Goal: Task Accomplishment & Management: Manage account settings

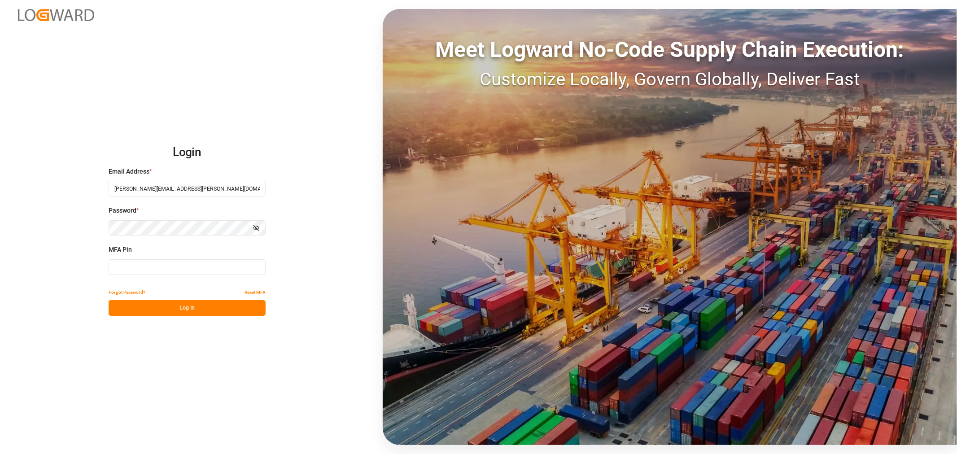
click at [188, 270] on input at bounding box center [187, 267] width 157 height 16
type input "238878"
click at [184, 304] on button "Log In" at bounding box center [187, 308] width 157 height 16
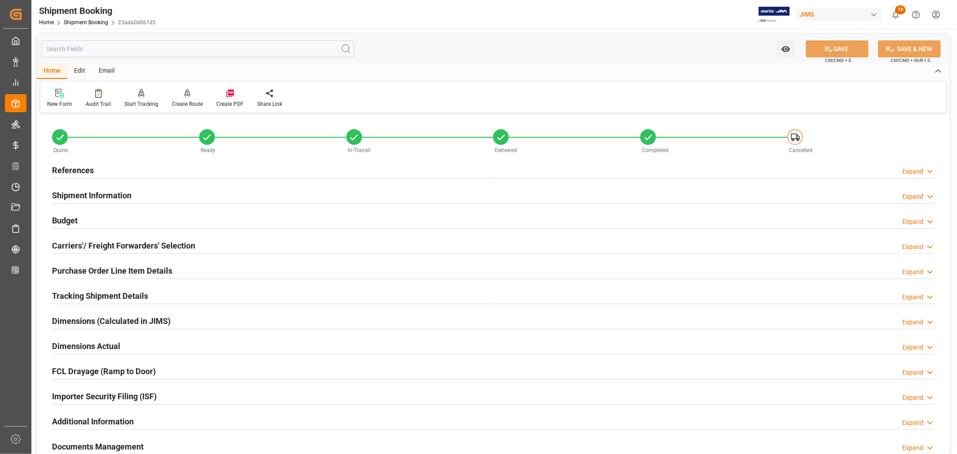
click at [91, 171] on h2 "References" at bounding box center [73, 170] width 42 height 12
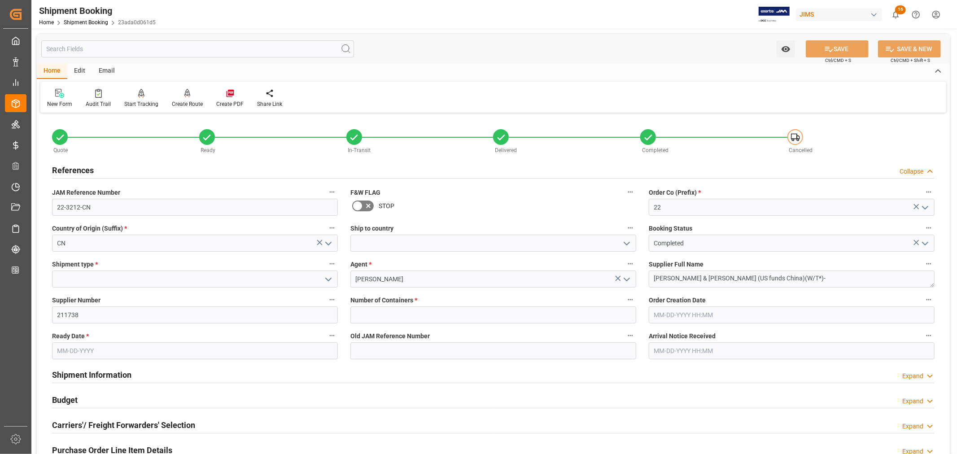
click at [91, 171] on h2 "References" at bounding box center [73, 170] width 42 height 12
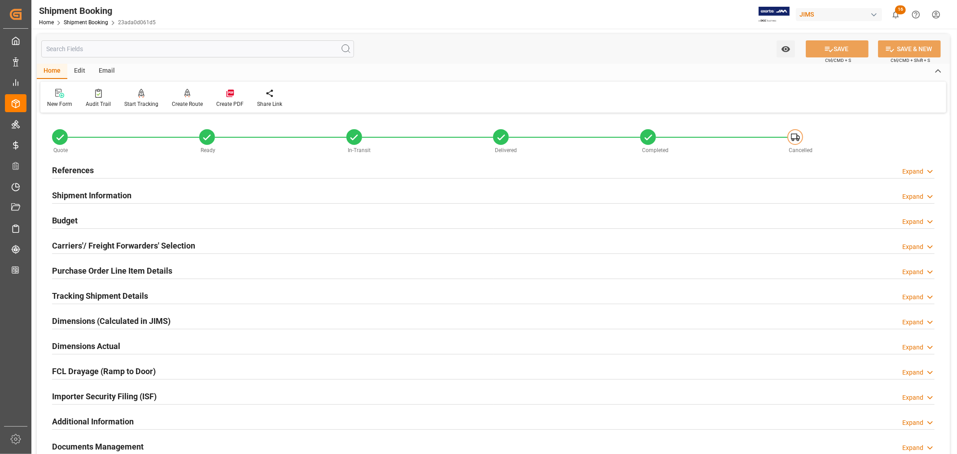
click at [83, 17] on div "Home Shipment Booking 23ada0d061d5" at bounding box center [97, 21] width 117 height 9
click at [82, 23] on link "Shipment Booking" at bounding box center [86, 22] width 44 height 6
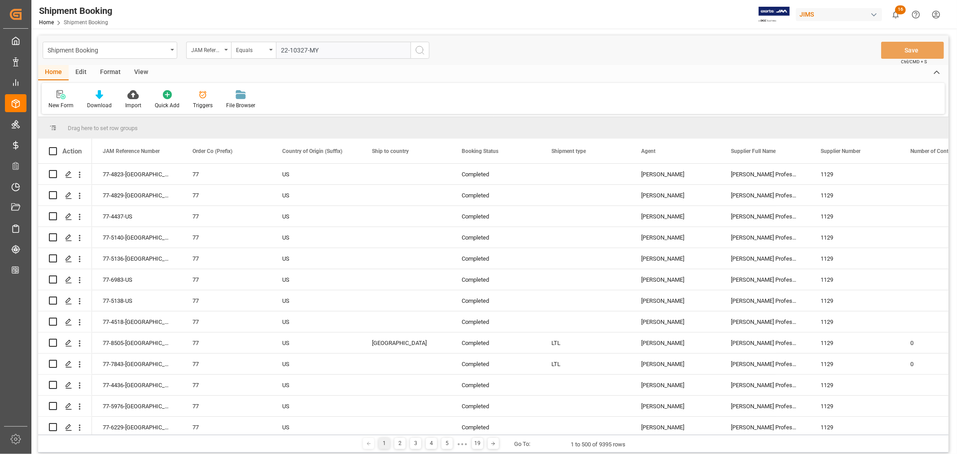
type input "22-10327-MY"
click at [419, 50] on icon "search button" at bounding box center [420, 50] width 11 height 11
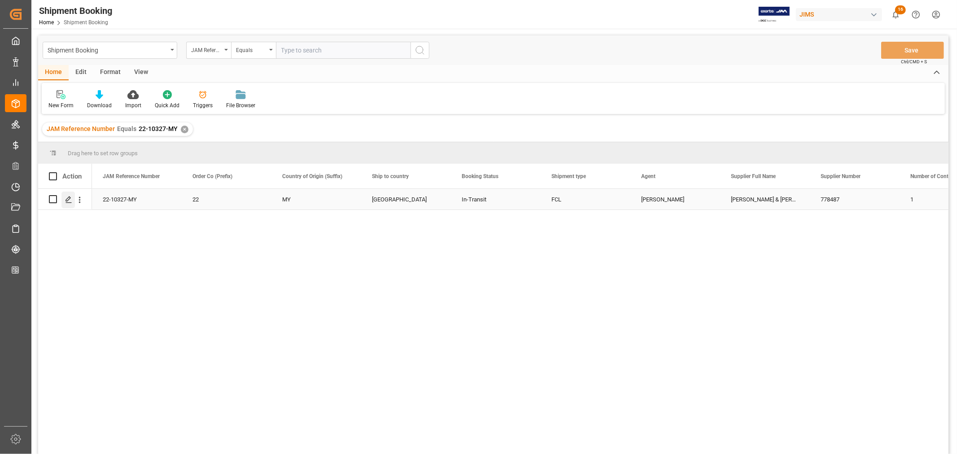
click at [73, 200] on div "Press SPACE to select this row." at bounding box center [67, 200] width 13 height 17
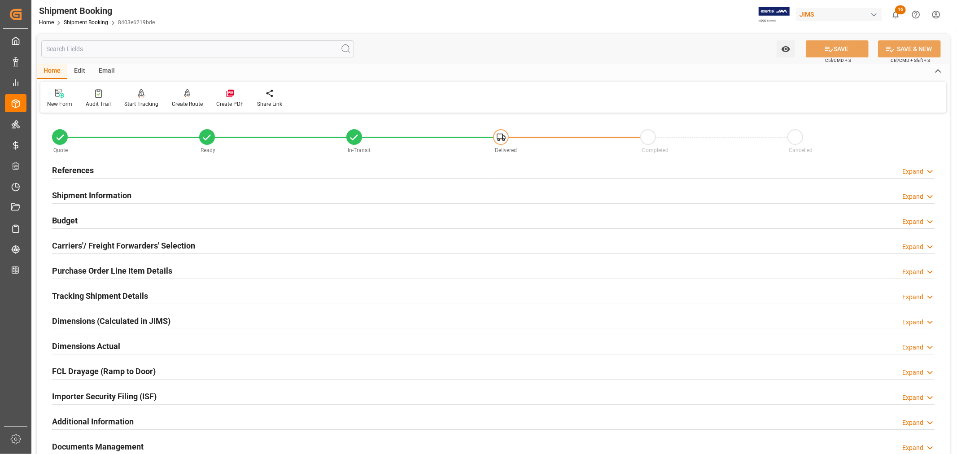
drag, startPoint x: 100, startPoint y: 192, endPoint x: 136, endPoint y: 195, distance: 36.5
click at [100, 191] on h2 "Shipment Information" at bounding box center [91, 195] width 79 height 12
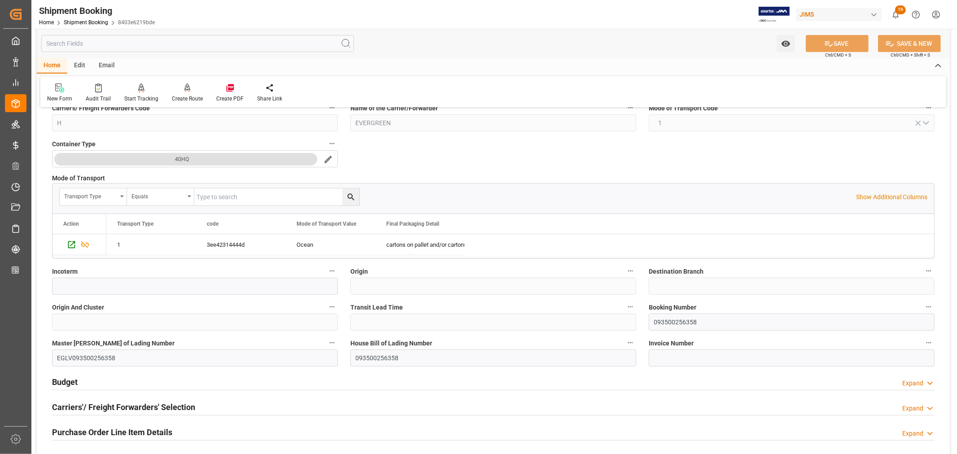
scroll to position [299, 0]
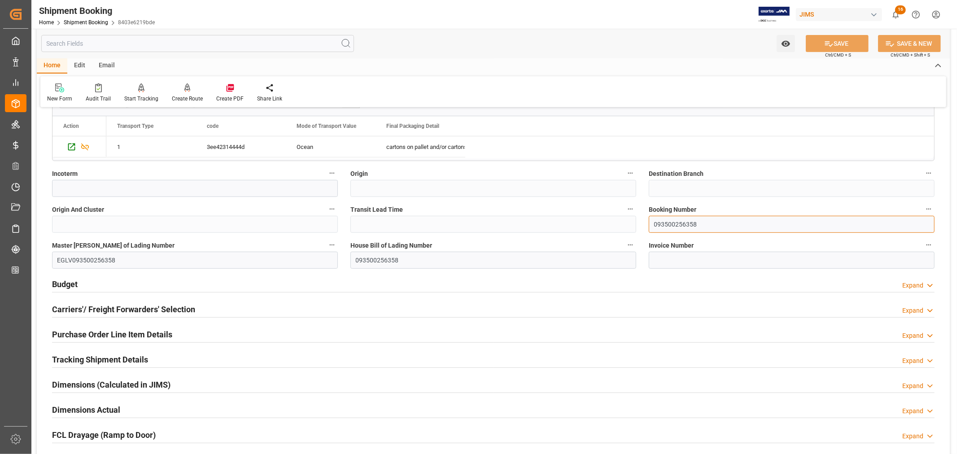
click at [666, 223] on input "093500256358" at bounding box center [792, 224] width 286 height 17
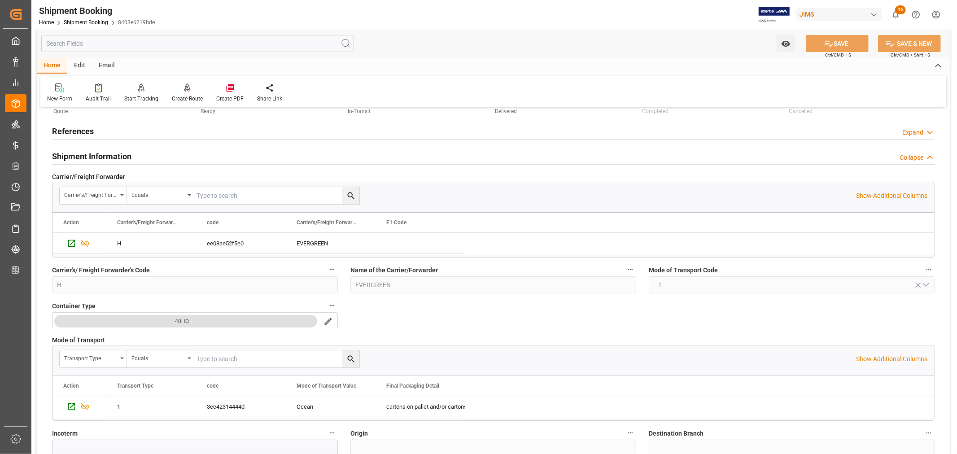
scroll to position [0, 0]
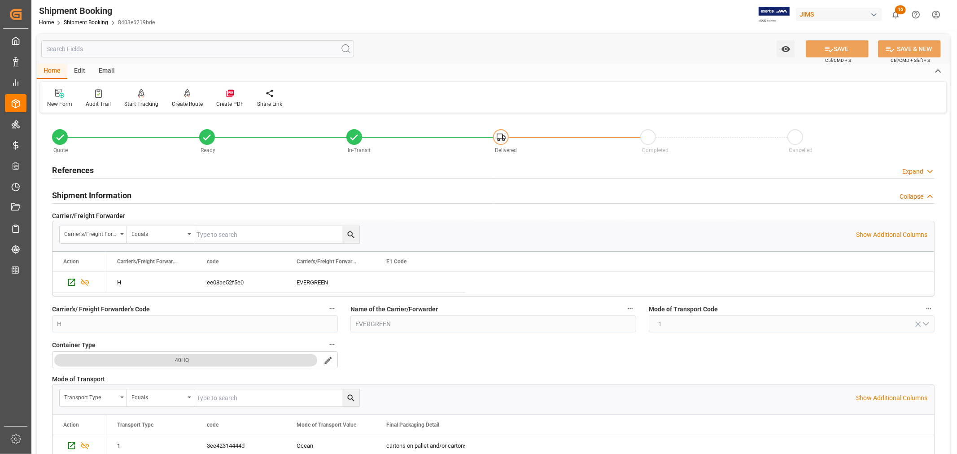
click at [118, 192] on h2 "Shipment Information" at bounding box center [91, 195] width 79 height 12
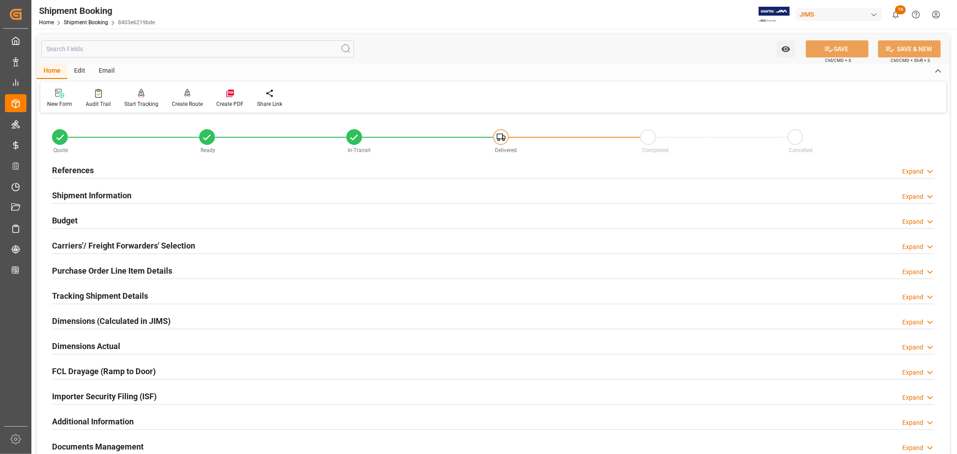
click at [71, 217] on h2 "Budget" at bounding box center [65, 220] width 26 height 12
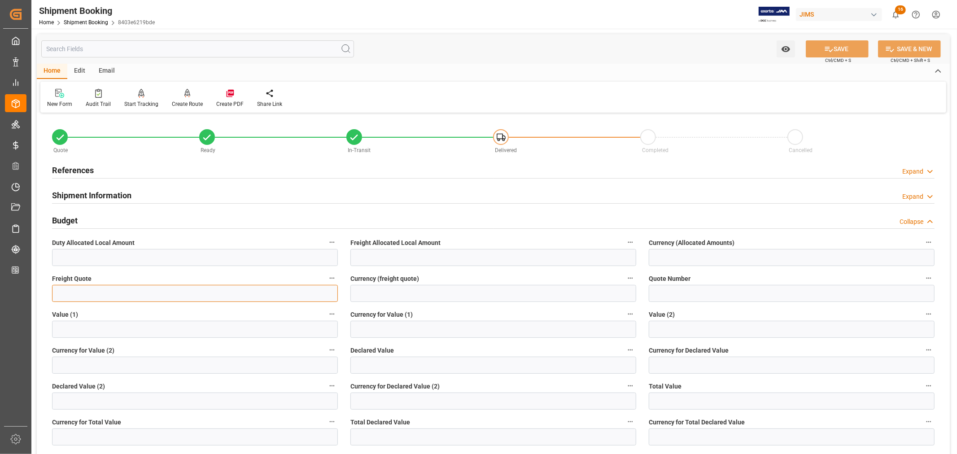
click at [65, 293] on input "text" at bounding box center [195, 293] width 286 height 17
type input "6000"
click at [384, 295] on input at bounding box center [493, 293] width 286 height 17
type input "USD"
click at [849, 46] on button "SAVE" at bounding box center [837, 48] width 63 height 17
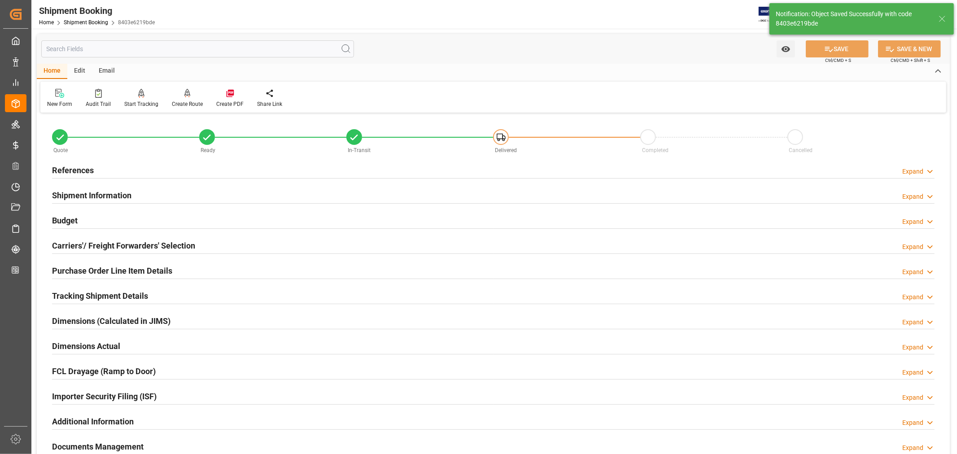
click at [104, 292] on h2 "Tracking Shipment Details" at bounding box center [100, 296] width 96 height 12
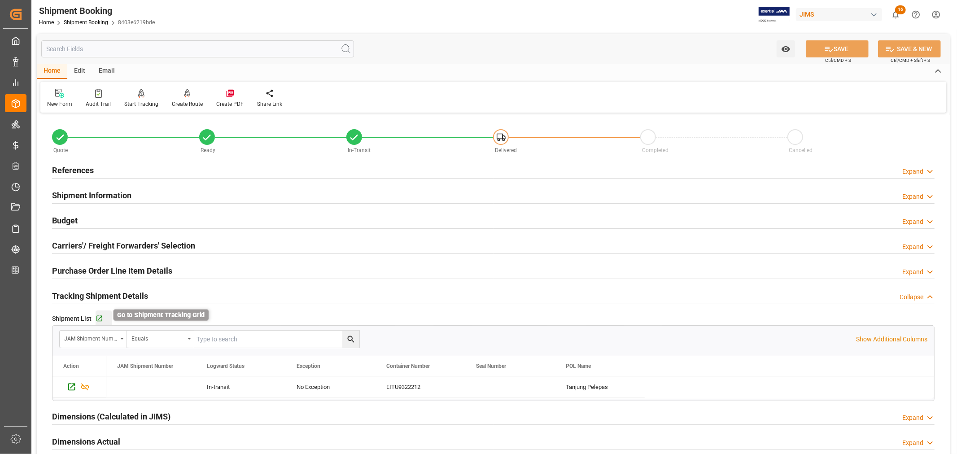
click at [98, 320] on icon "button" at bounding box center [100, 319] width 8 height 8
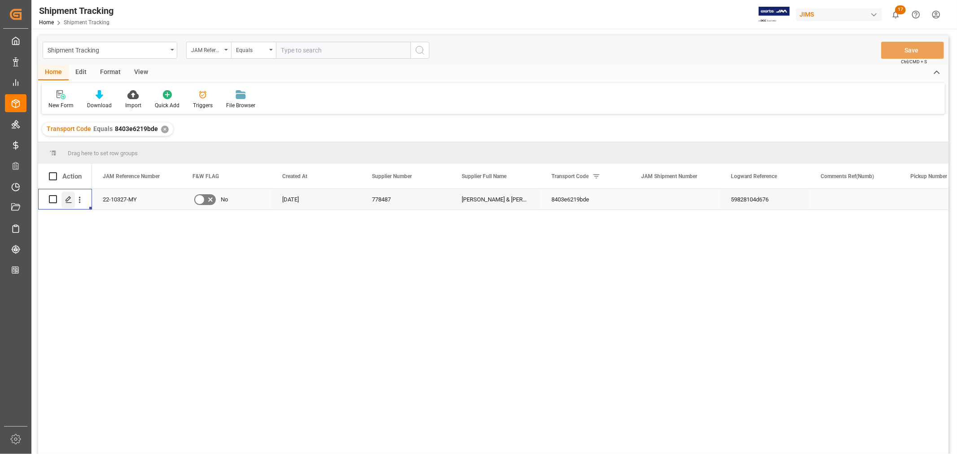
click at [70, 198] on polygon "Press SPACE to select this row." at bounding box center [68, 199] width 4 height 4
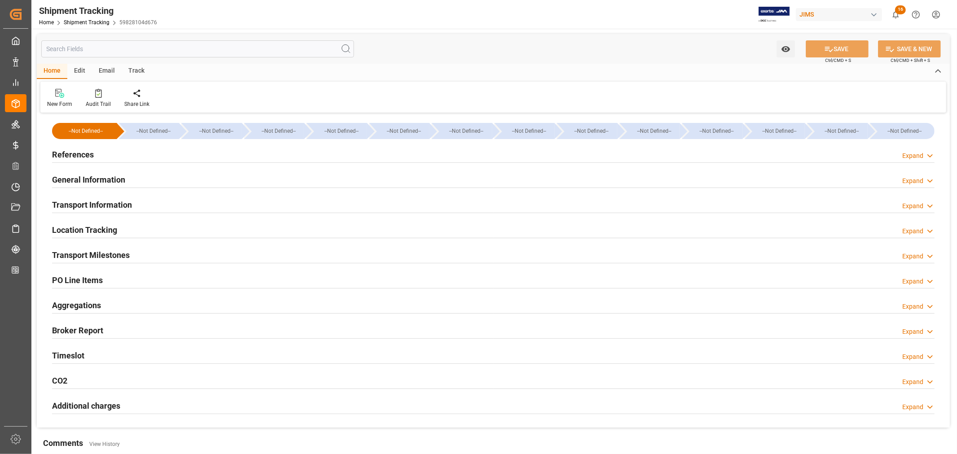
type input "[DATE]"
click at [82, 153] on h2 "References" at bounding box center [73, 155] width 42 height 12
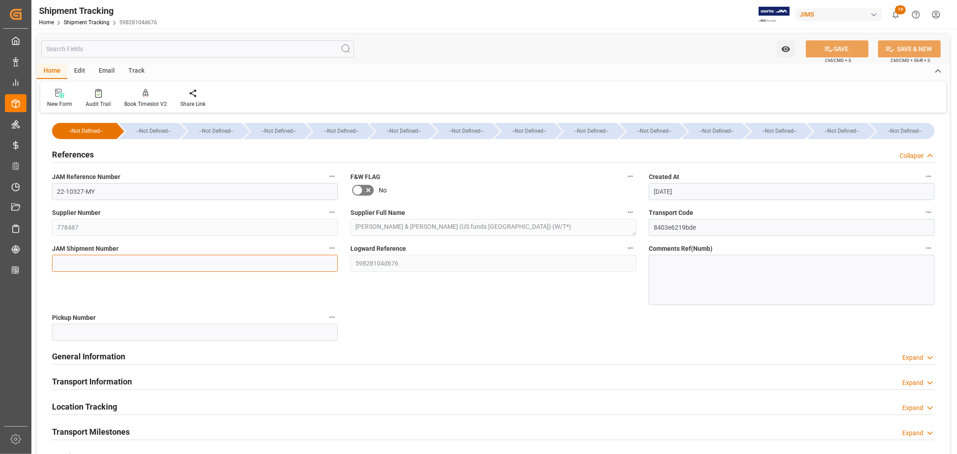
click at [57, 259] on input at bounding box center [195, 263] width 286 height 17
paste input "72599"
type input "72599"
click at [839, 48] on button "SAVE" at bounding box center [837, 48] width 63 height 17
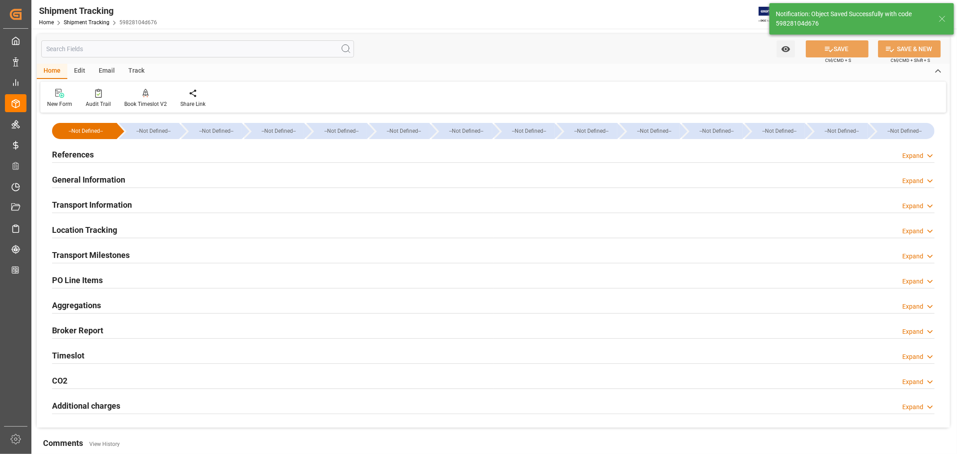
click at [122, 204] on h2 "Transport Information" at bounding box center [92, 205] width 80 height 12
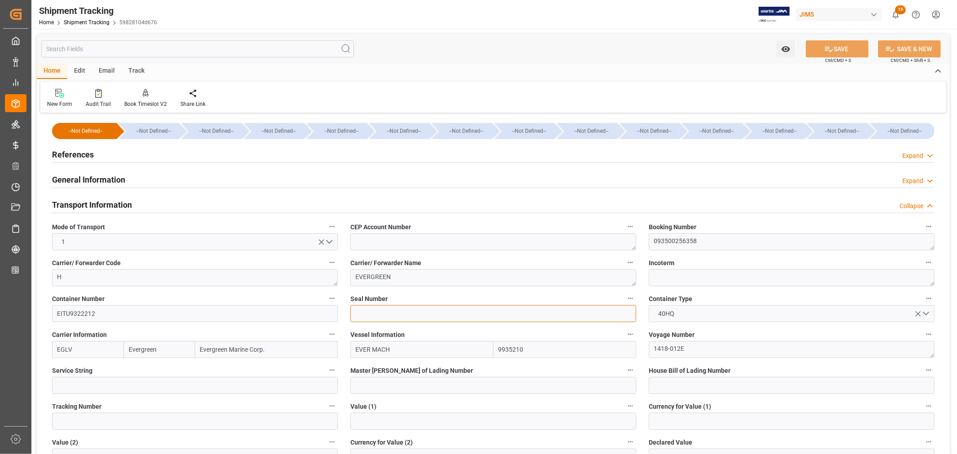
click at [352, 315] on input at bounding box center [493, 313] width 286 height 17
paste input "EMCVPF8763"
type input "EMCVPF8763"
click at [842, 47] on button "SAVE" at bounding box center [837, 48] width 63 height 17
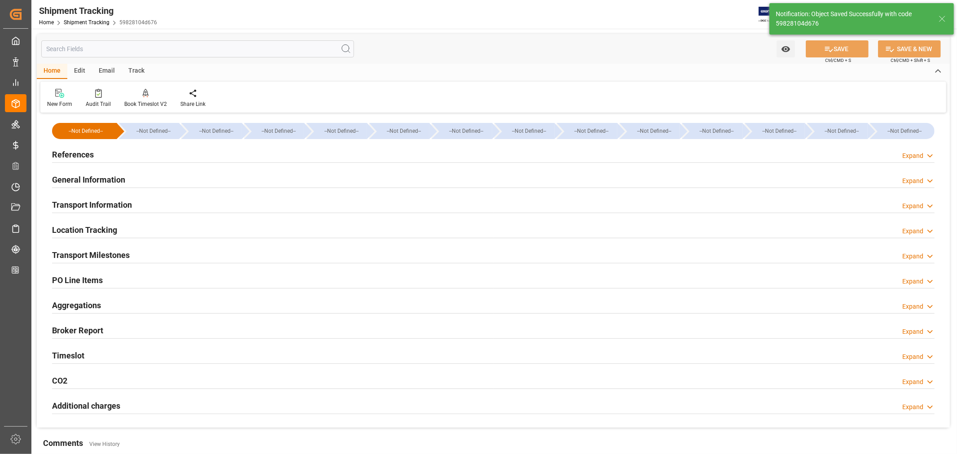
click at [121, 254] on h2 "Transport Milestones" at bounding box center [91, 255] width 78 height 12
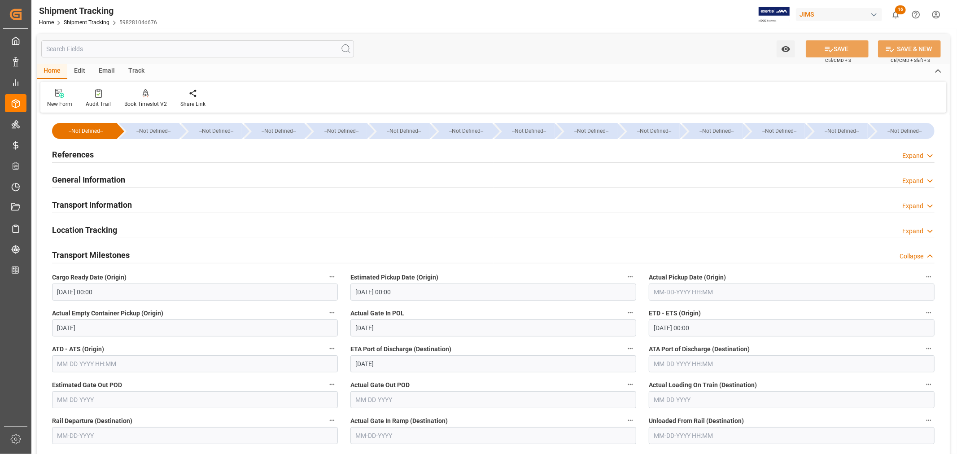
click at [665, 293] on input "text" at bounding box center [792, 292] width 286 height 17
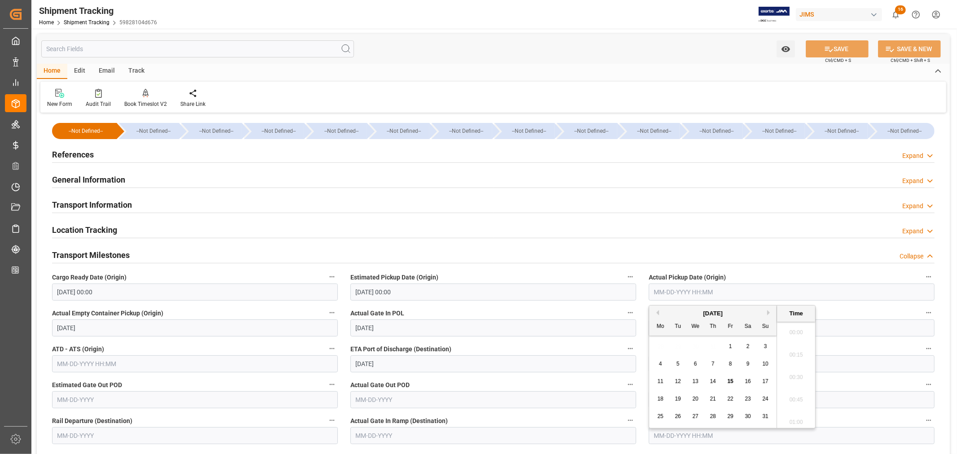
scroll to position [788, 0]
click at [680, 383] on span "12" at bounding box center [678, 381] width 6 height 6
type input "08-12-2025 00:00"
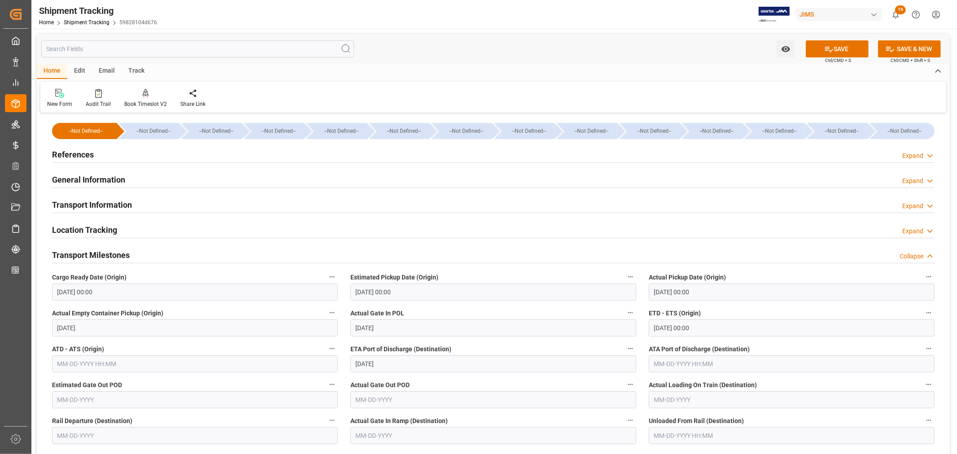
click at [435, 307] on label "Actual Gate In POL" at bounding box center [493, 313] width 286 height 13
click at [625, 307] on button "Actual Gate In POL" at bounding box center [631, 313] width 12 height 12
click at [717, 324] on div at bounding box center [478, 227] width 957 height 454
click at [708, 327] on input "08-16-2025 00:00" at bounding box center [792, 327] width 286 height 17
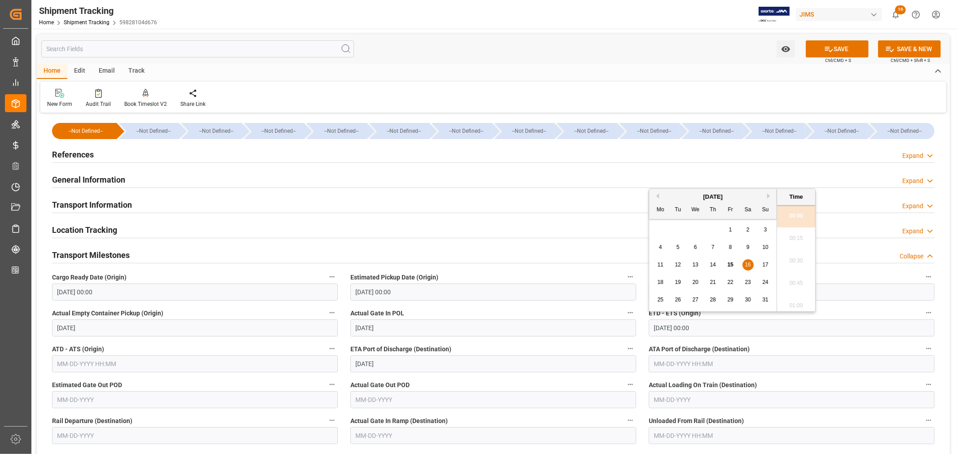
click at [764, 266] on span "17" at bounding box center [765, 265] width 6 height 6
type input "08-17-2025 00:00"
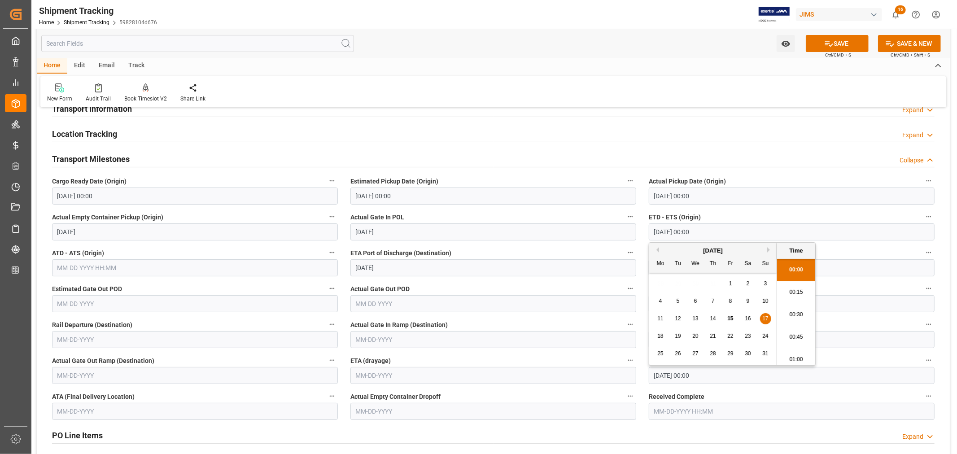
scroll to position [100, 0]
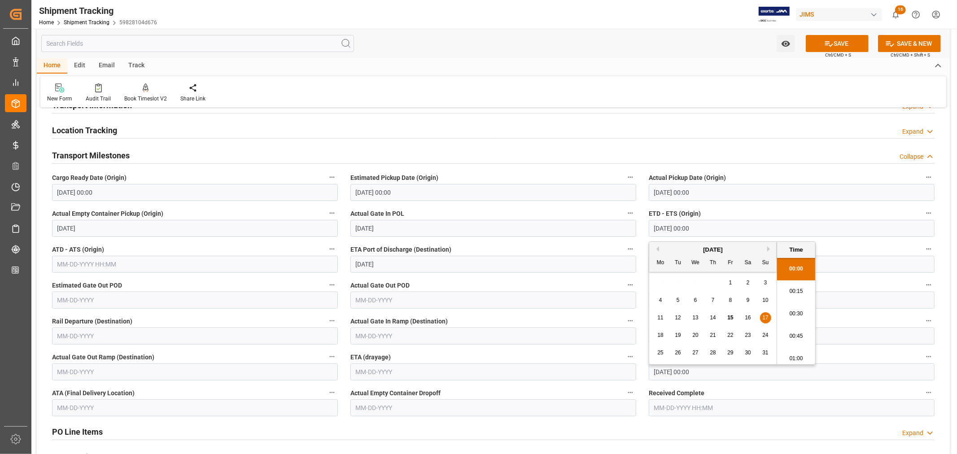
click at [721, 375] on input "10-09-2025 00:00" at bounding box center [792, 371] width 286 height 17
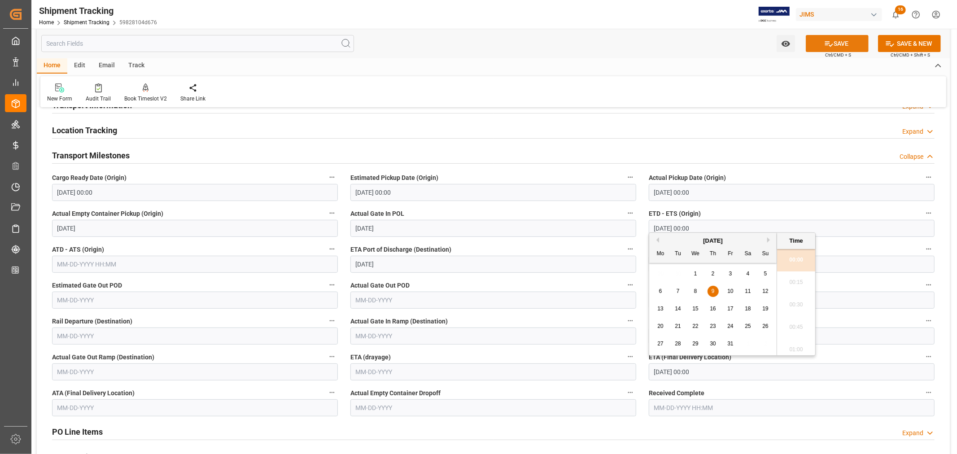
click at [838, 42] on button "SAVE" at bounding box center [837, 43] width 63 height 17
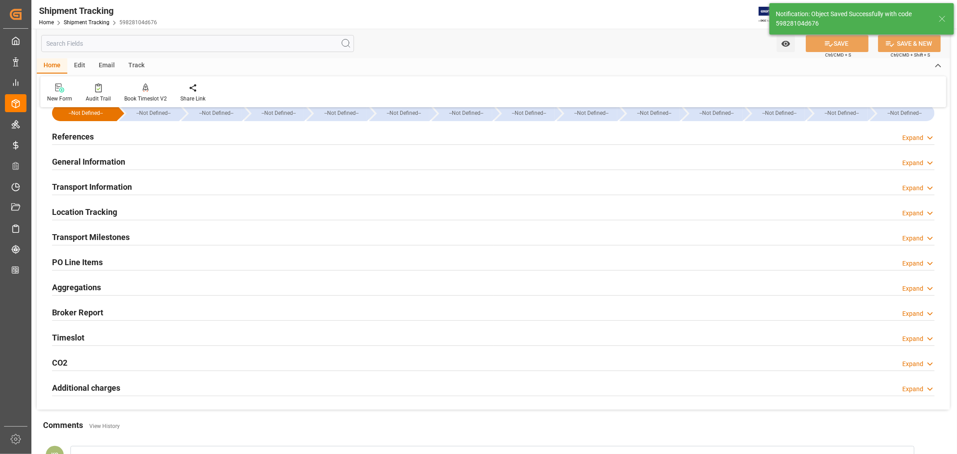
scroll to position [0, 0]
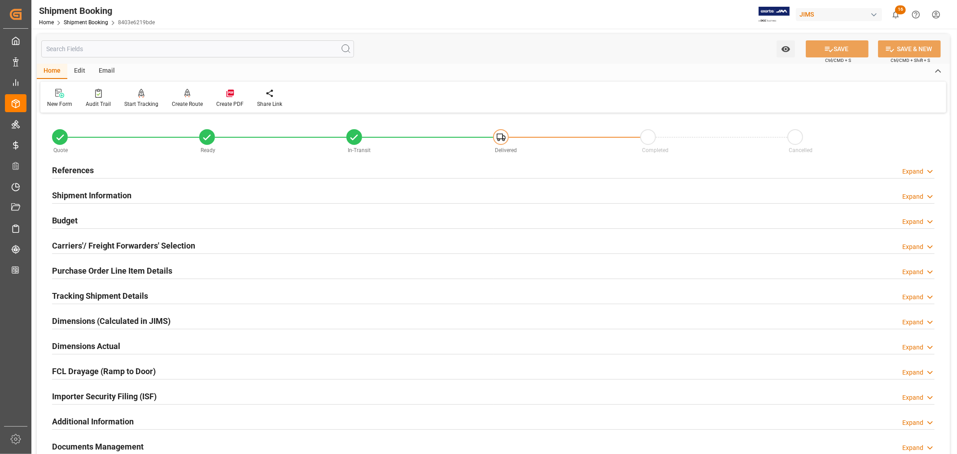
click at [87, 171] on h2 "References" at bounding box center [73, 170] width 42 height 12
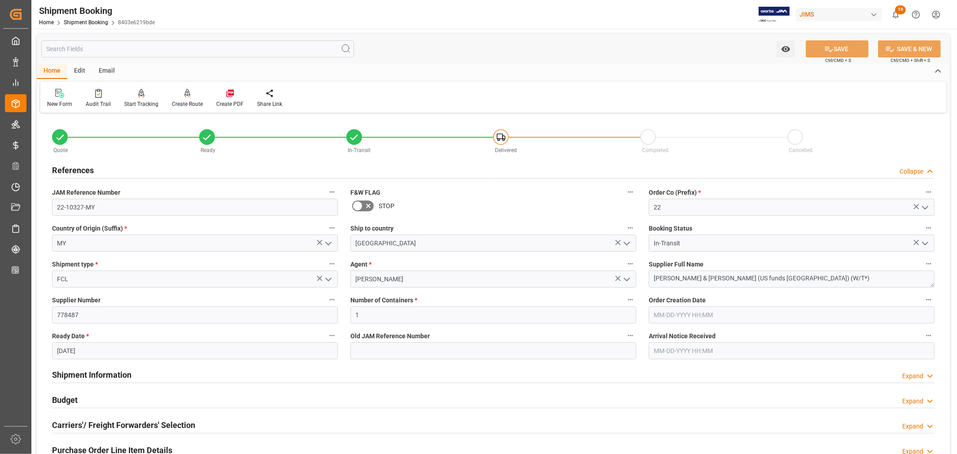
click at [87, 171] on h2 "References" at bounding box center [73, 170] width 42 height 12
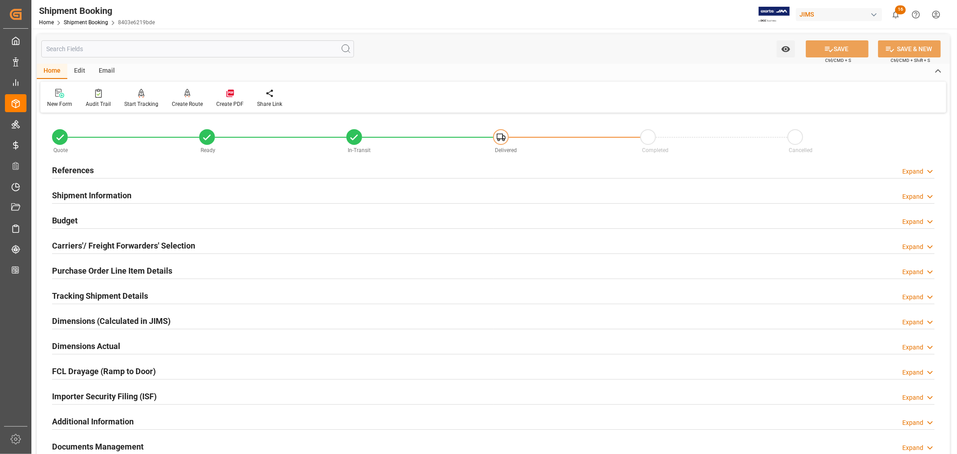
click at [105, 194] on h2 "Shipment Information" at bounding box center [91, 195] width 79 height 12
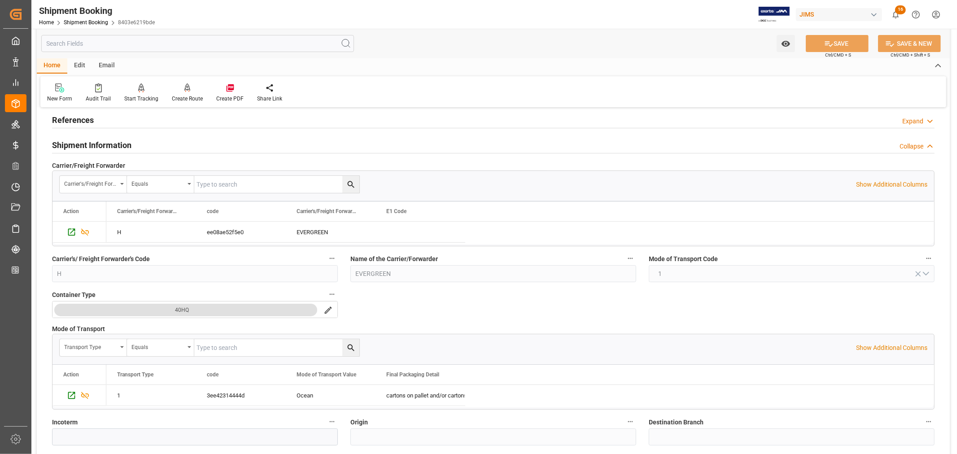
scroll to position [50, 0]
click at [108, 145] on h2 "Shipment Information" at bounding box center [91, 146] width 79 height 12
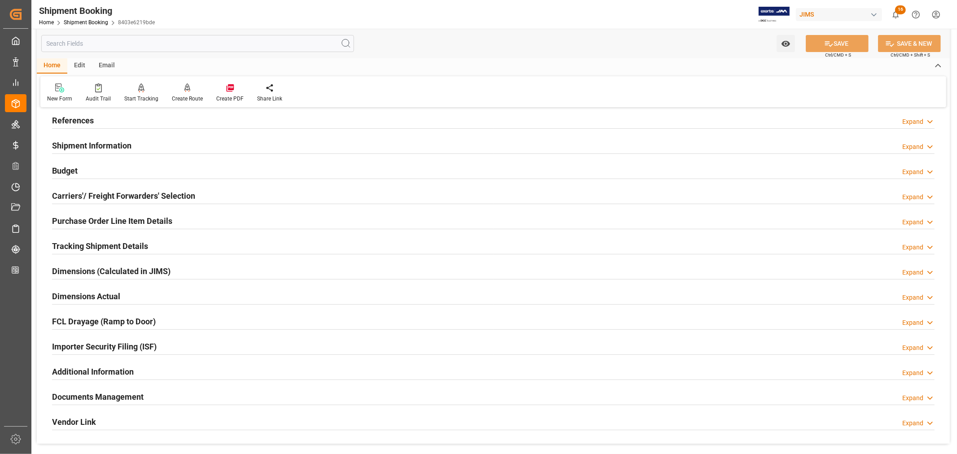
click at [102, 190] on h2 "Carriers'/ Freight Forwarders' Selection" at bounding box center [123, 196] width 143 height 12
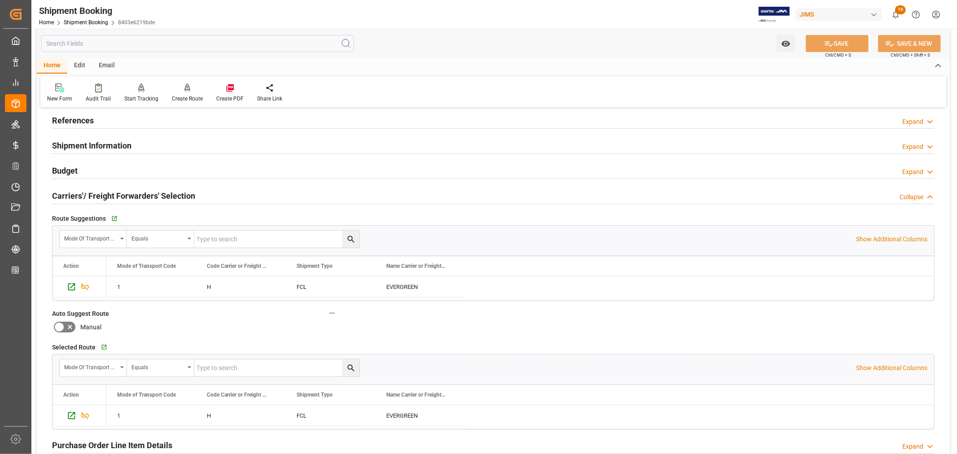
click at [102, 190] on h2 "Carriers'/ Freight Forwarders' Selection" at bounding box center [123, 196] width 143 height 12
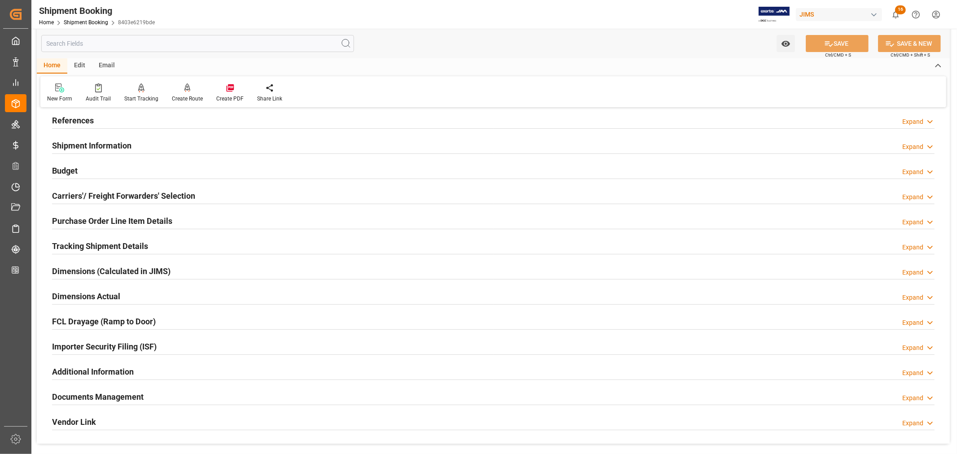
click at [115, 220] on h2 "Purchase Order Line Item Details" at bounding box center [112, 221] width 120 height 12
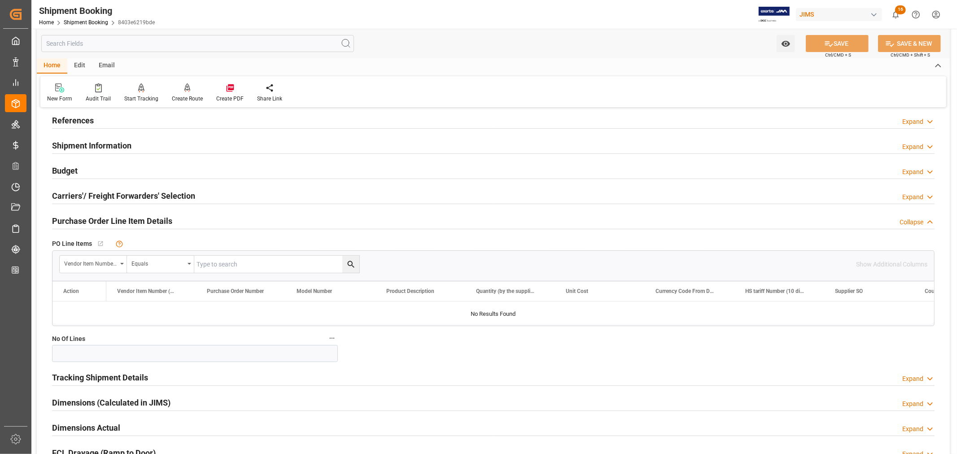
click at [115, 220] on h2 "Purchase Order Line Item Details" at bounding box center [112, 221] width 120 height 12
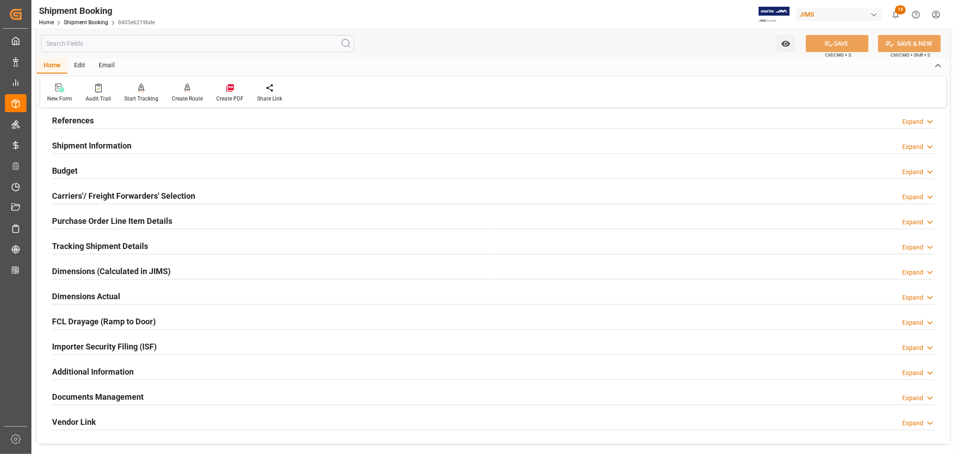
click at [126, 245] on h2 "Tracking Shipment Details" at bounding box center [100, 246] width 96 height 12
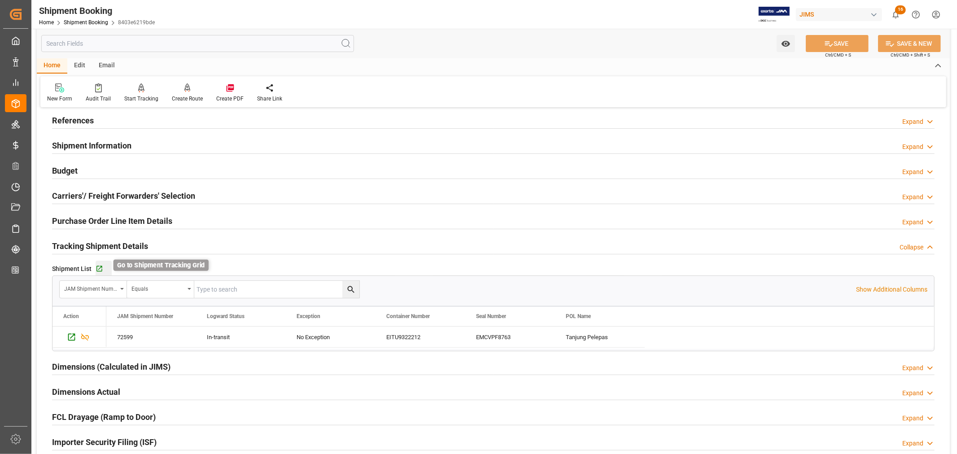
click at [100, 269] on icon "button" at bounding box center [100, 269] width 8 height 8
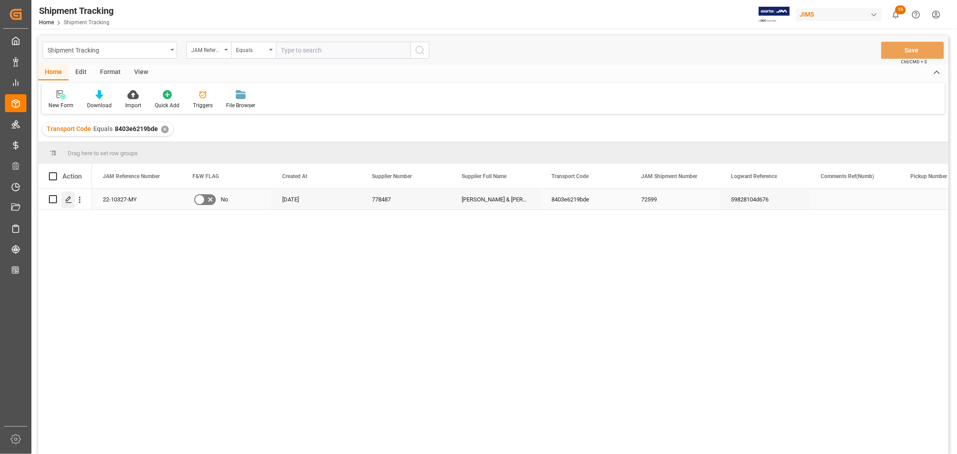
click at [67, 199] on icon "Press SPACE to select this row." at bounding box center [68, 199] width 7 height 7
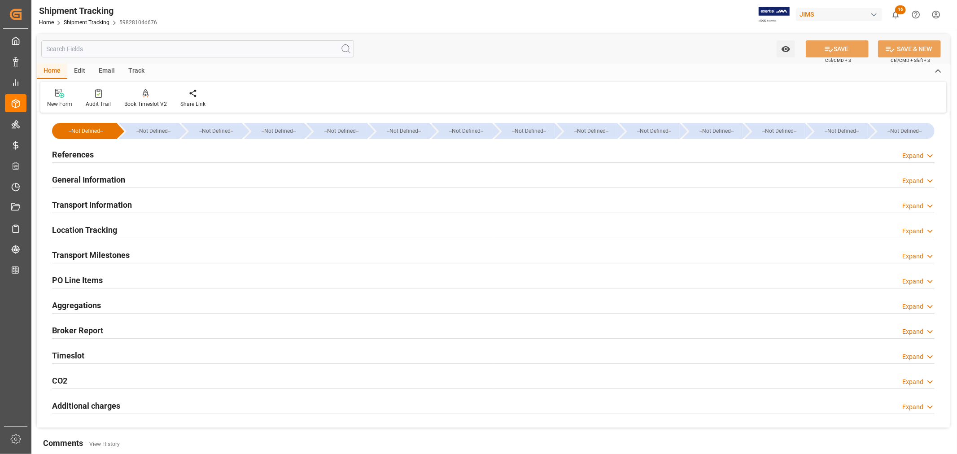
click at [108, 178] on h2 "General Information" at bounding box center [88, 180] width 73 height 12
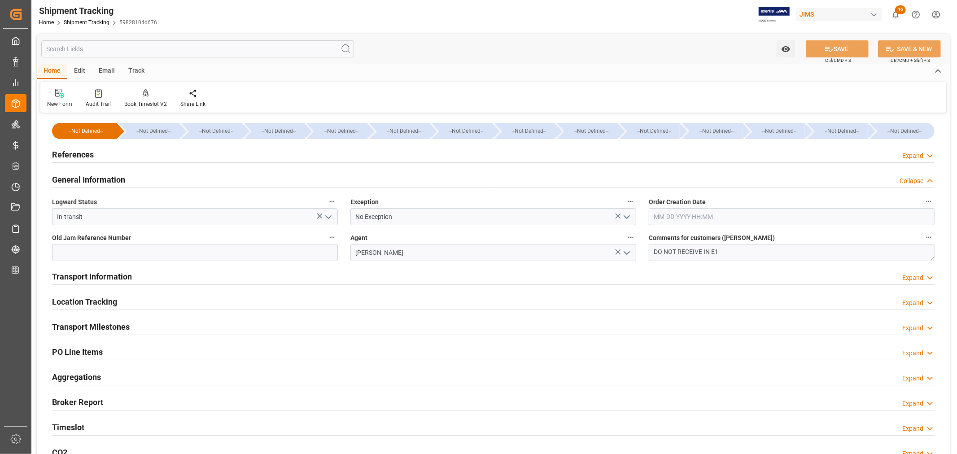
click at [627, 217] on polyline "open menu" at bounding box center [626, 217] width 5 height 3
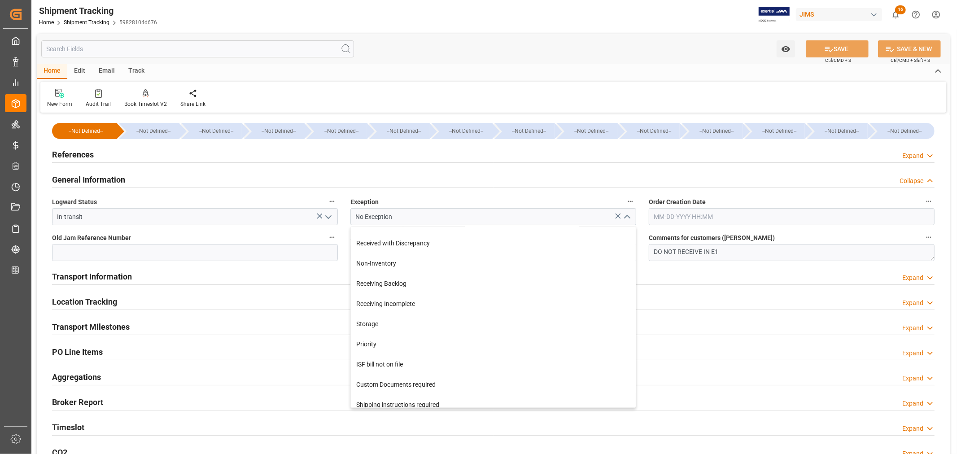
scroll to position [199, 0]
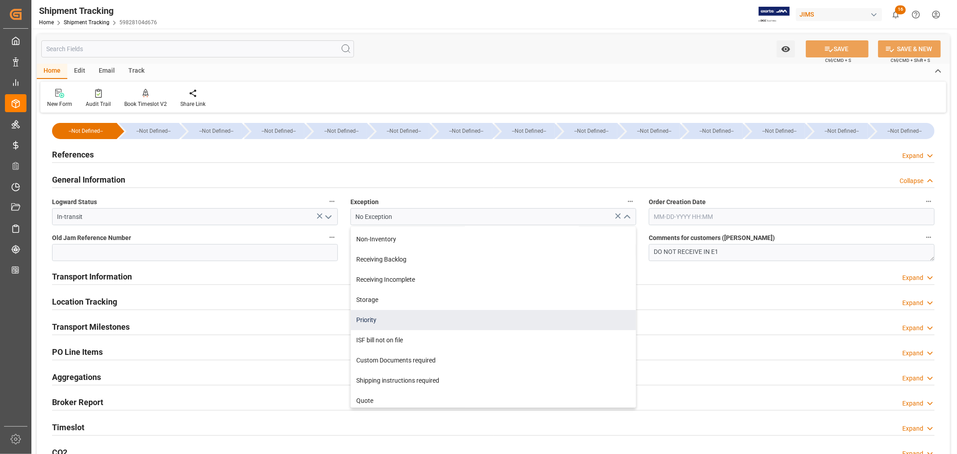
click at [424, 311] on div "Priority" at bounding box center [493, 320] width 285 height 20
type input "Priority"
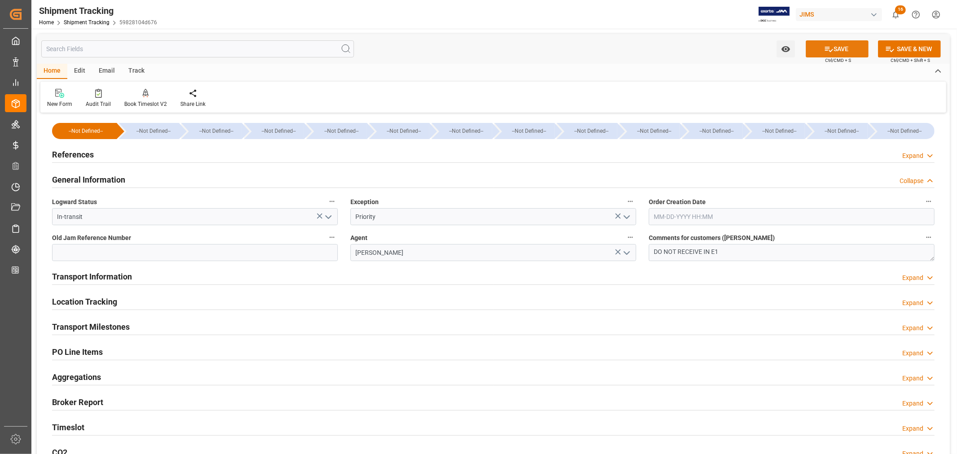
click at [826, 47] on icon at bounding box center [828, 48] width 9 height 9
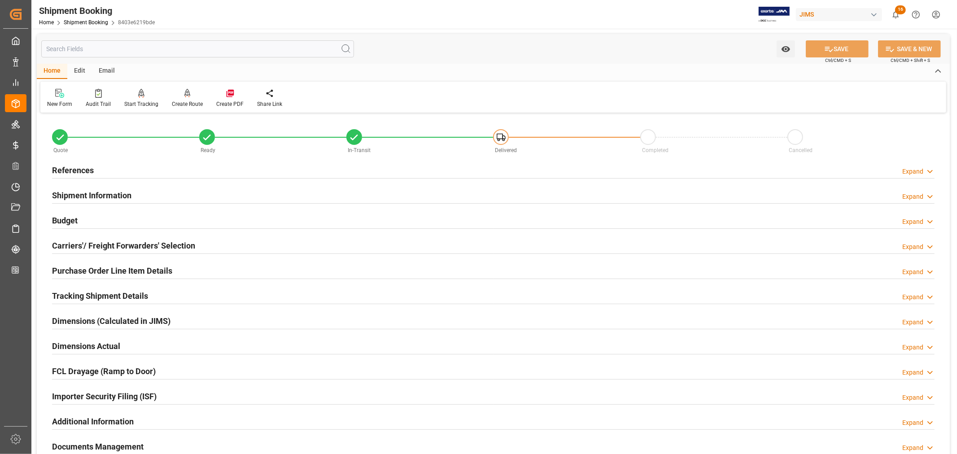
click at [93, 293] on h2 "Tracking Shipment Details" at bounding box center [100, 296] width 96 height 12
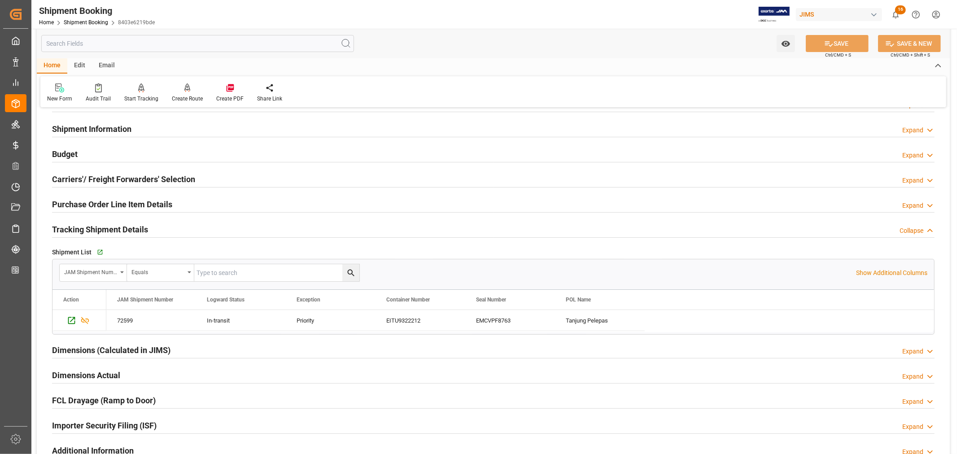
scroll to position [100, 0]
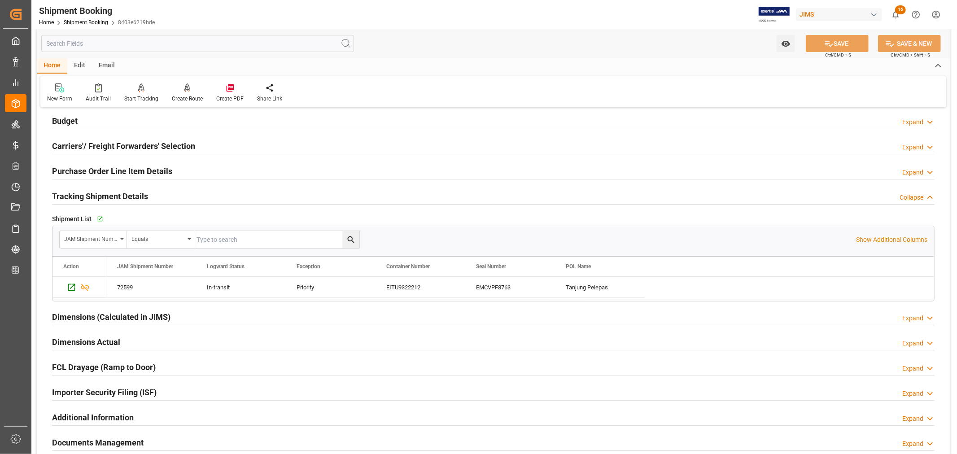
click at [126, 194] on h2 "Tracking Shipment Details" at bounding box center [100, 196] width 96 height 12
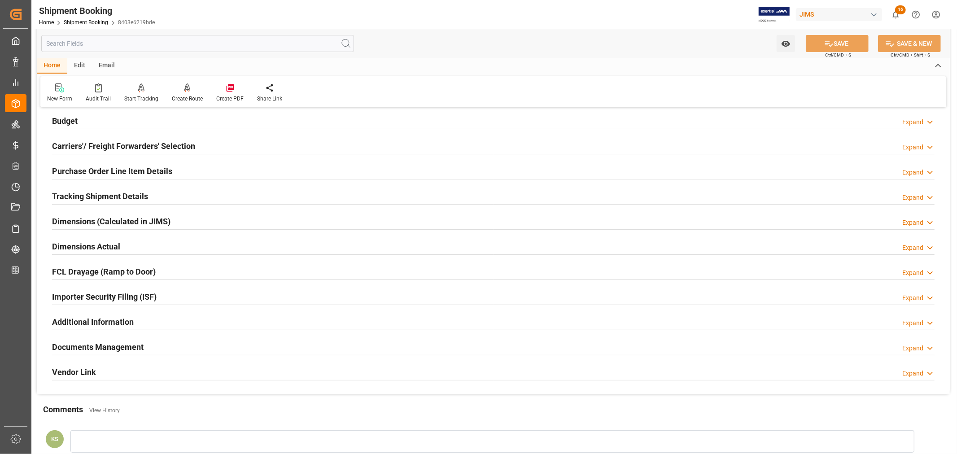
click at [109, 242] on h2 "Dimensions Actual" at bounding box center [86, 247] width 68 height 12
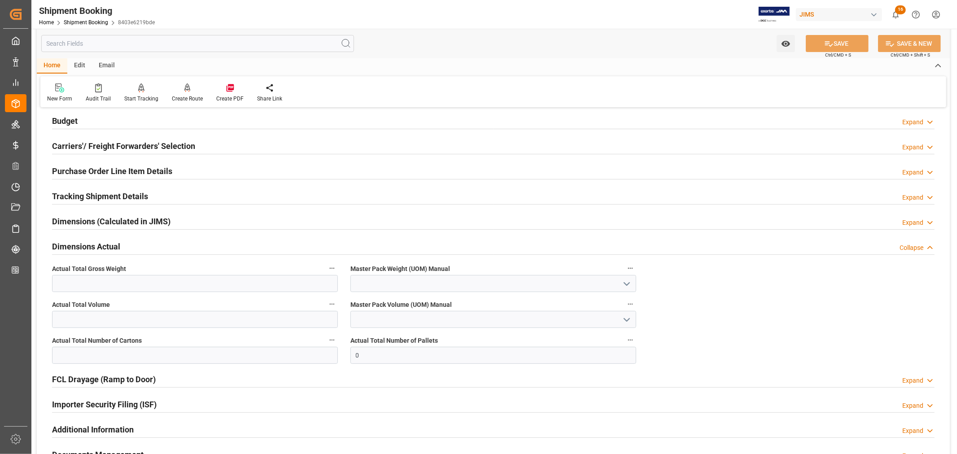
click at [109, 242] on h2 "Dimensions Actual" at bounding box center [86, 247] width 68 height 12
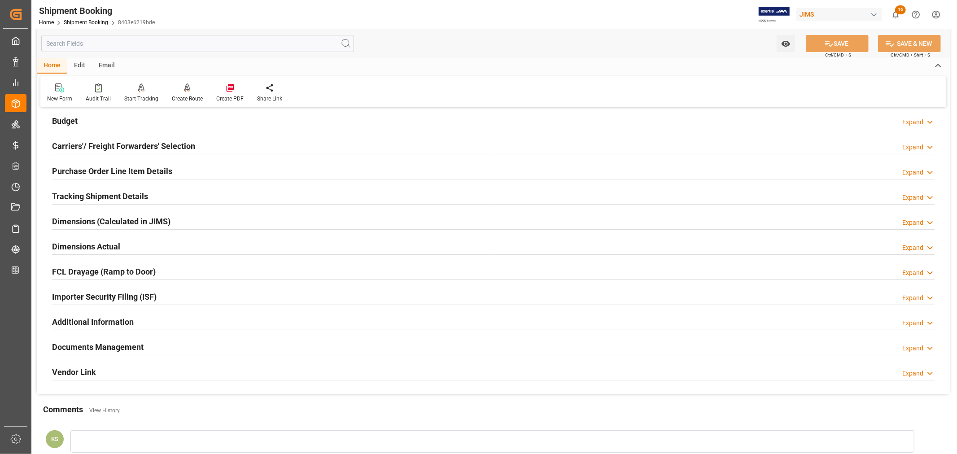
click at [125, 221] on h2 "Dimensions (Calculated in JIMS)" at bounding box center [111, 221] width 118 height 12
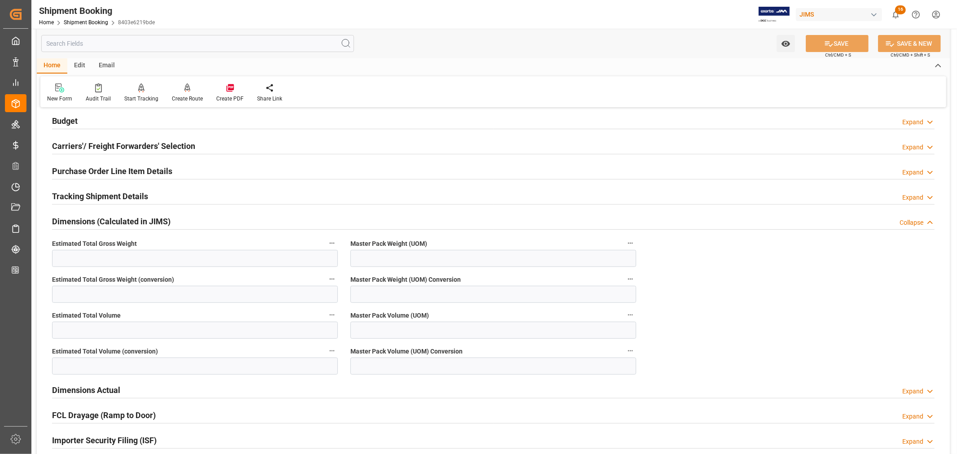
click at [125, 221] on h2 "Dimensions (Calculated in JIMS)" at bounding box center [111, 221] width 118 height 12
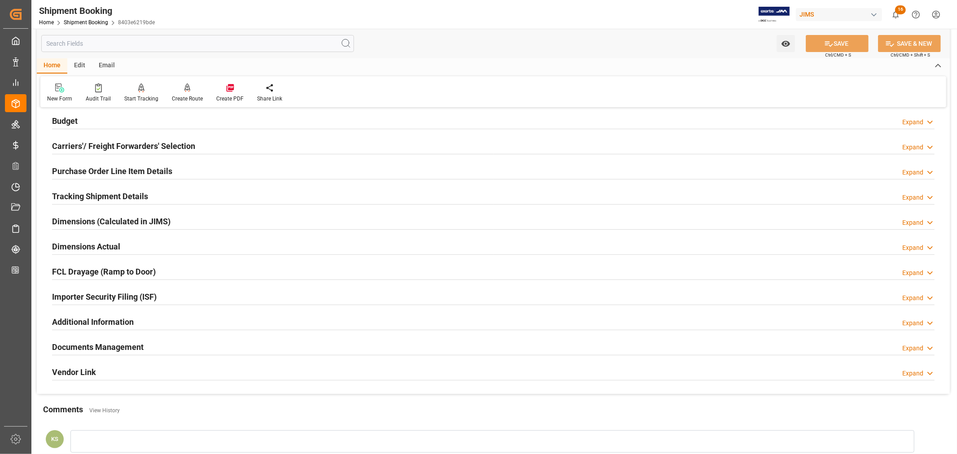
click at [153, 294] on h2 "Importer Security Filing (ISF)" at bounding box center [104, 297] width 105 height 12
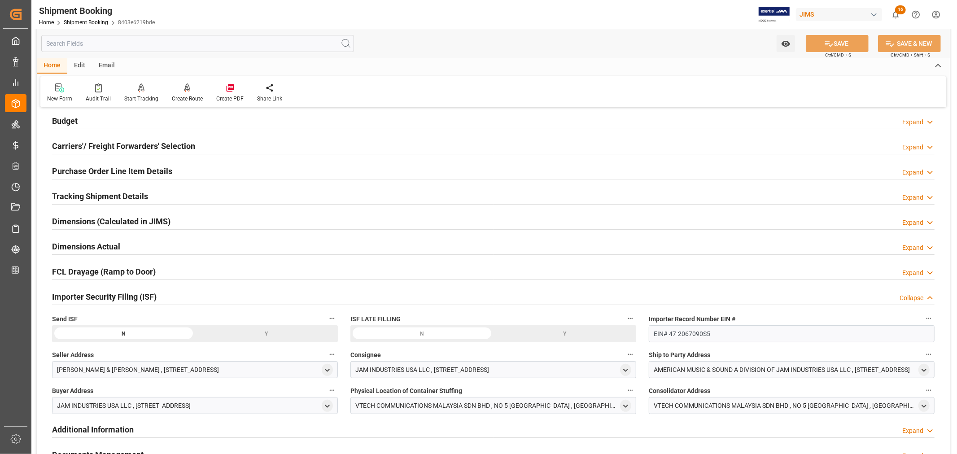
click at [149, 295] on h2 "Importer Security Filing (ISF)" at bounding box center [104, 297] width 105 height 12
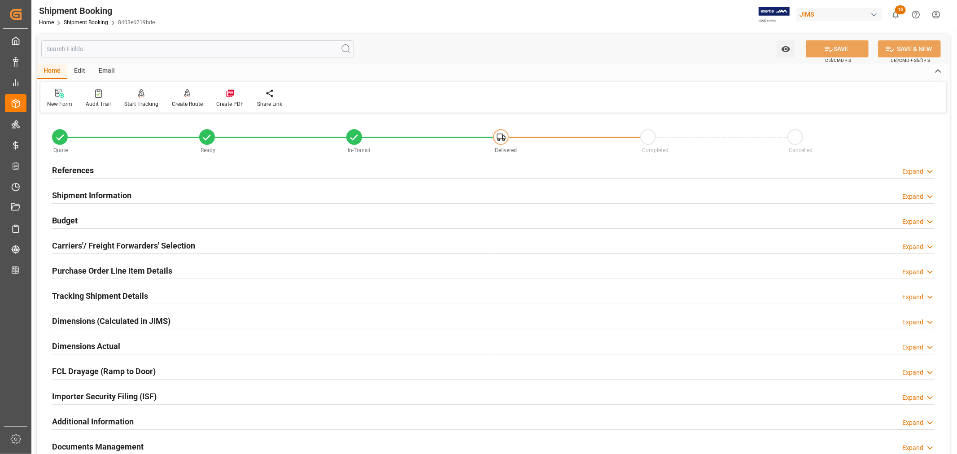
click at [123, 196] on h2 "Shipment Information" at bounding box center [91, 195] width 79 height 12
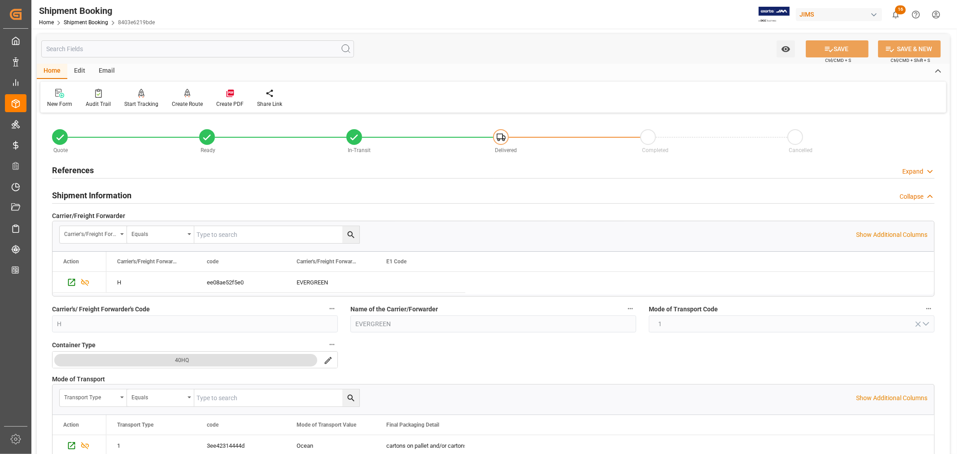
click at [123, 196] on h2 "Shipment Information" at bounding box center [91, 195] width 79 height 12
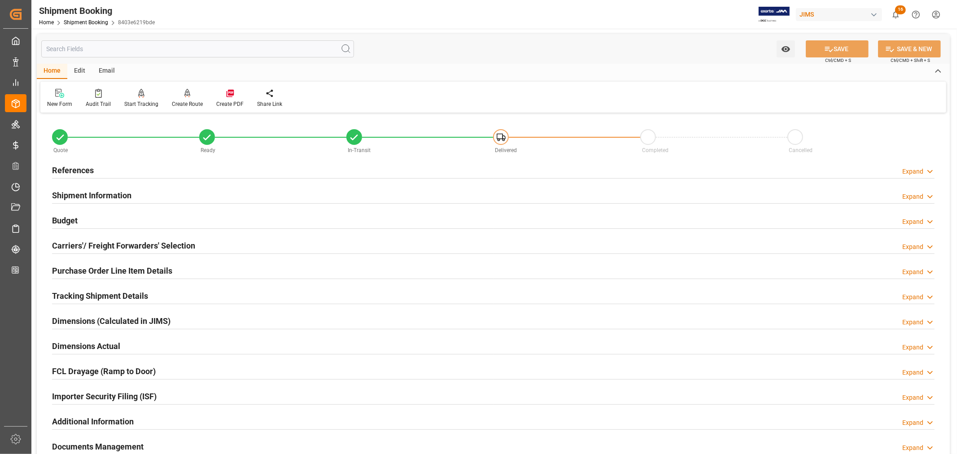
click at [119, 267] on h2 "Purchase Order Line Item Details" at bounding box center [112, 271] width 120 height 12
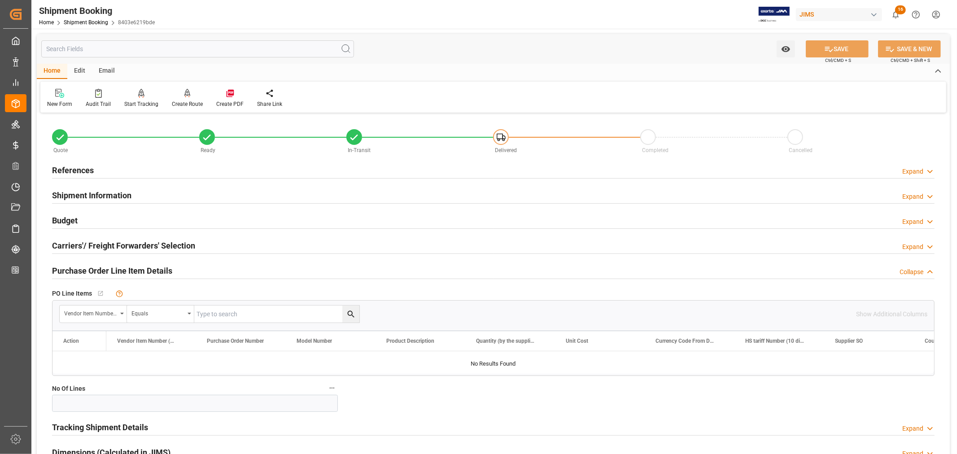
click at [119, 267] on h2 "Purchase Order Line Item Details" at bounding box center [112, 271] width 120 height 12
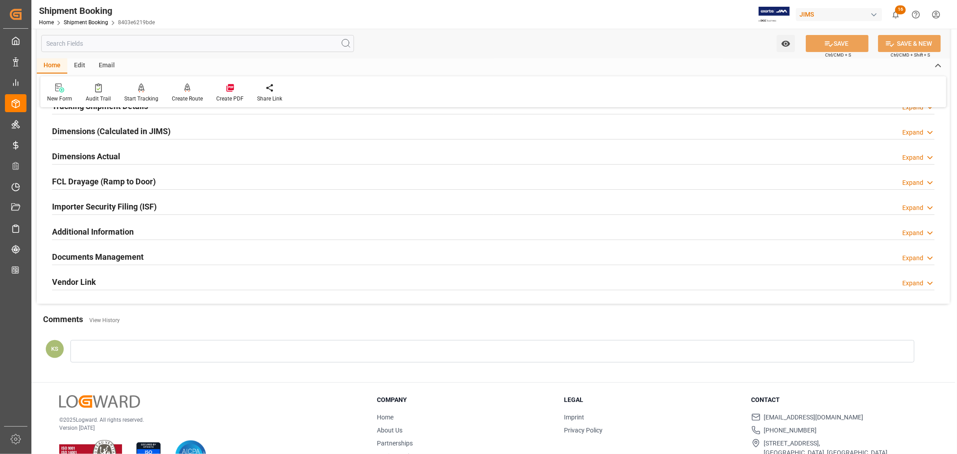
scroll to position [199, 0]
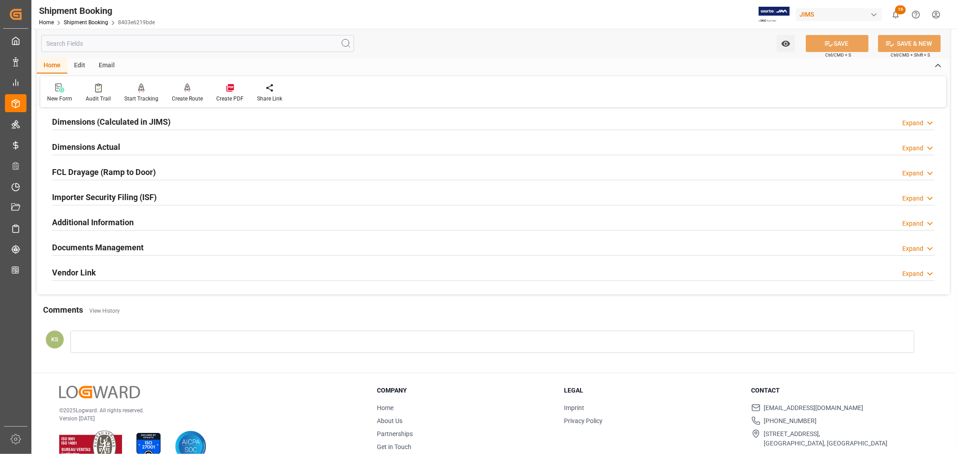
click at [314, 249] on div "Documents Management Expand" at bounding box center [493, 246] width 883 height 17
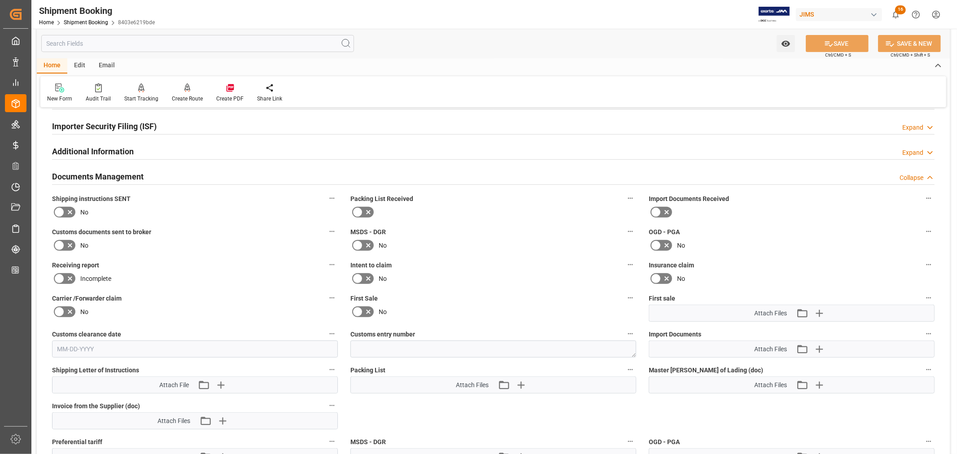
scroll to position [299, 0]
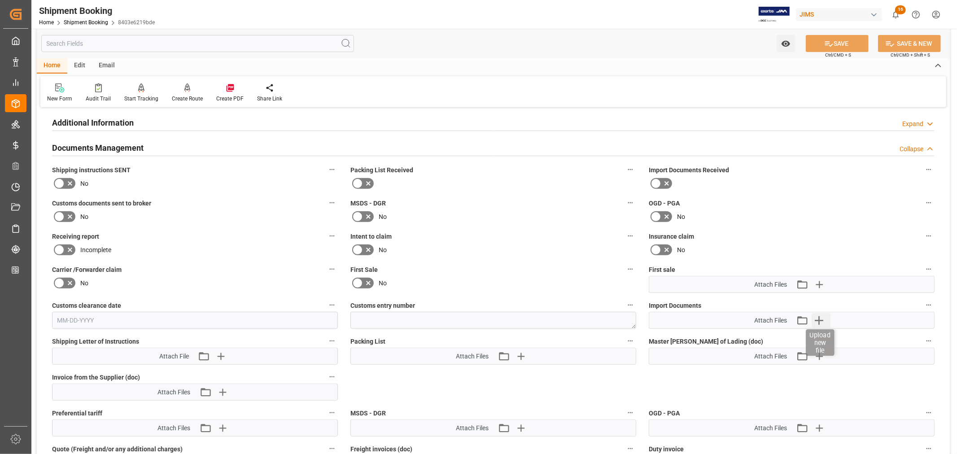
click at [817, 320] on icon "button" at bounding box center [819, 320] width 14 height 14
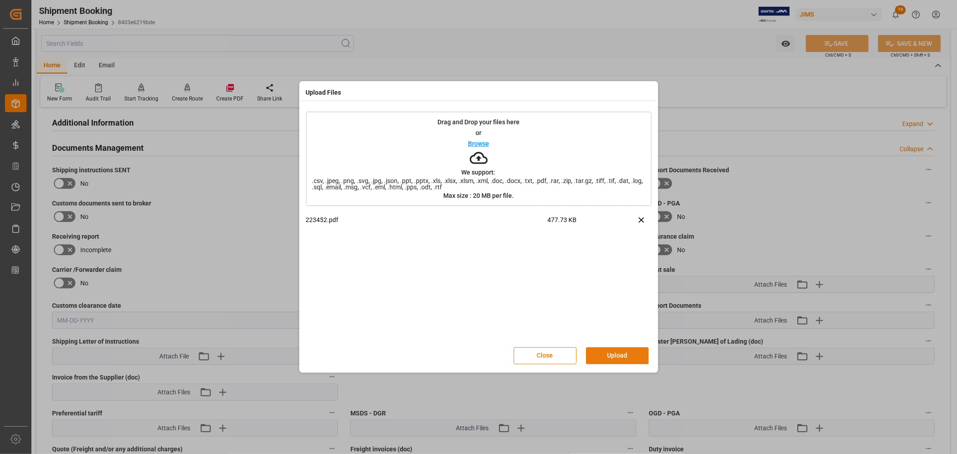
click at [611, 354] on button "Upload" at bounding box center [617, 355] width 63 height 17
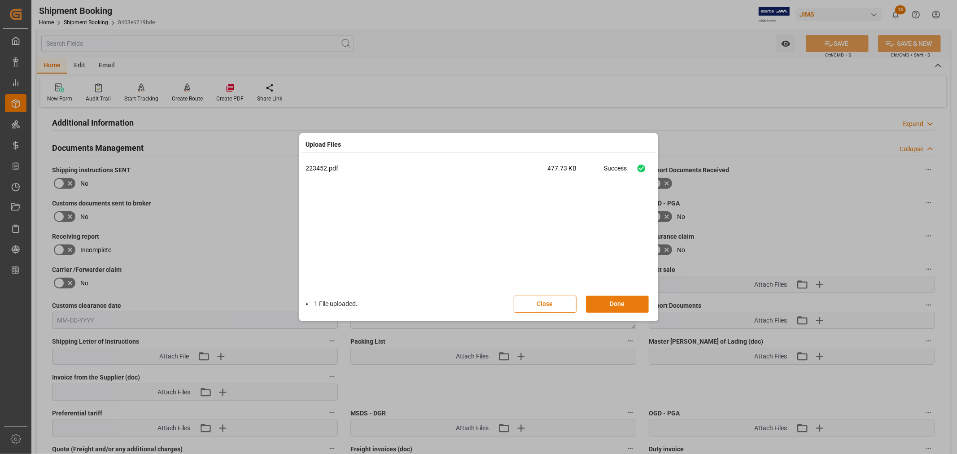
click at [616, 302] on button "Done" at bounding box center [617, 304] width 63 height 17
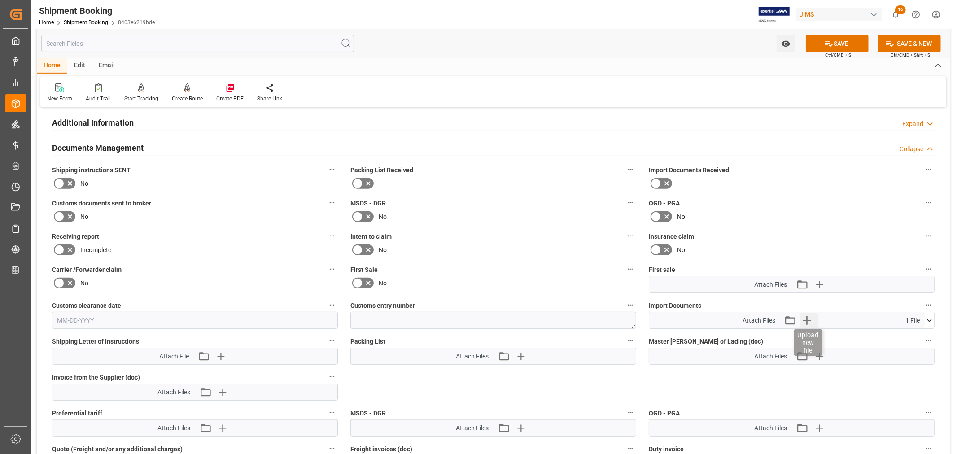
click at [808, 317] on icon "button" at bounding box center [807, 320] width 14 height 14
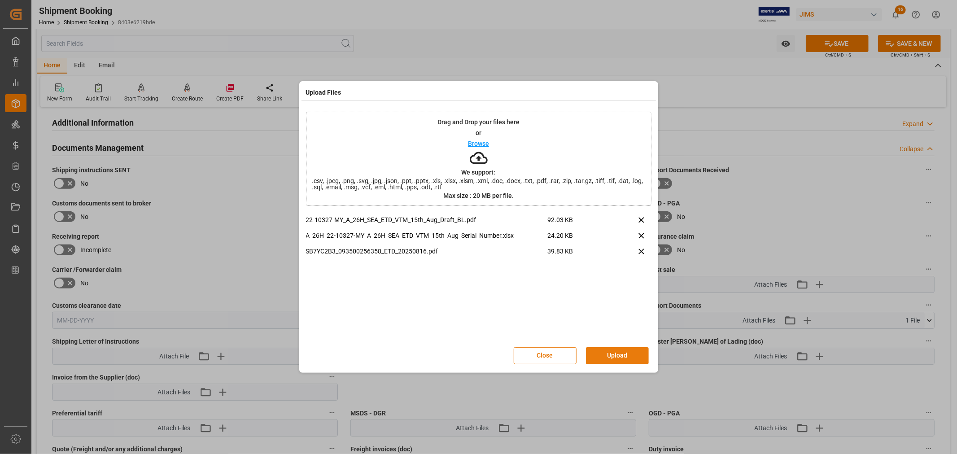
click at [610, 356] on button "Upload" at bounding box center [617, 355] width 63 height 17
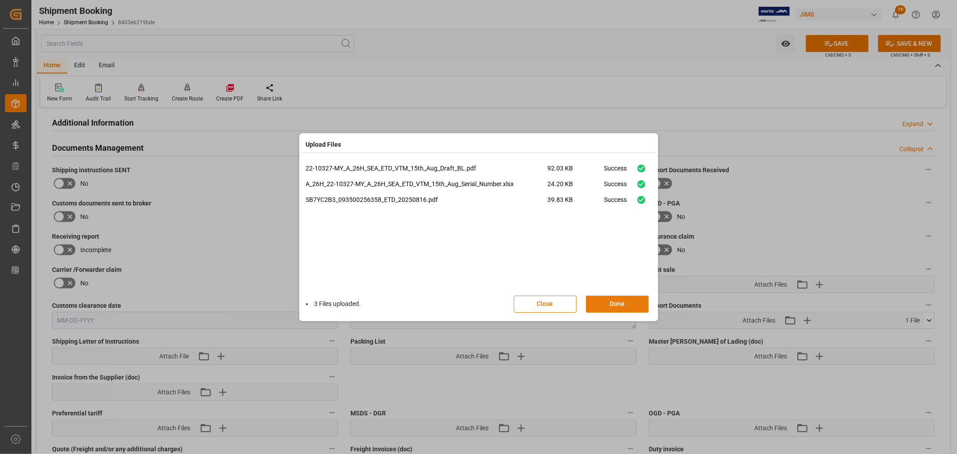
click at [617, 301] on button "Done" at bounding box center [617, 304] width 63 height 17
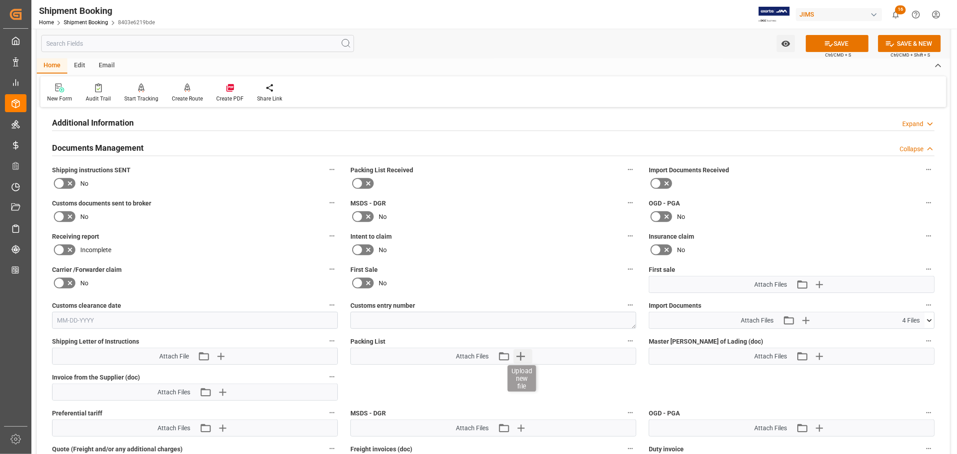
click at [522, 356] on icon "button" at bounding box center [520, 356] width 14 height 14
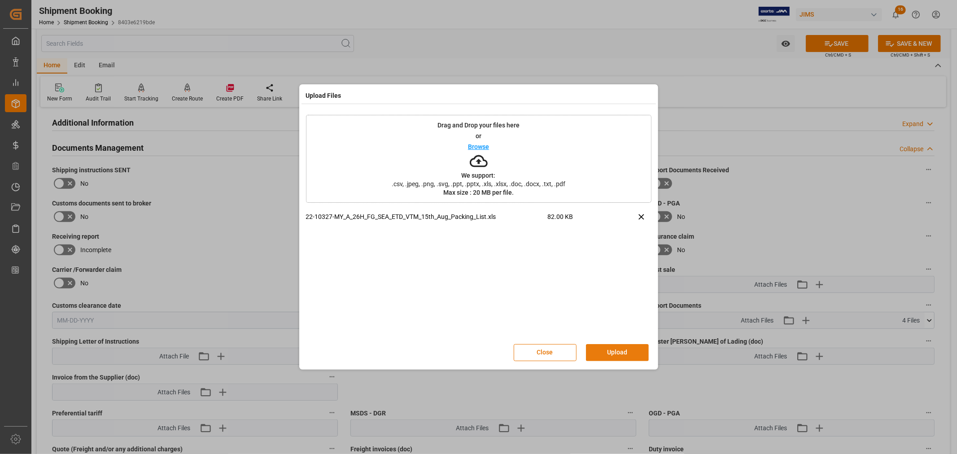
click at [618, 349] on button "Upload" at bounding box center [617, 352] width 63 height 17
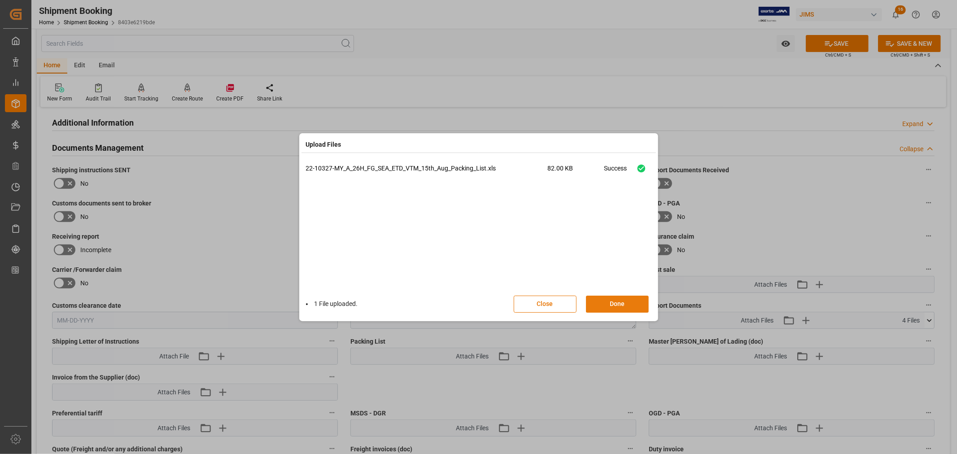
click at [605, 305] on button "Done" at bounding box center [617, 304] width 63 height 17
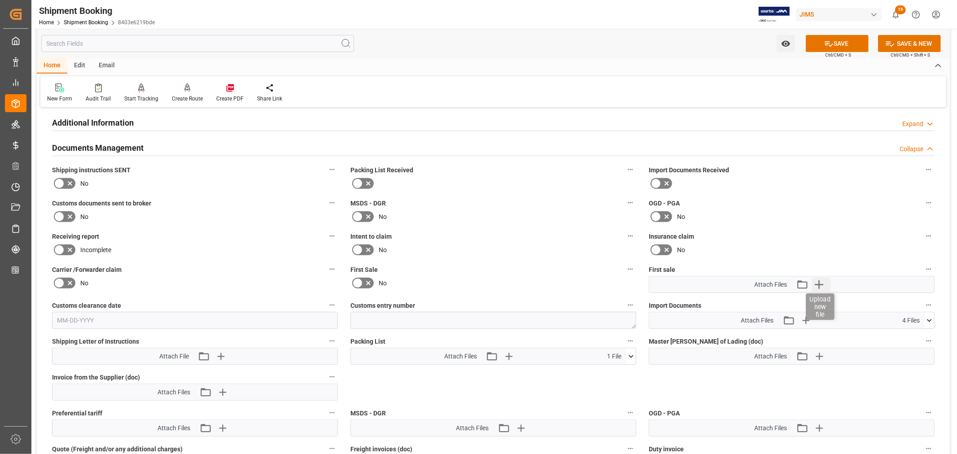
click at [820, 282] on icon "button" at bounding box center [819, 284] width 9 height 9
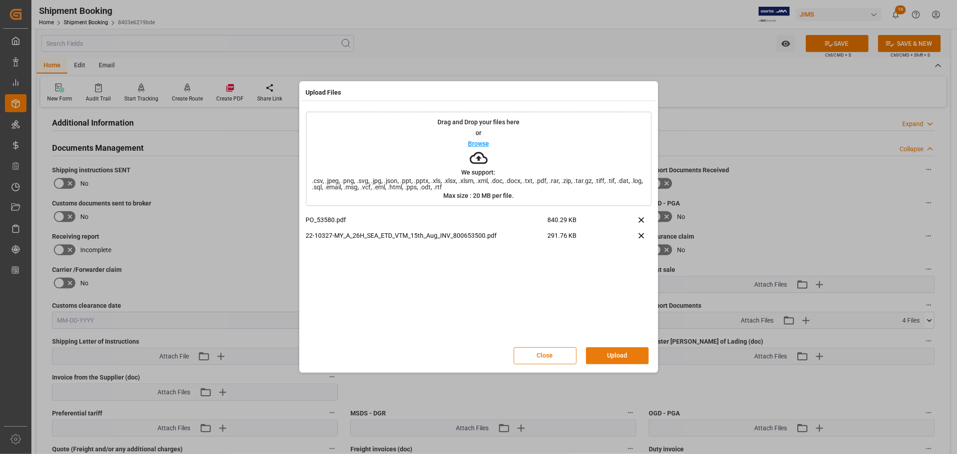
click at [612, 358] on button "Upload" at bounding box center [617, 355] width 63 height 17
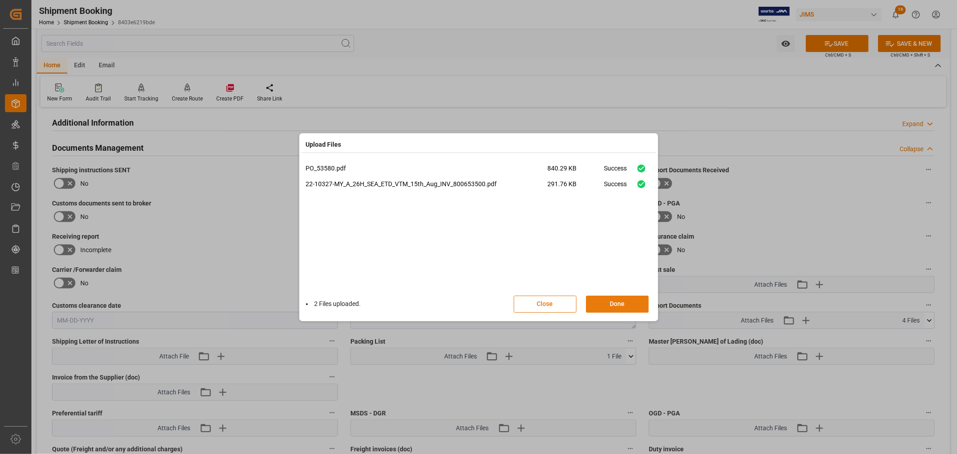
click at [615, 302] on button "Done" at bounding box center [617, 304] width 63 height 17
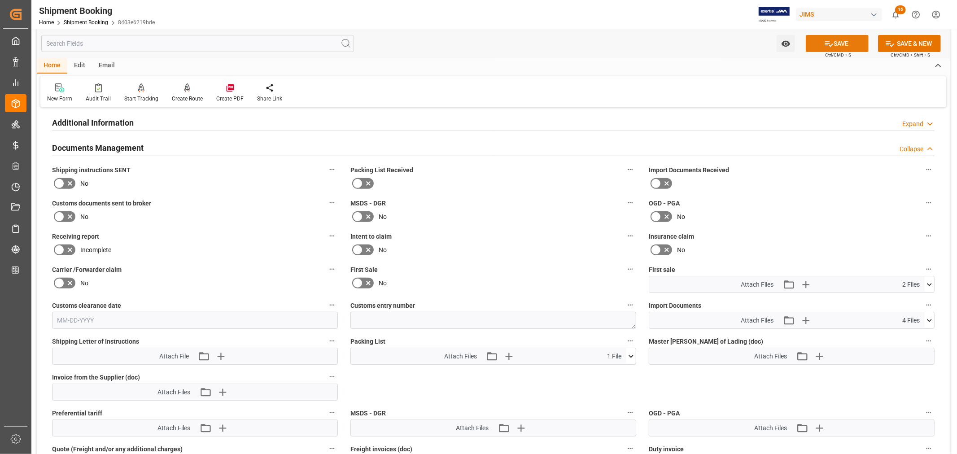
click at [837, 44] on button "SAVE" at bounding box center [837, 43] width 63 height 17
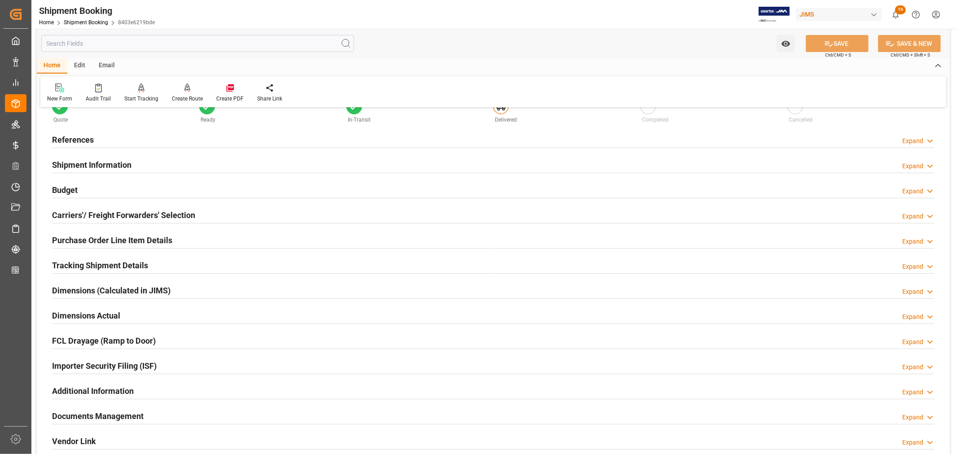
scroll to position [0, 0]
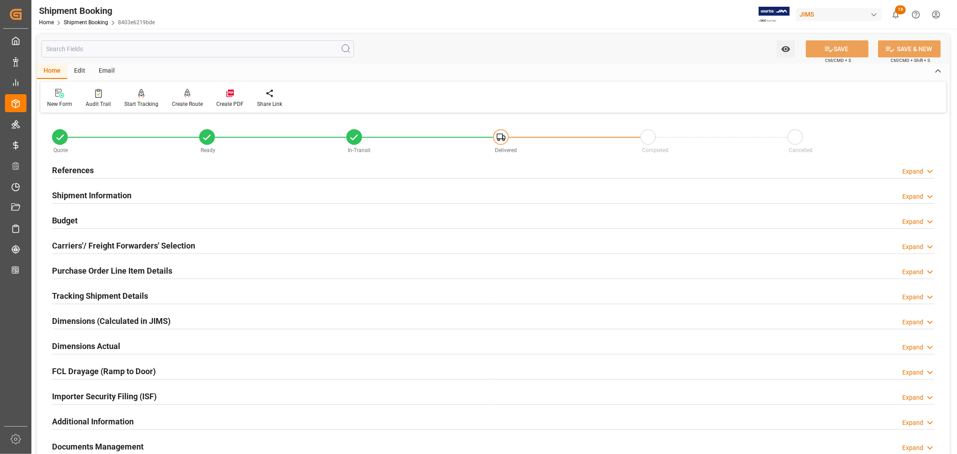
click at [83, 169] on h2 "References" at bounding box center [73, 170] width 42 height 12
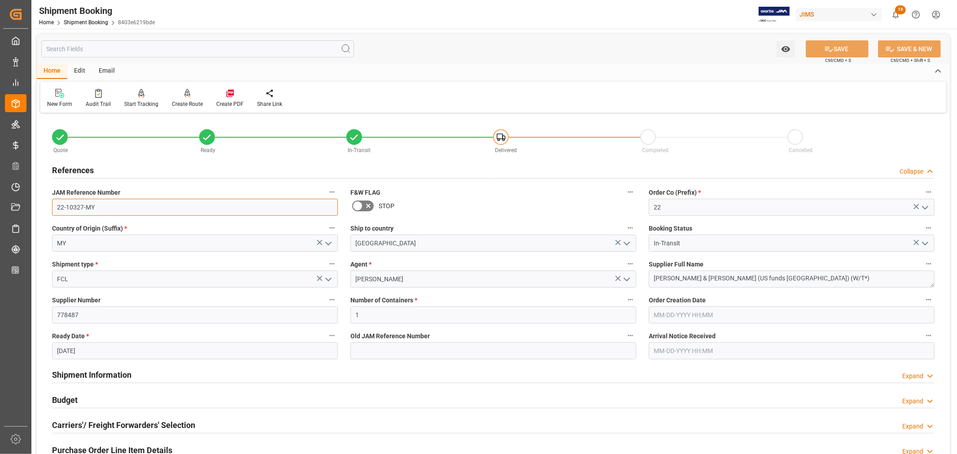
click at [192, 204] on input "22-10327-MY" at bounding box center [195, 207] width 286 height 17
click at [83, 20] on link "Shipment Booking" at bounding box center [86, 22] width 44 height 6
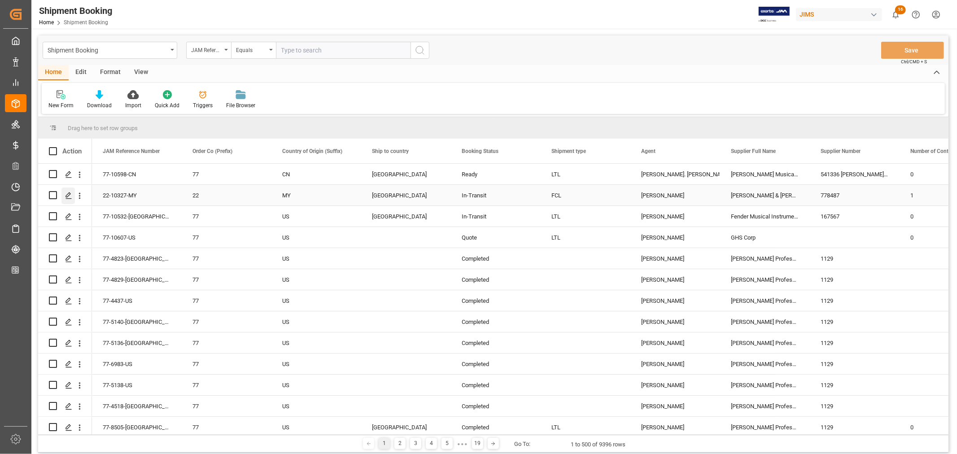
click at [67, 194] on polygon "Press SPACE to select this row." at bounding box center [68, 194] width 4 height 4
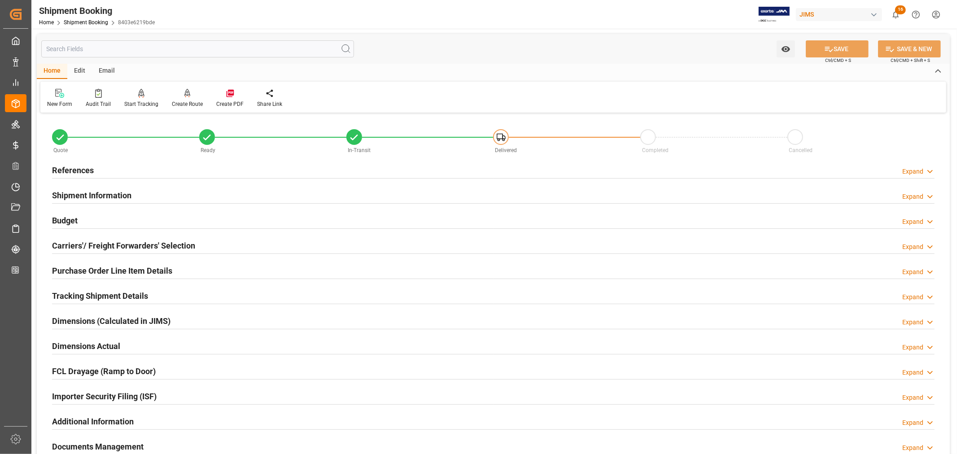
click at [101, 265] on h2 "Purchase Order Line Item Details" at bounding box center [112, 271] width 120 height 12
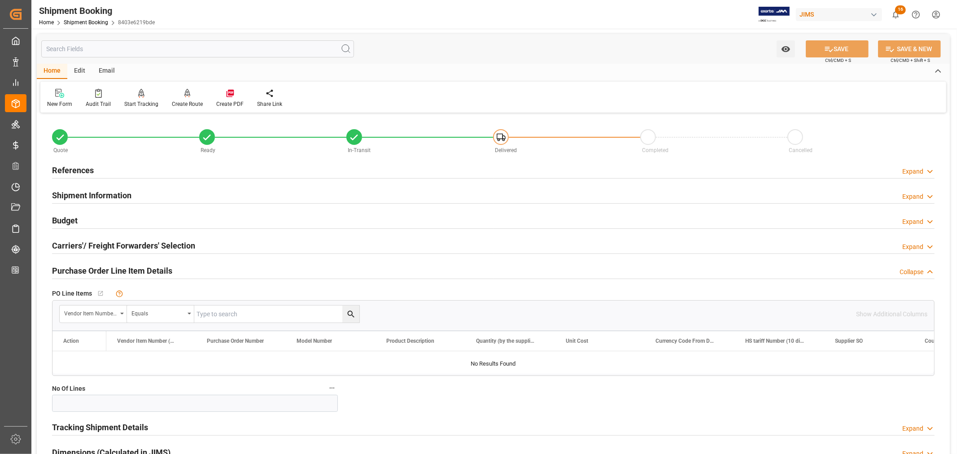
click at [101, 265] on h2 "Purchase Order Line Item Details" at bounding box center [112, 271] width 120 height 12
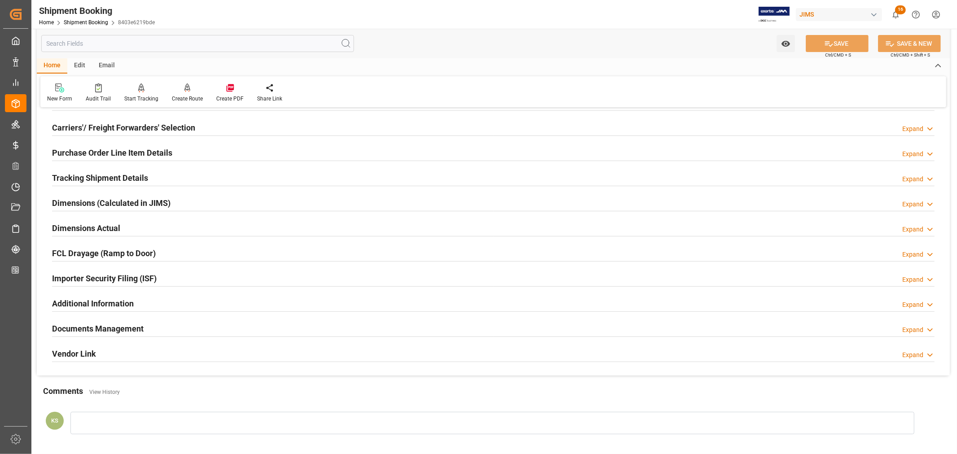
scroll to position [149, 0]
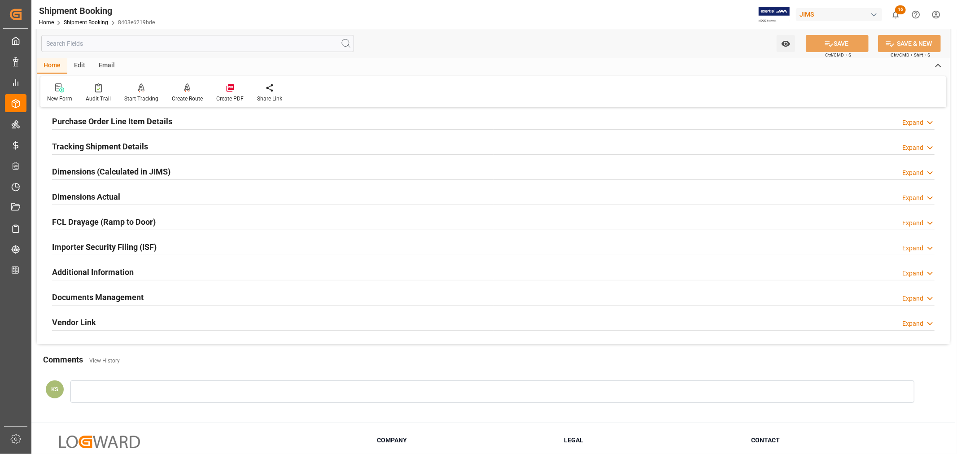
click at [153, 297] on div "Documents Management Expand" at bounding box center [493, 296] width 883 height 17
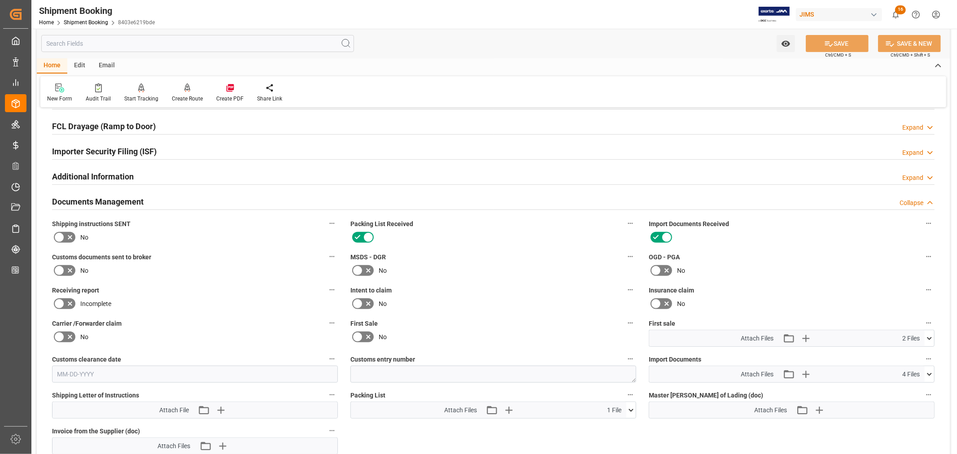
scroll to position [249, 0]
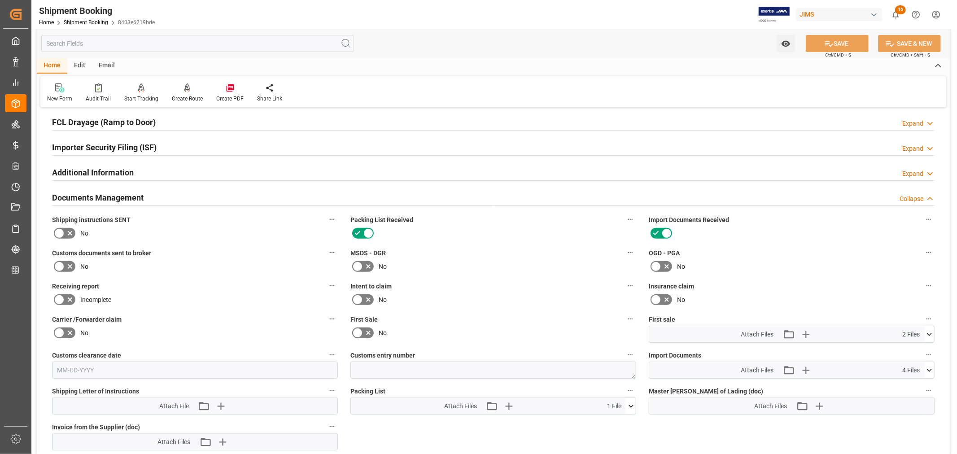
click at [358, 331] on icon at bounding box center [357, 333] width 5 height 4
click at [0, 0] on input "checkbox" at bounding box center [0, 0] width 0 height 0
click at [828, 44] on icon at bounding box center [828, 43] width 9 height 9
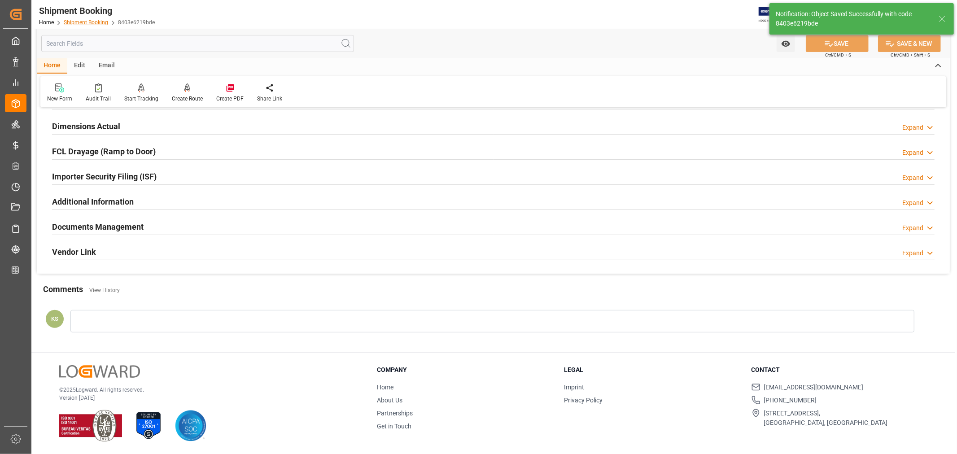
scroll to position [220, 0]
click at [92, 21] on link "Shipment Booking" at bounding box center [86, 22] width 44 height 6
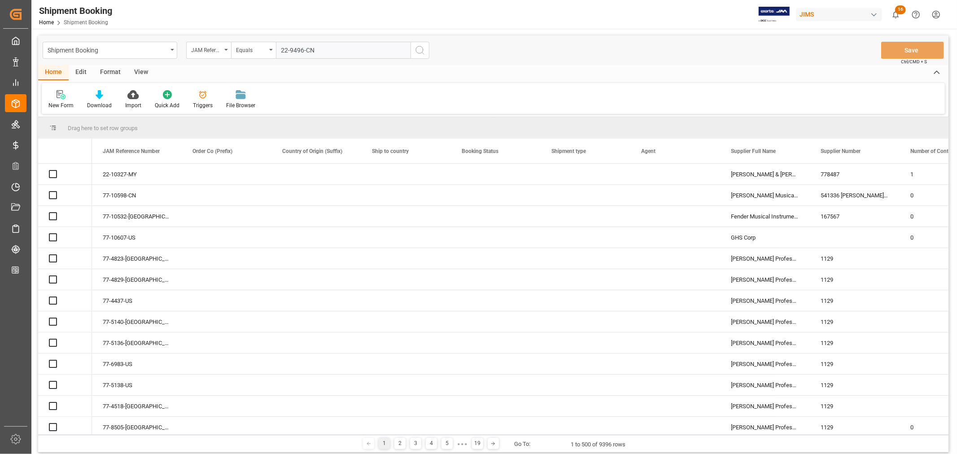
type input "22-9496-CN"
click at [420, 50] on icon "search button" at bounding box center [420, 50] width 11 height 11
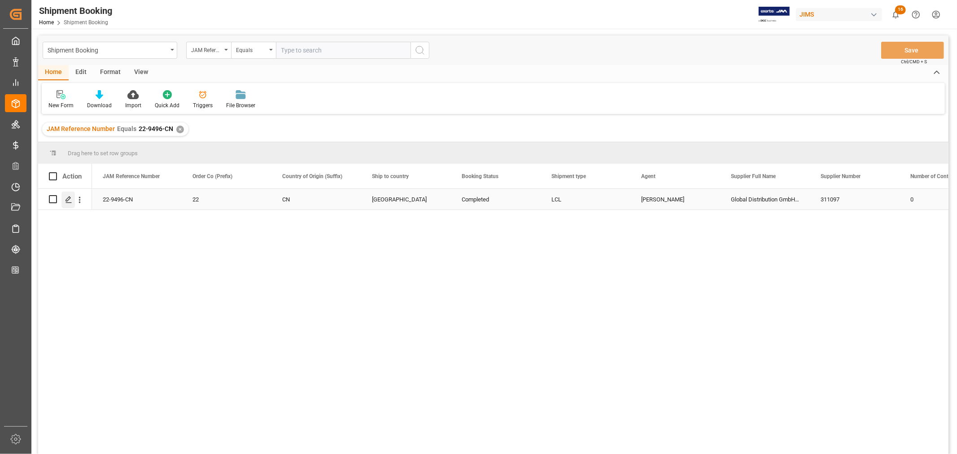
click at [68, 199] on icon "Press SPACE to select this row." at bounding box center [68, 199] width 7 height 7
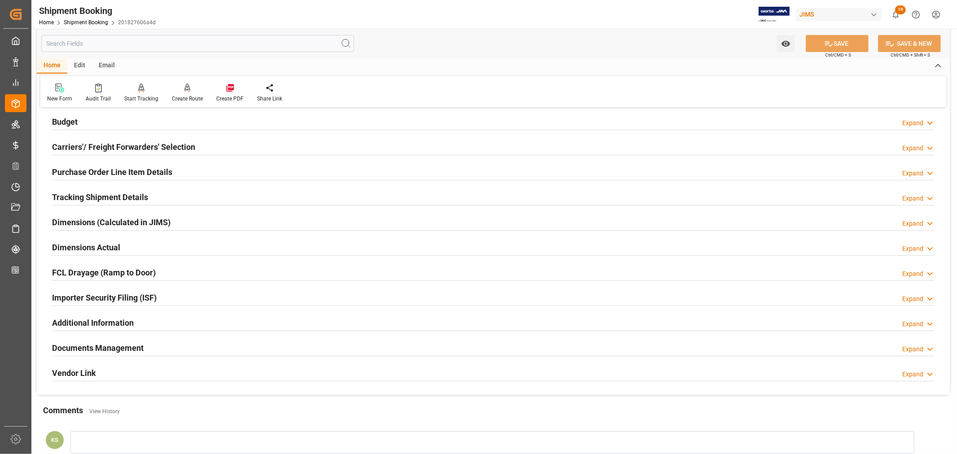
scroll to position [149, 0]
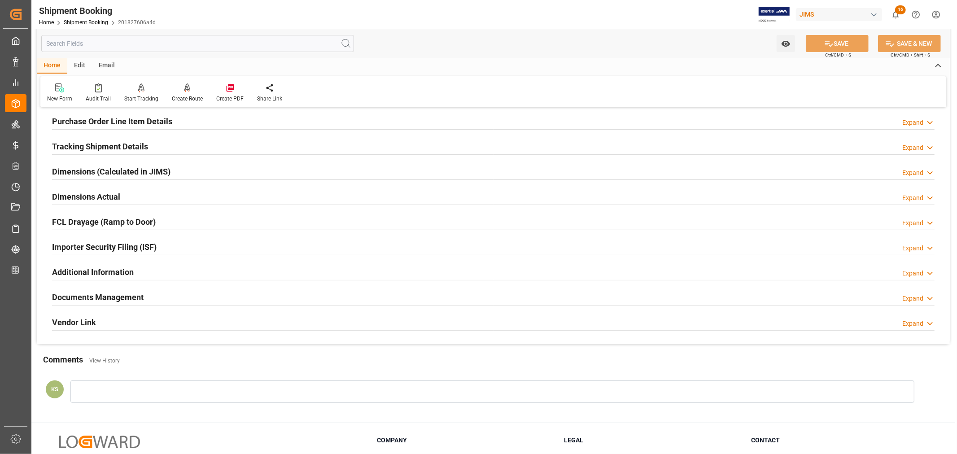
click at [143, 295] on h2 "Documents Management" at bounding box center [98, 297] width 92 height 12
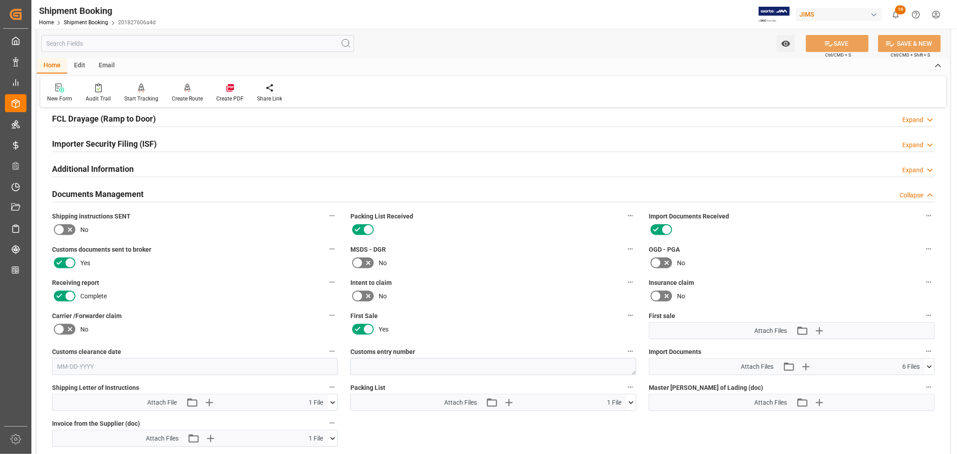
scroll to position [299, 0]
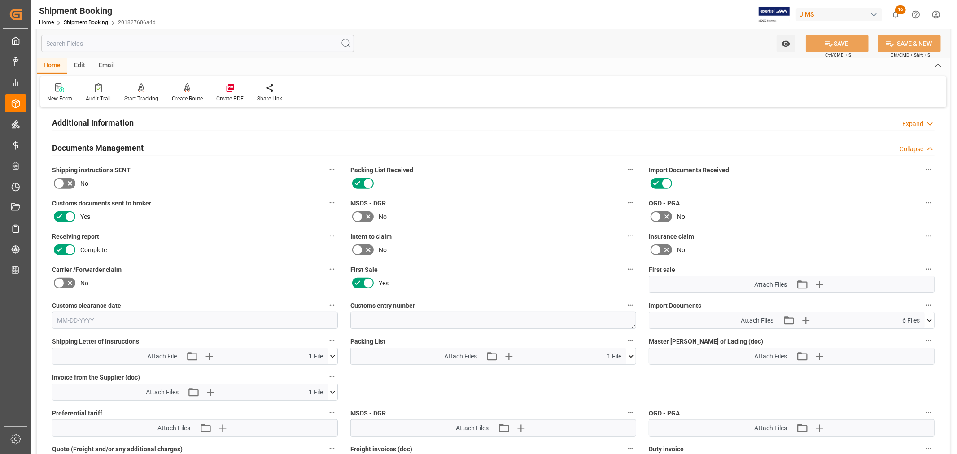
click at [930, 319] on icon at bounding box center [929, 320] width 5 height 3
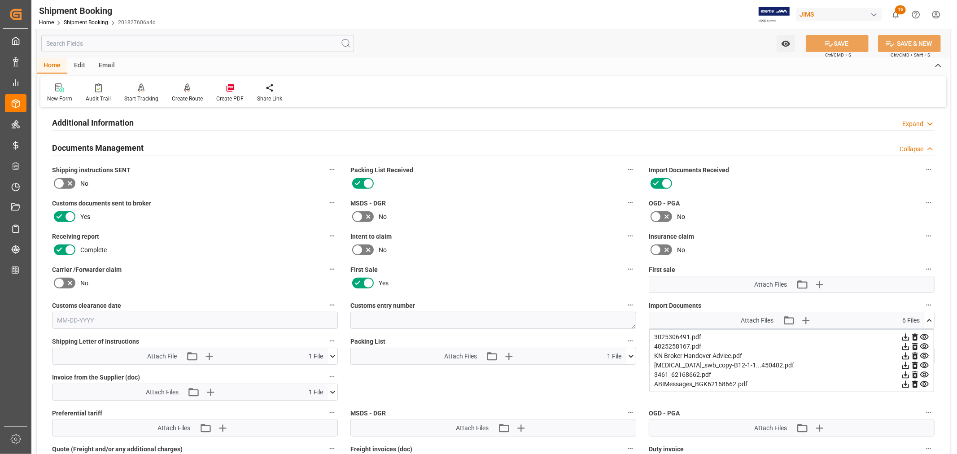
click at [930, 319] on icon at bounding box center [929, 320] width 9 height 9
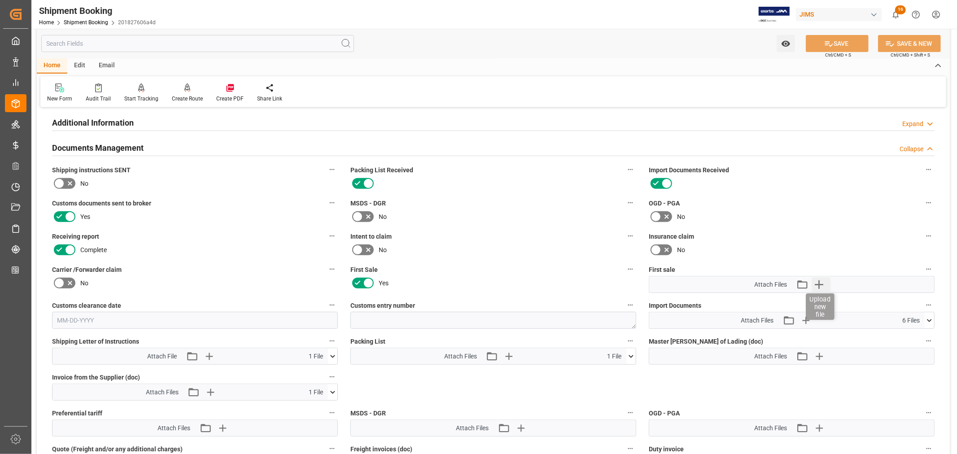
click at [818, 283] on icon "button" at bounding box center [819, 284] width 9 height 9
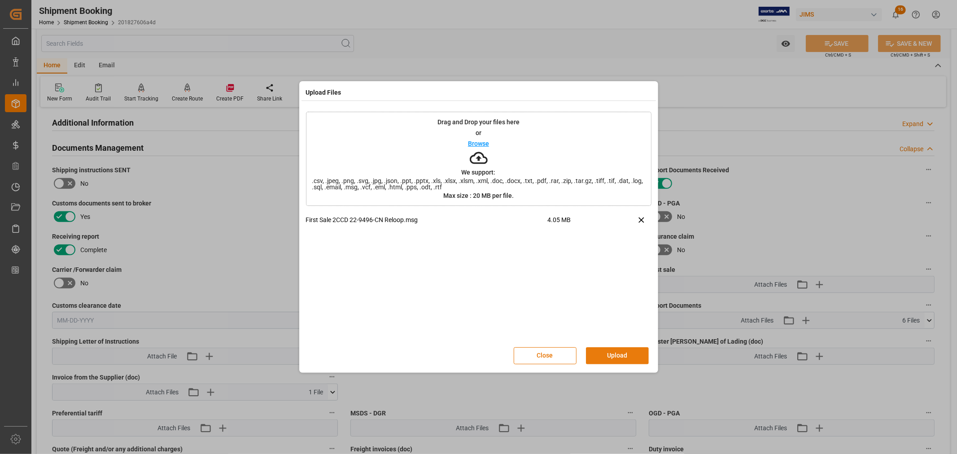
click at [615, 356] on button "Upload" at bounding box center [617, 355] width 63 height 17
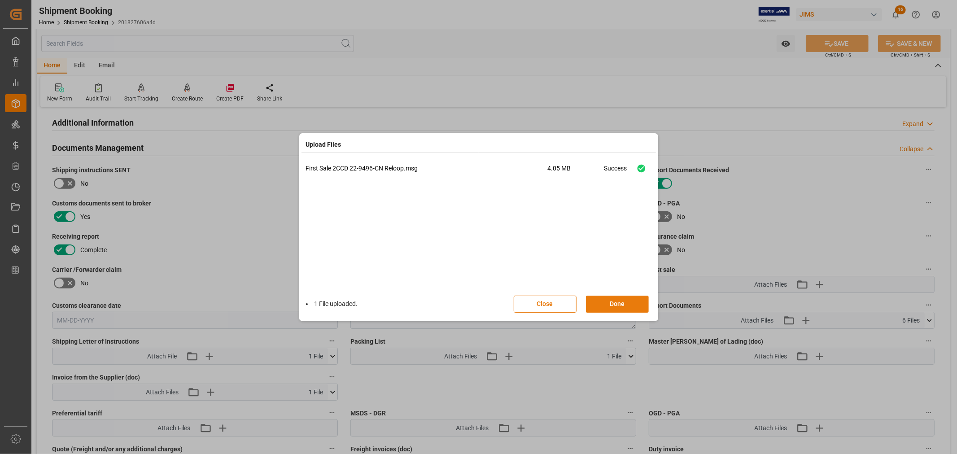
click at [612, 302] on button "Done" at bounding box center [617, 304] width 63 height 17
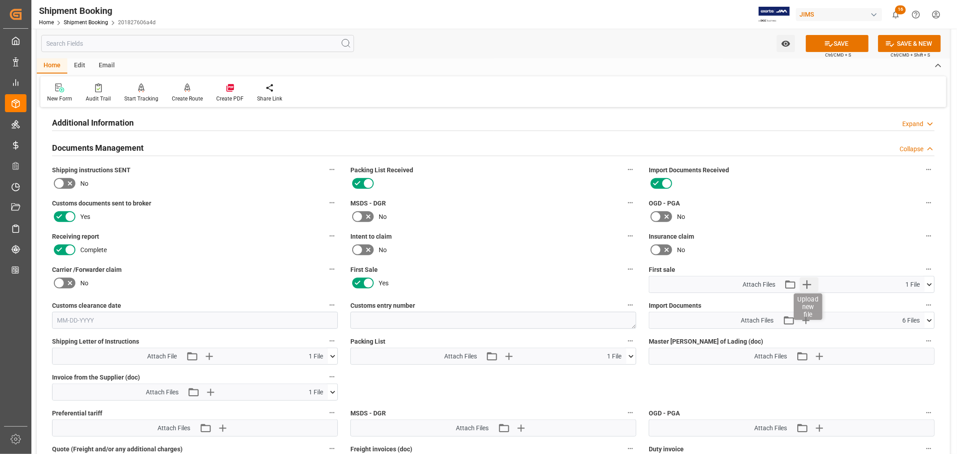
click at [810, 282] on icon "button" at bounding box center [807, 284] width 9 height 9
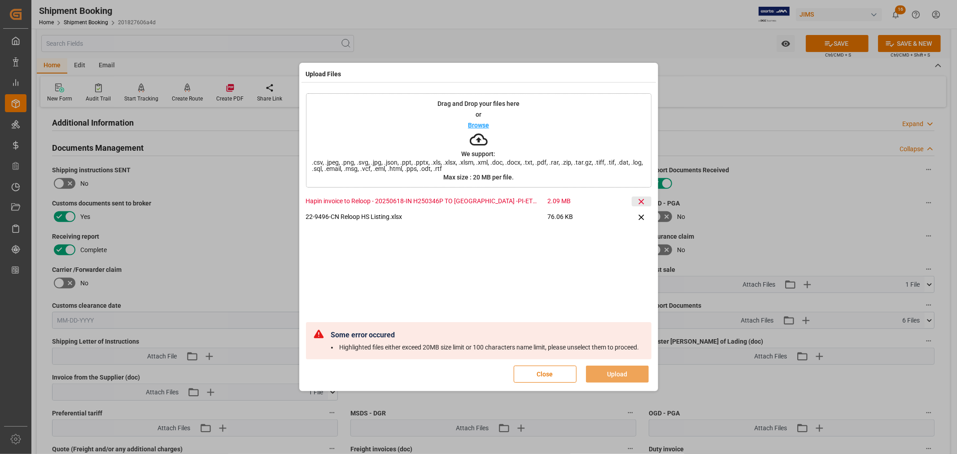
click at [642, 197] on icon at bounding box center [641, 201] width 9 height 9
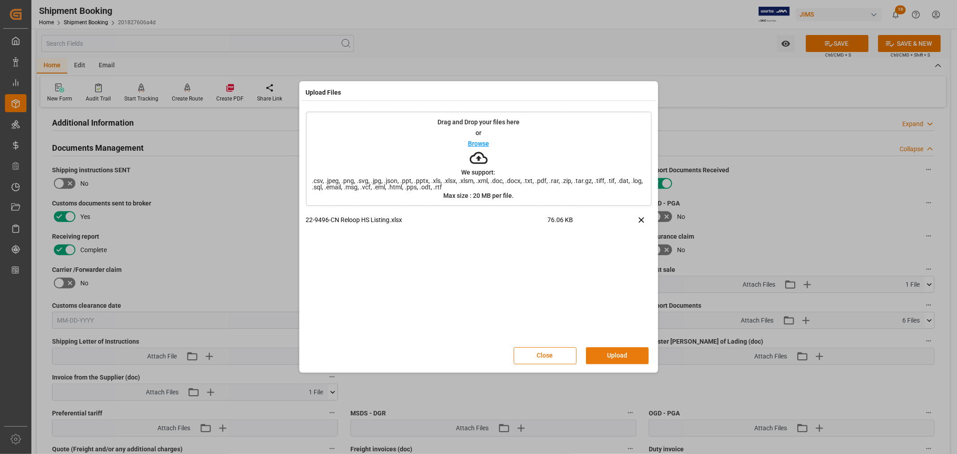
click at [608, 352] on button "Upload" at bounding box center [617, 355] width 63 height 17
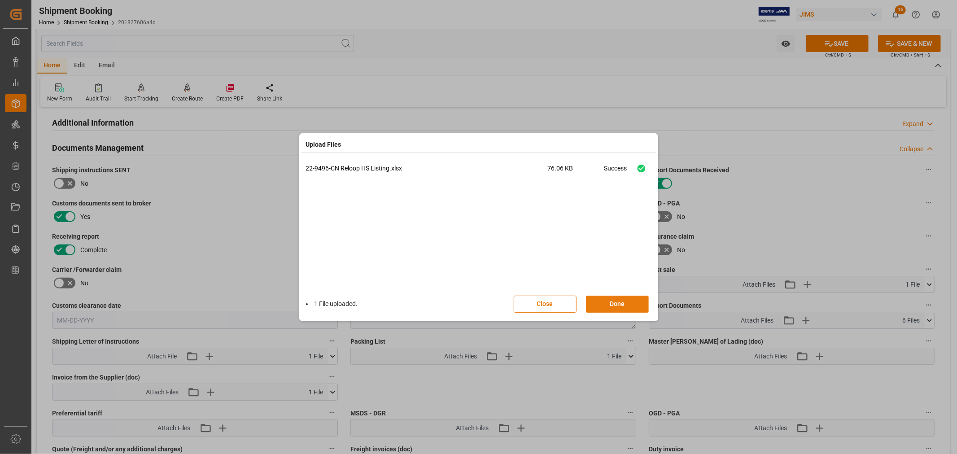
click at [620, 304] on button "Done" at bounding box center [617, 304] width 63 height 17
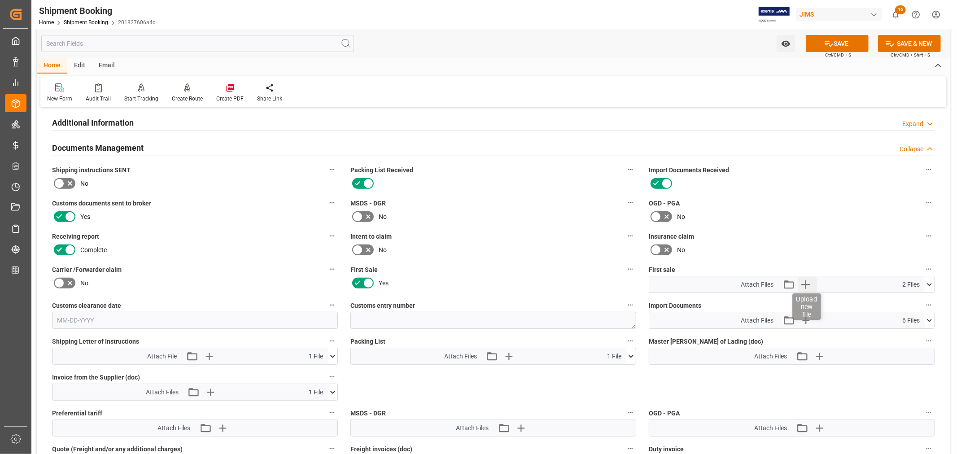
click at [804, 284] on icon "button" at bounding box center [805, 284] width 14 height 14
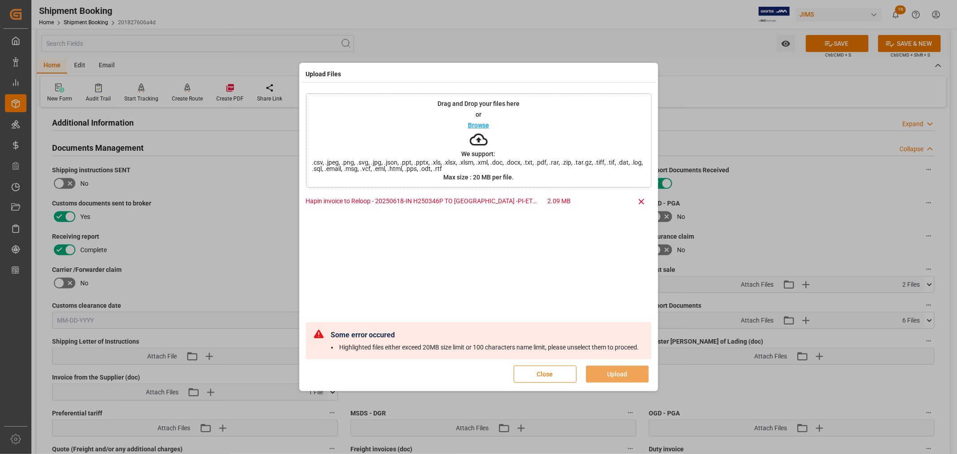
click at [537, 379] on button "Close" at bounding box center [545, 374] width 63 height 17
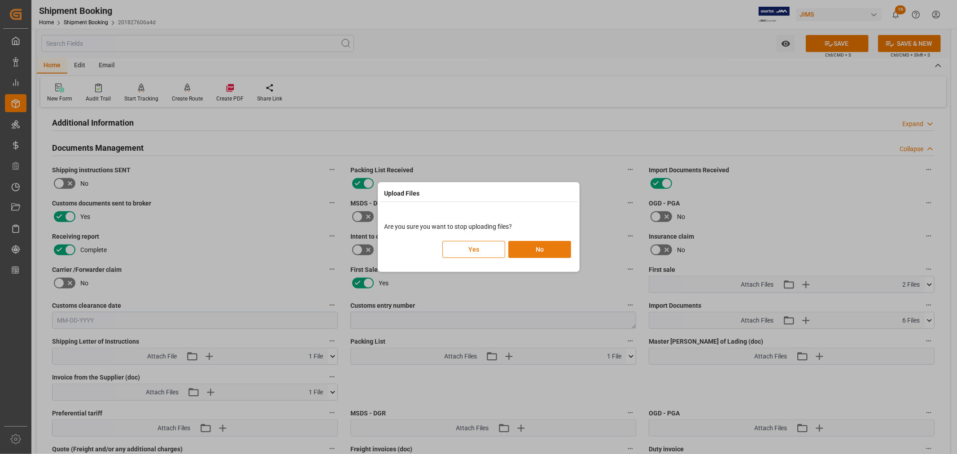
click at [525, 247] on button "No" at bounding box center [539, 249] width 63 height 17
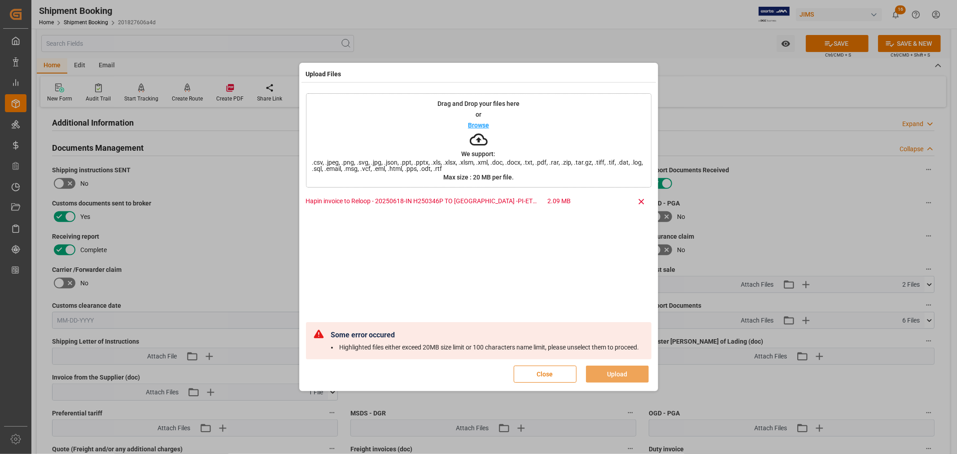
click at [542, 381] on button "Close" at bounding box center [545, 374] width 63 height 17
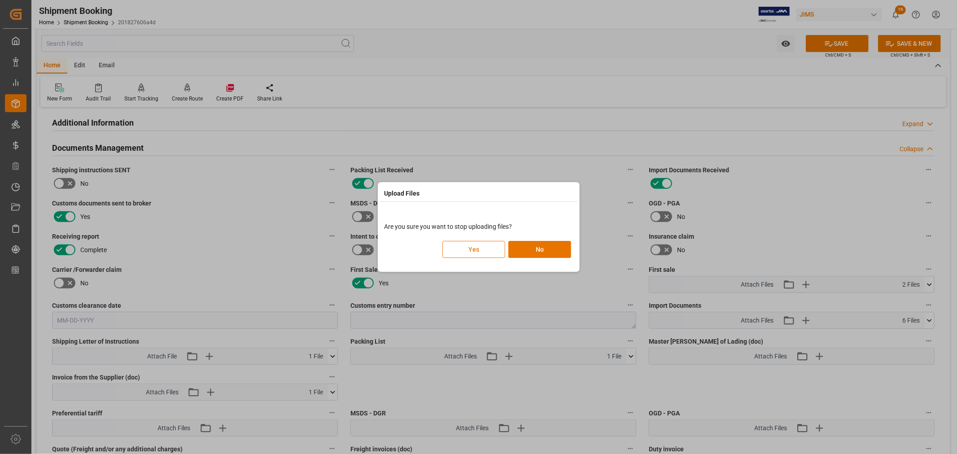
click at [469, 248] on button "Yes" at bounding box center [473, 249] width 63 height 17
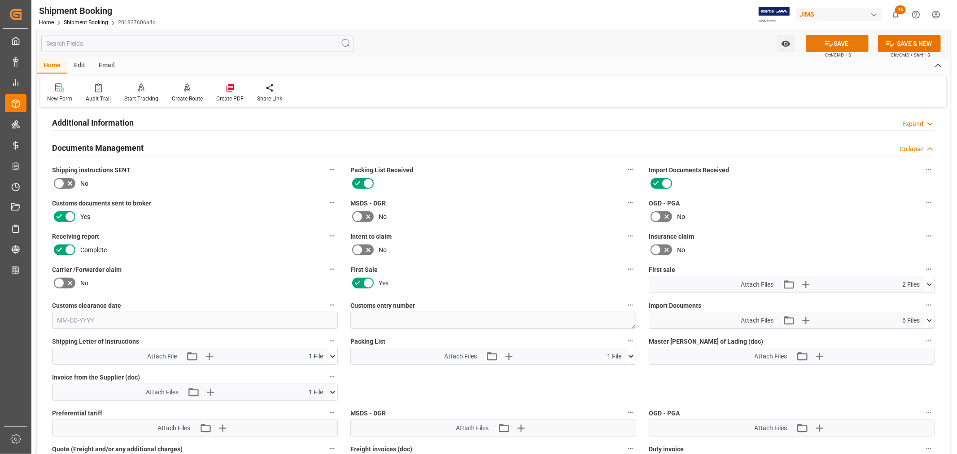
click at [833, 43] on button "SAVE" at bounding box center [837, 43] width 63 height 17
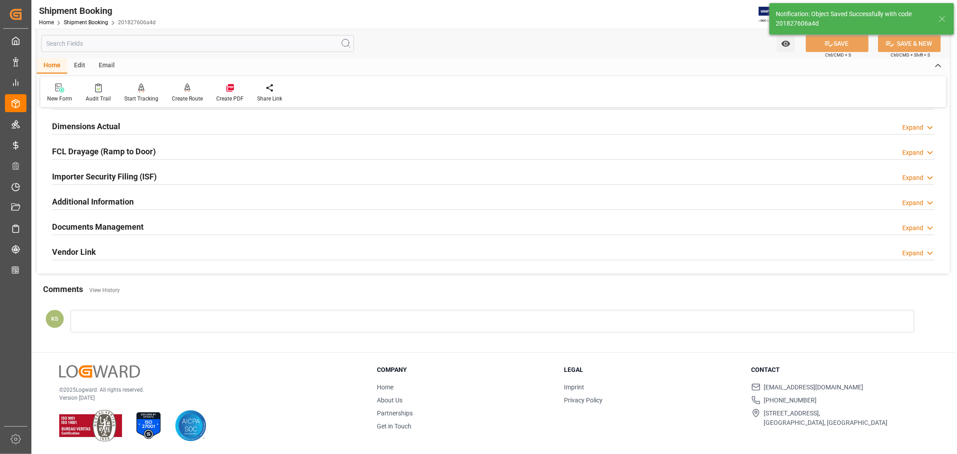
scroll to position [220, 0]
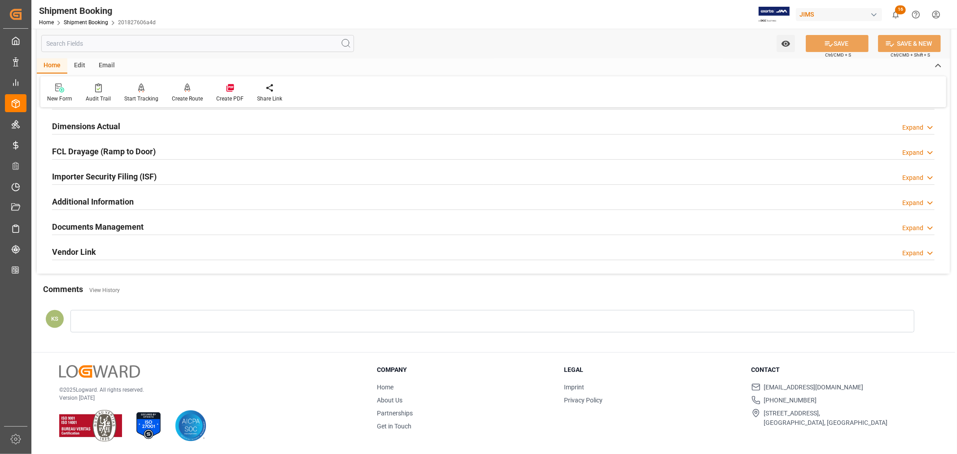
click at [288, 230] on div "Documents Management Expand" at bounding box center [493, 226] width 883 height 17
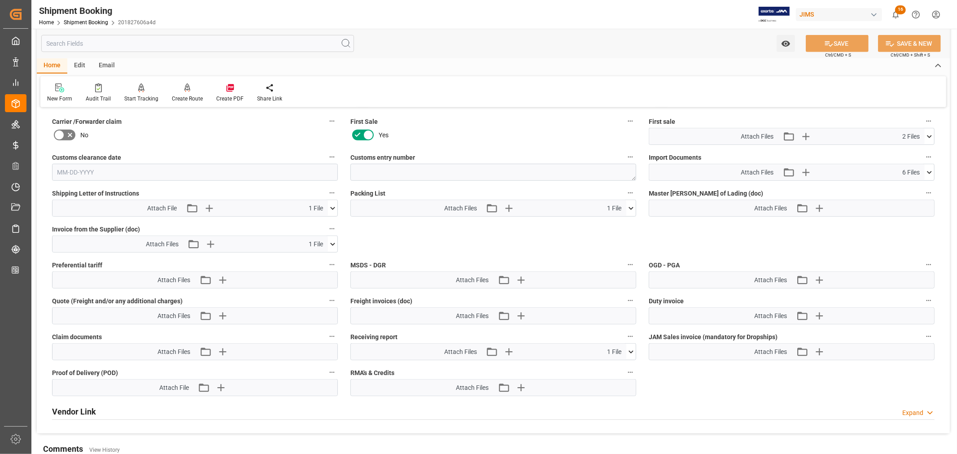
scroll to position [449, 0]
click at [929, 171] on icon at bounding box center [929, 170] width 9 height 9
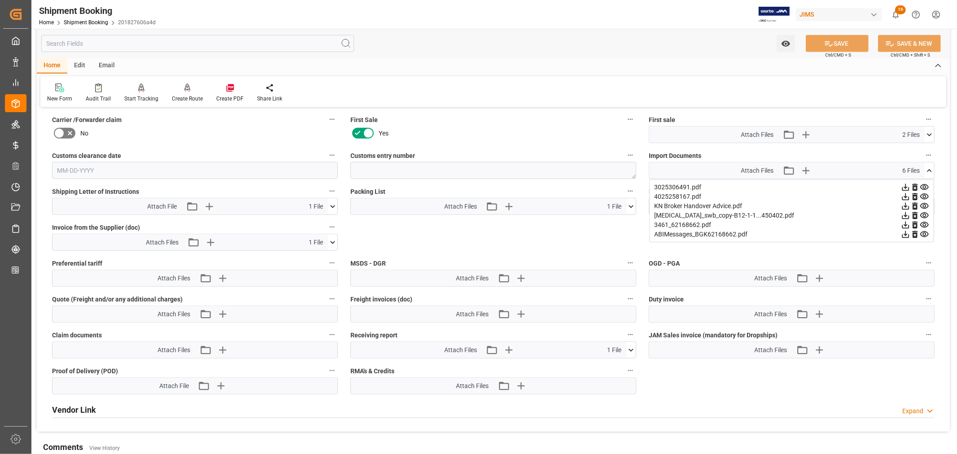
click at [928, 167] on icon at bounding box center [929, 170] width 9 height 9
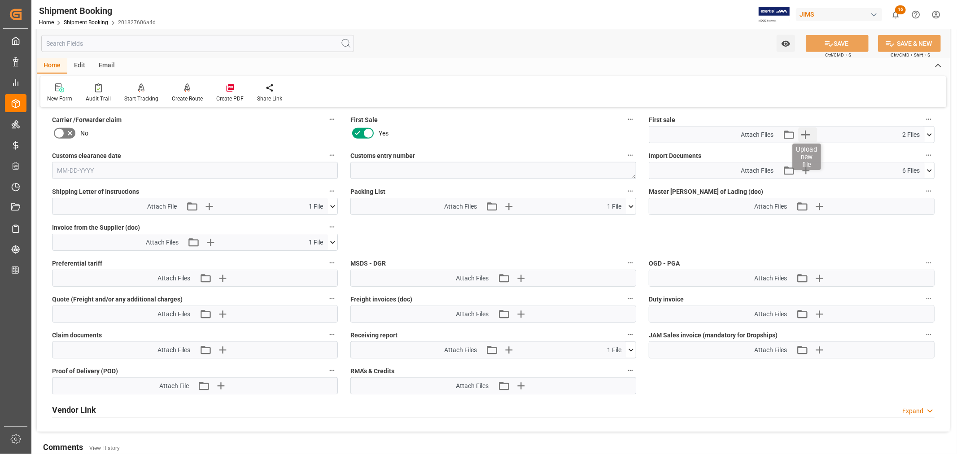
click at [808, 132] on icon "button" at bounding box center [805, 135] width 9 height 9
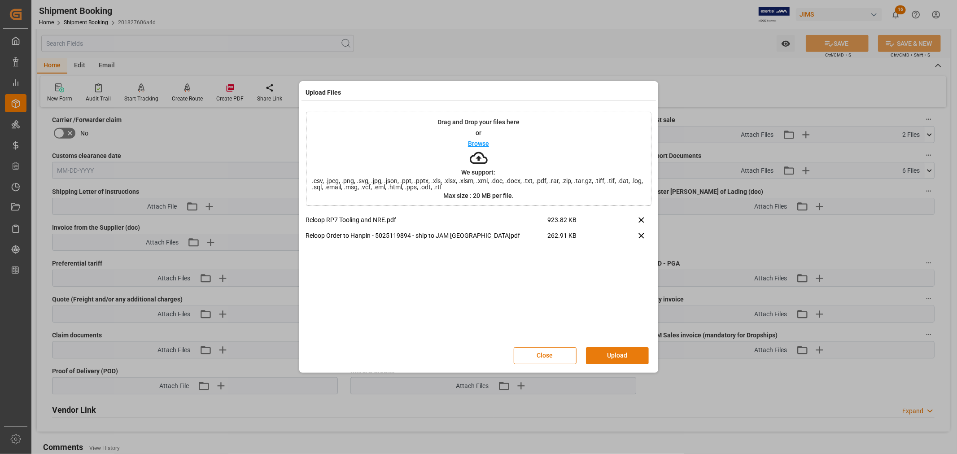
click at [615, 356] on button "Upload" at bounding box center [617, 355] width 63 height 17
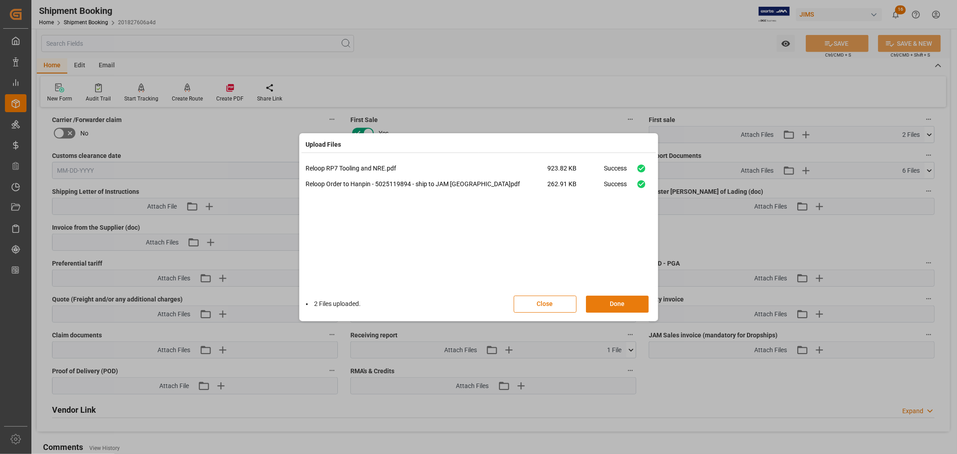
click at [616, 301] on button "Done" at bounding box center [617, 304] width 63 height 17
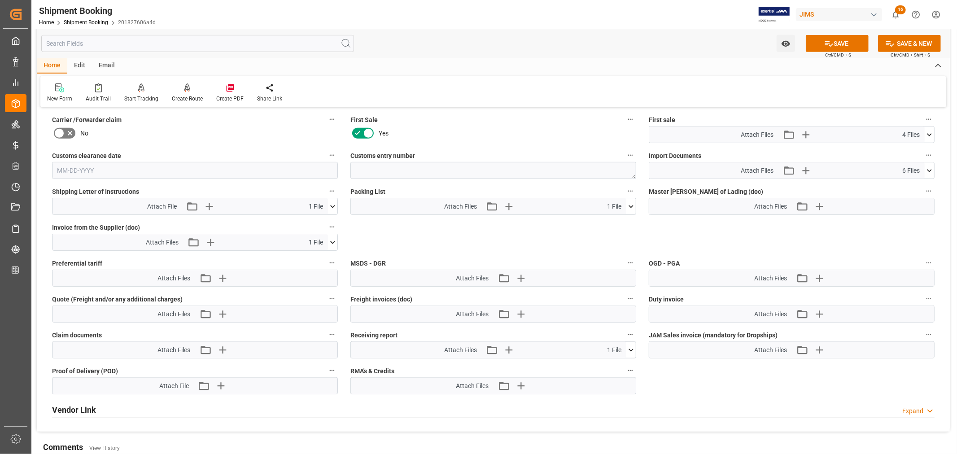
click at [931, 169] on icon at bounding box center [929, 170] width 9 height 9
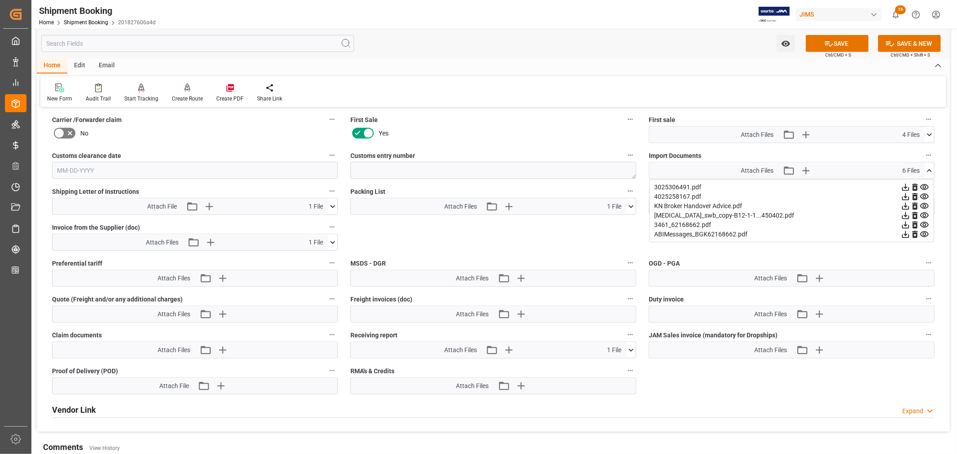
click at [931, 169] on icon at bounding box center [929, 170] width 9 height 9
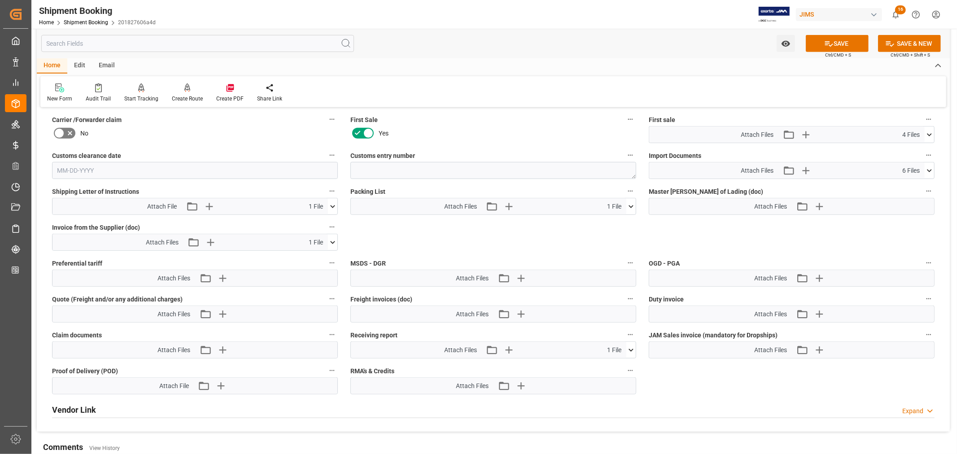
click at [927, 133] on icon at bounding box center [929, 134] width 5 height 3
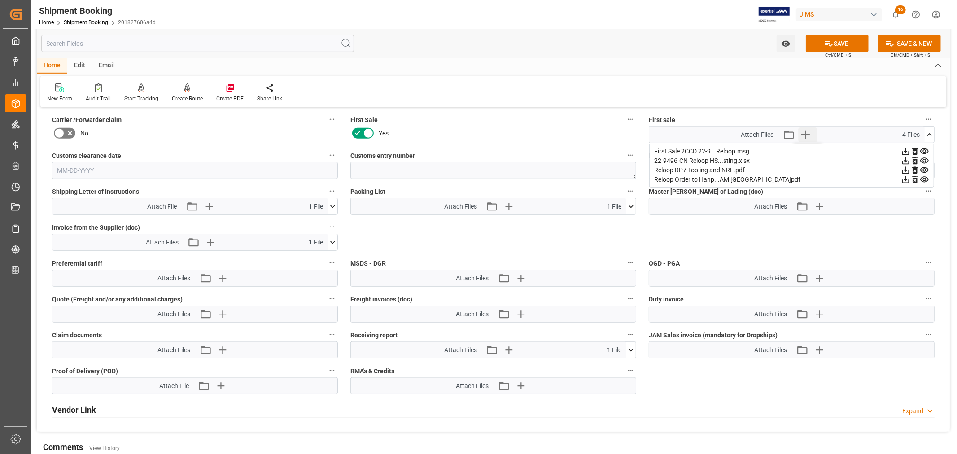
click at [805, 131] on icon "button" at bounding box center [805, 135] width 9 height 9
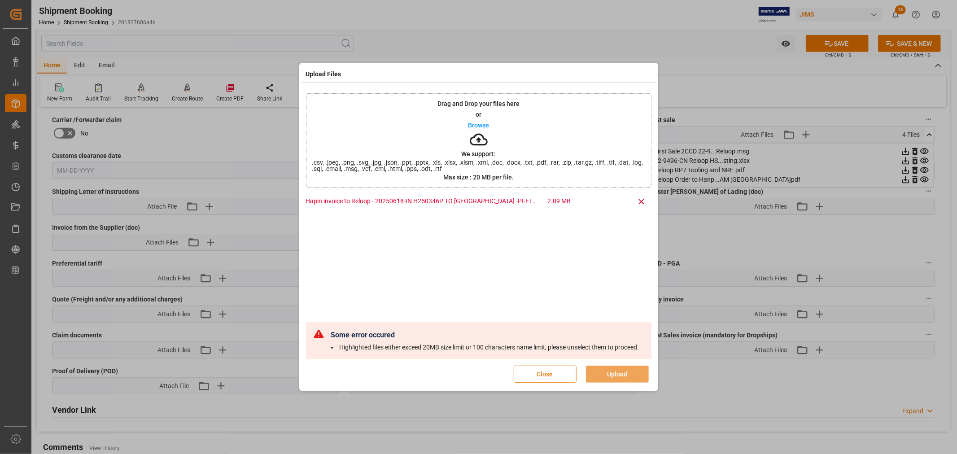
click at [549, 375] on button "Close" at bounding box center [545, 374] width 63 height 17
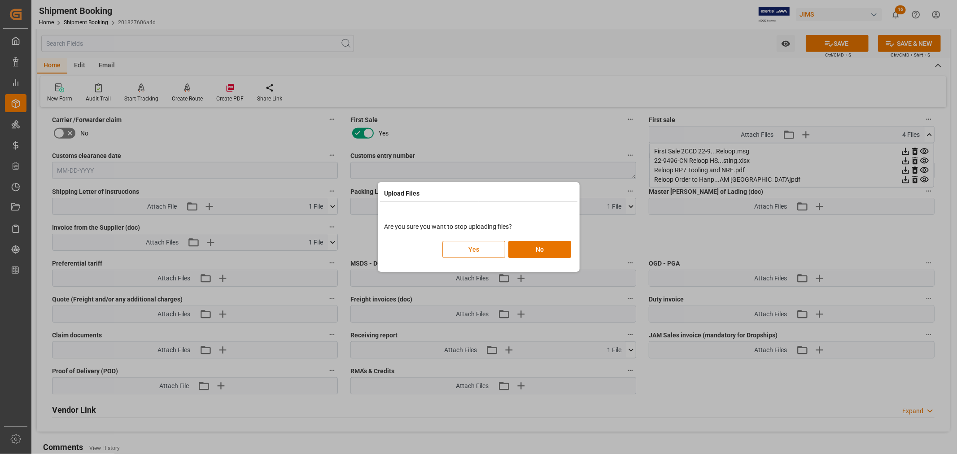
click at [469, 248] on button "Yes" at bounding box center [473, 249] width 63 height 17
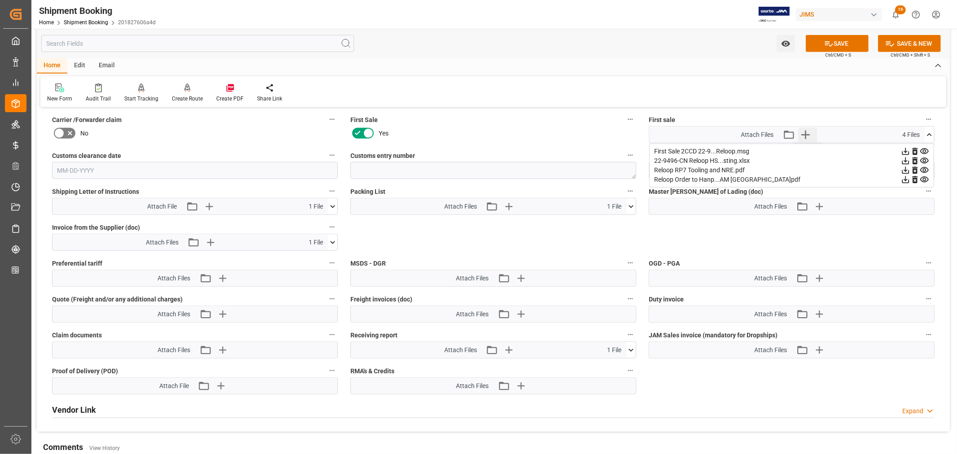
click at [805, 133] on icon "button" at bounding box center [805, 135] width 9 height 9
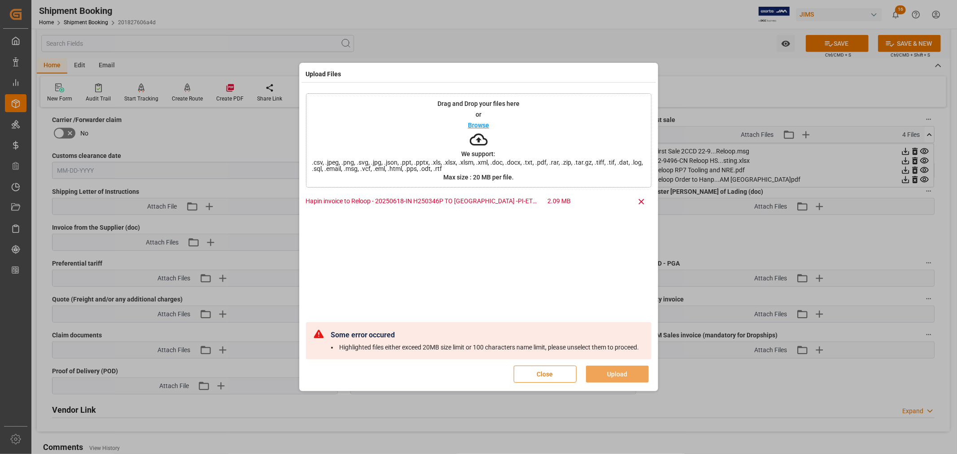
click at [545, 376] on button "Close" at bounding box center [545, 374] width 63 height 17
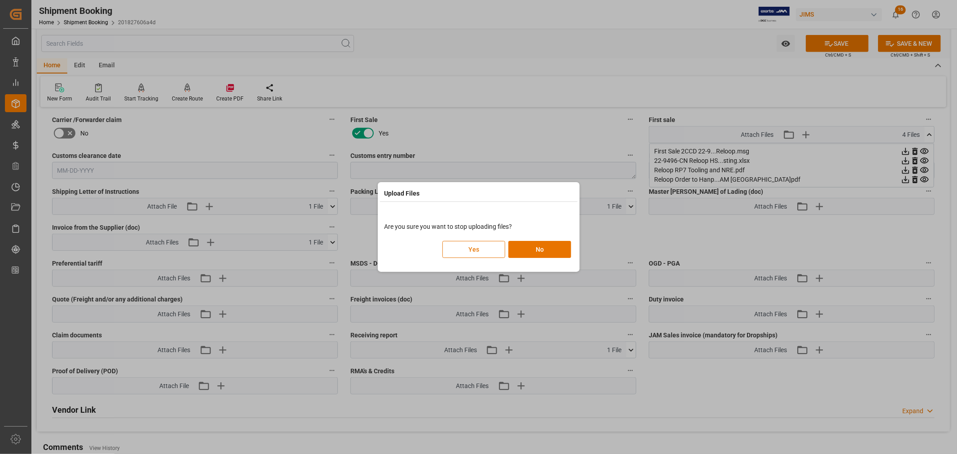
click at [473, 250] on button "Yes" at bounding box center [473, 249] width 63 height 17
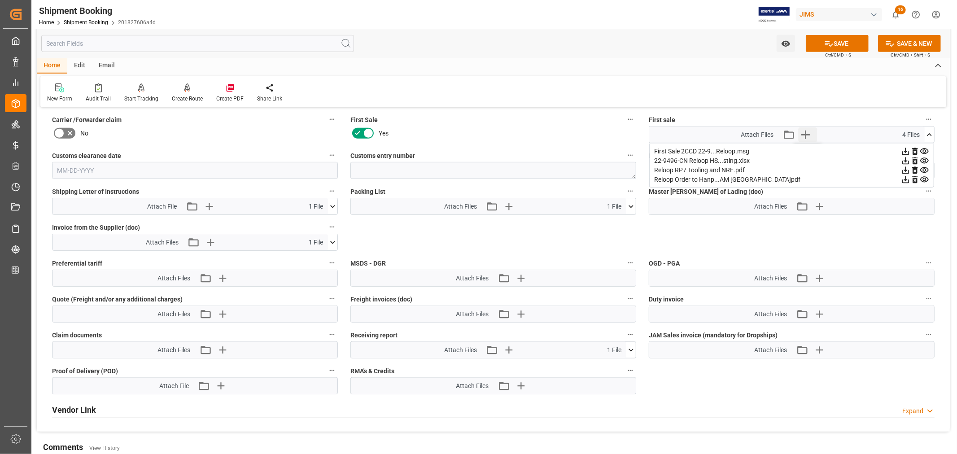
click at [807, 131] on icon "button" at bounding box center [805, 134] width 14 height 14
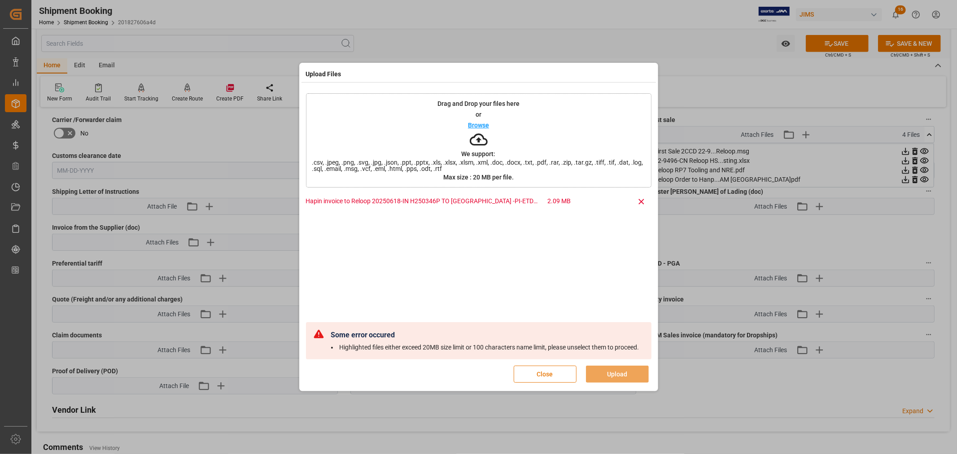
click at [546, 379] on button "Close" at bounding box center [545, 374] width 63 height 17
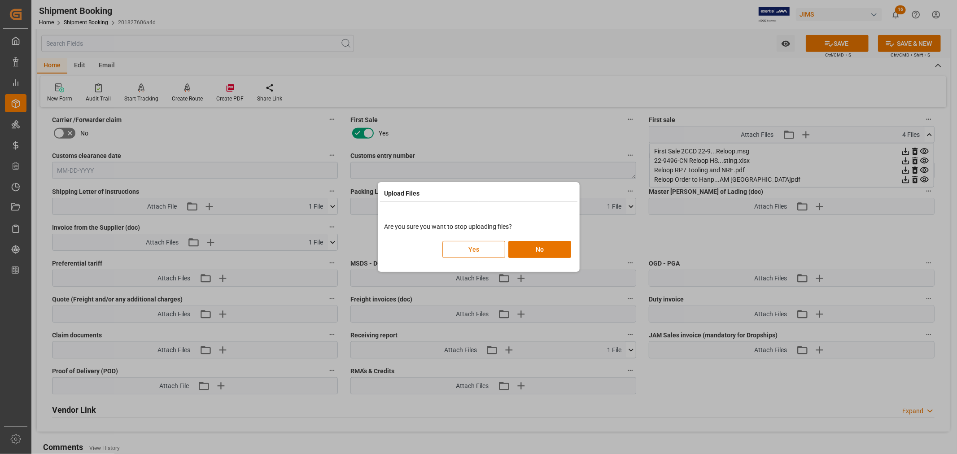
click at [483, 247] on button "Yes" at bounding box center [473, 249] width 63 height 17
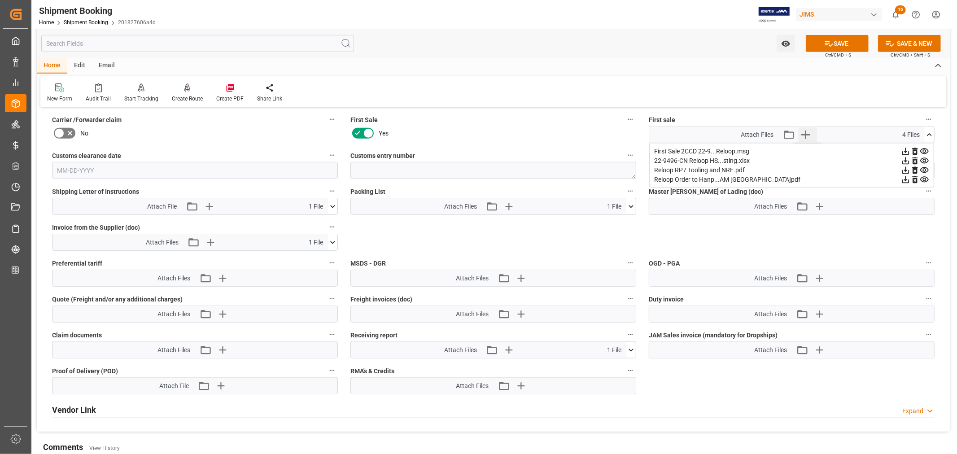
click at [805, 132] on icon "button" at bounding box center [805, 135] width 9 height 9
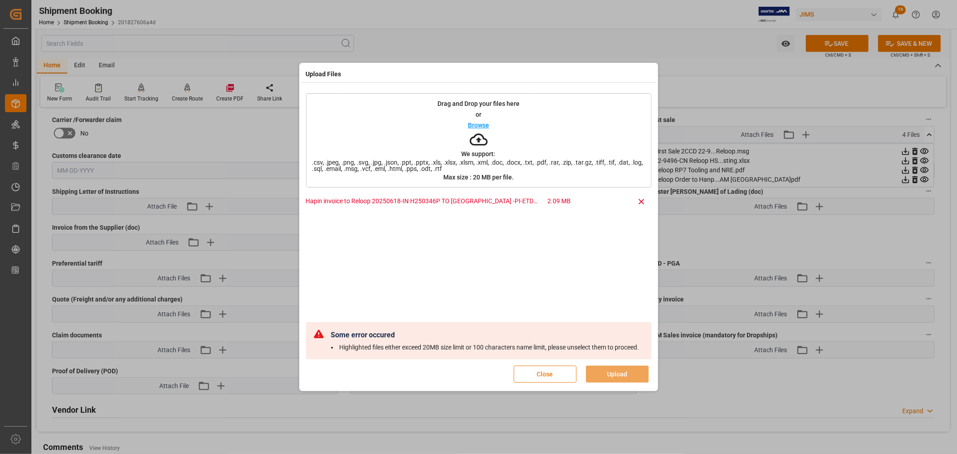
click at [543, 379] on button "Close" at bounding box center [545, 374] width 63 height 17
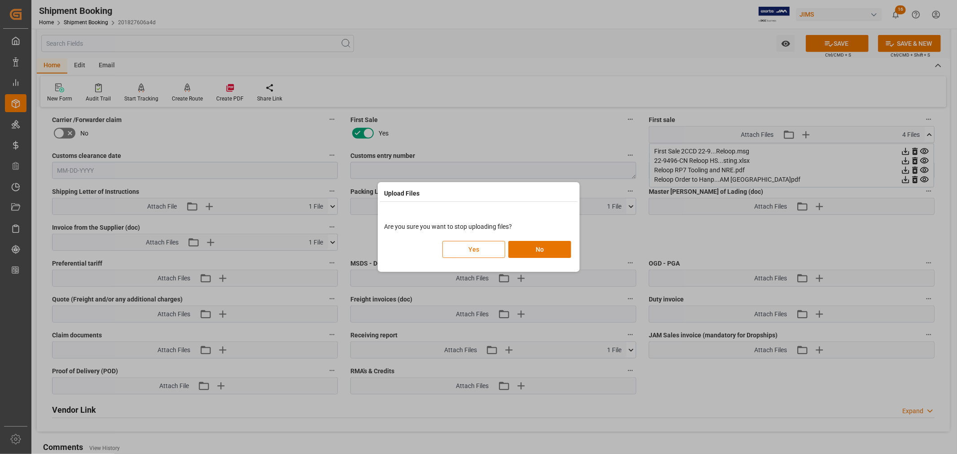
click at [473, 249] on button "Yes" at bounding box center [473, 249] width 63 height 17
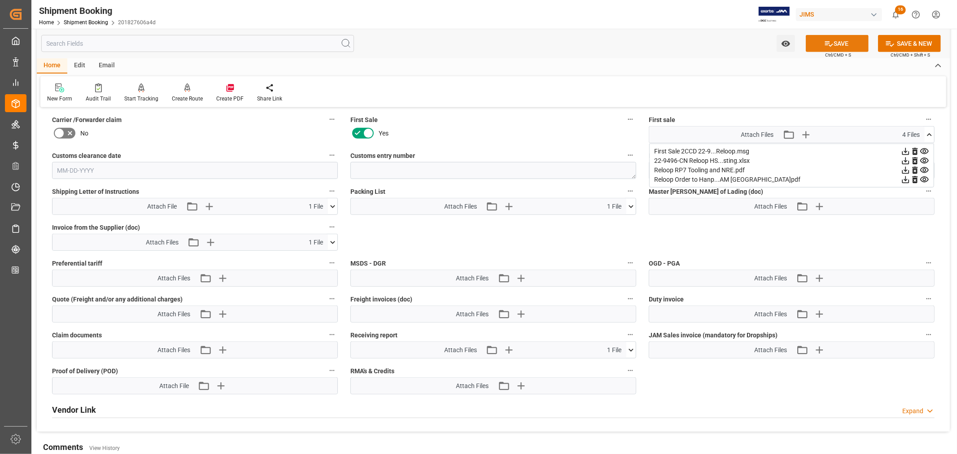
click at [827, 39] on icon at bounding box center [828, 43] width 9 height 9
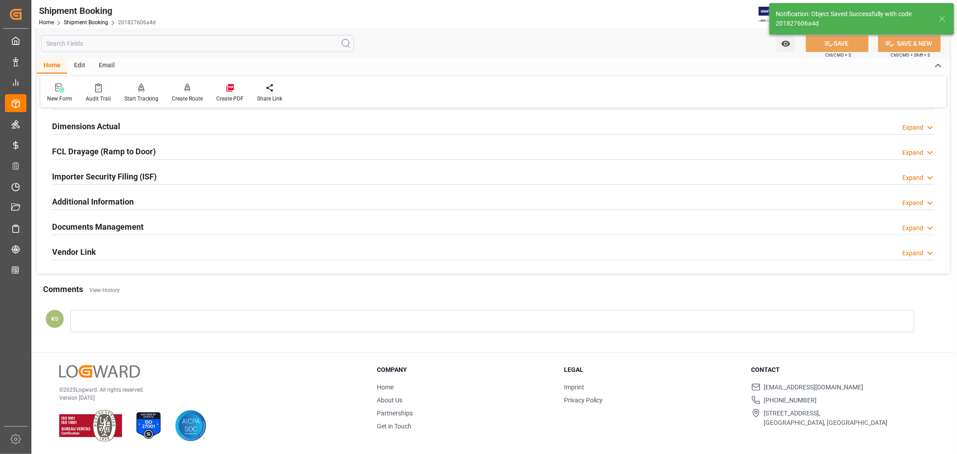
scroll to position [64, 0]
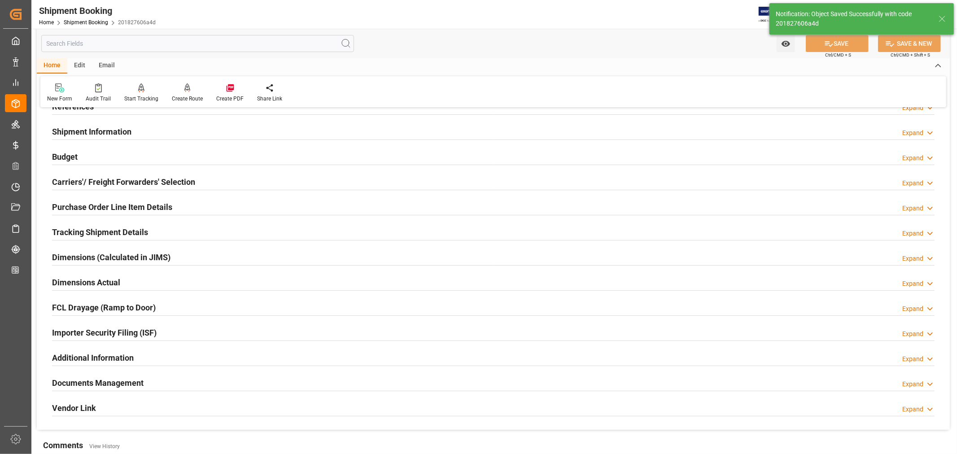
click at [181, 378] on div "Documents Management Expand" at bounding box center [493, 382] width 883 height 17
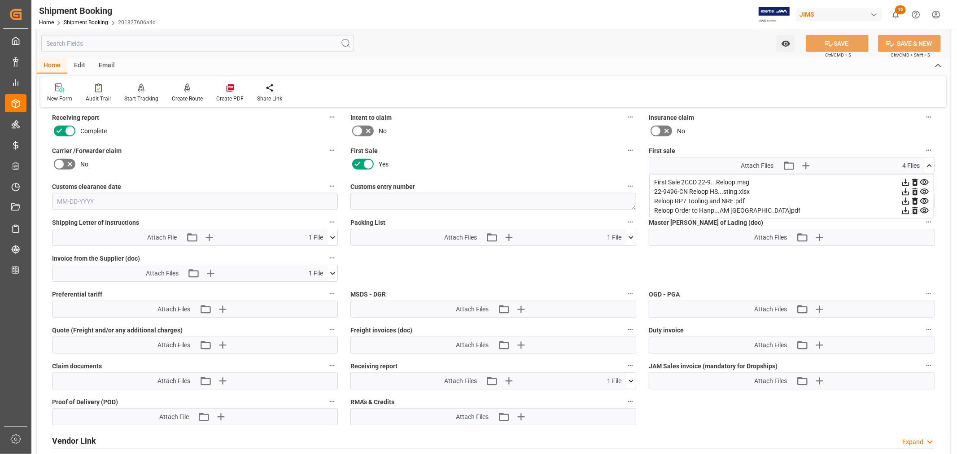
scroll to position [398, 0]
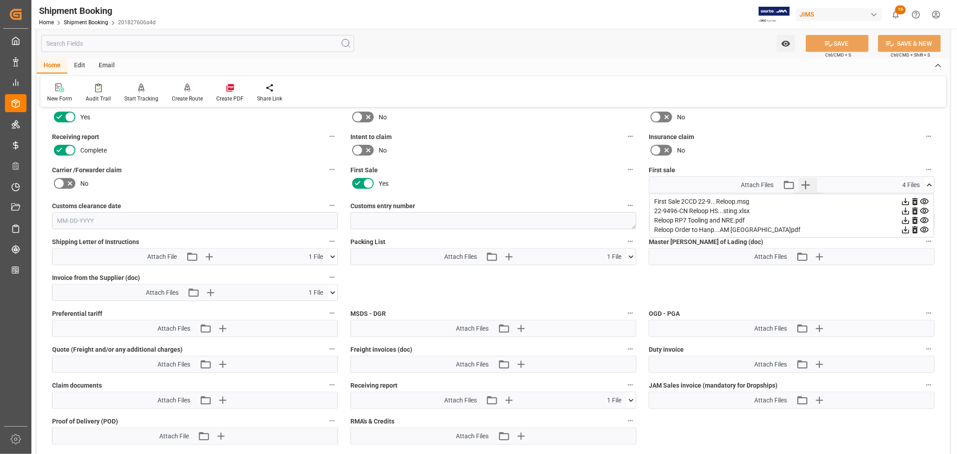
click at [806, 180] on icon "button" at bounding box center [805, 185] width 14 height 14
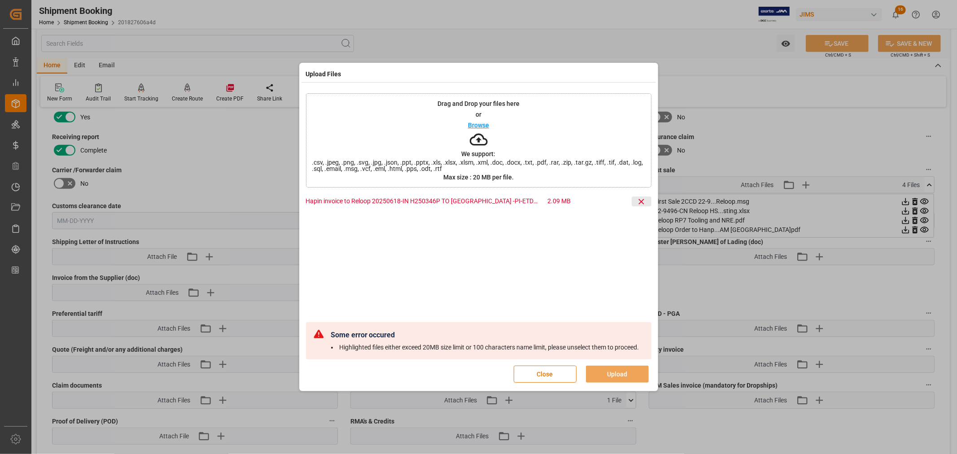
click at [642, 199] on icon at bounding box center [641, 201] width 5 height 5
click at [642, 197] on icon at bounding box center [641, 201] width 9 height 9
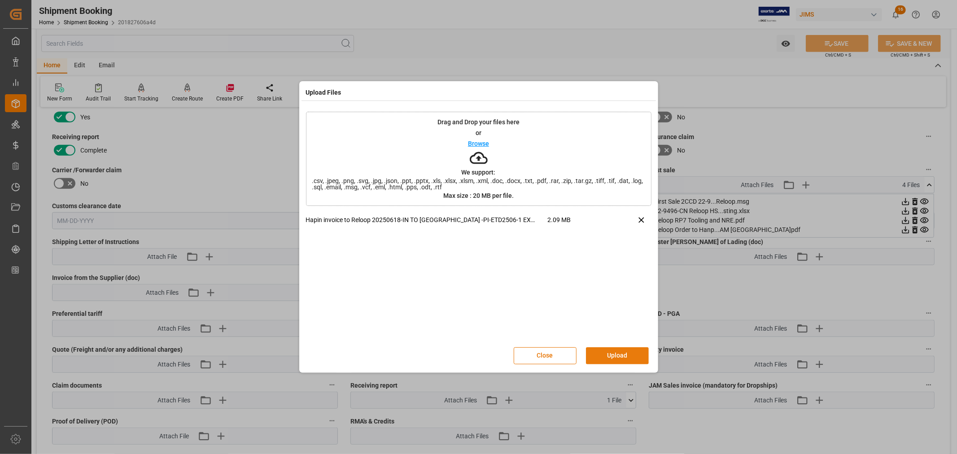
click at [611, 354] on button "Upload" at bounding box center [617, 355] width 63 height 17
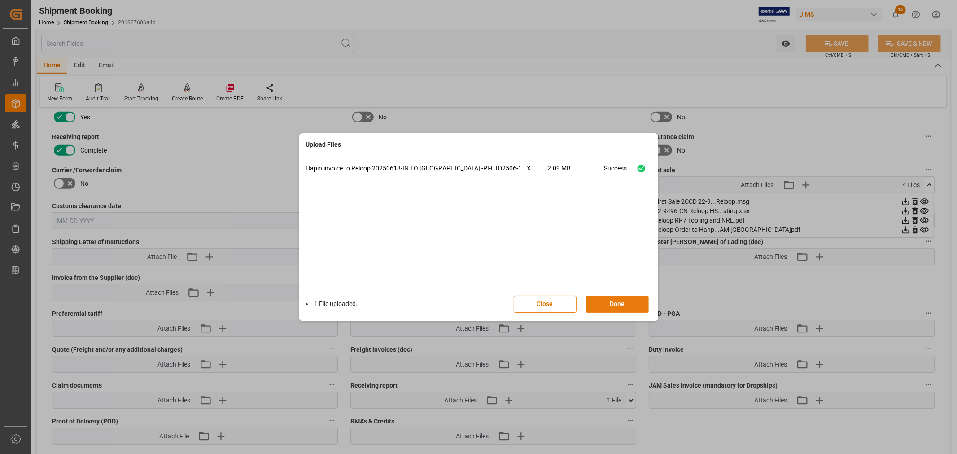
click at [617, 304] on button "Done" at bounding box center [617, 304] width 63 height 17
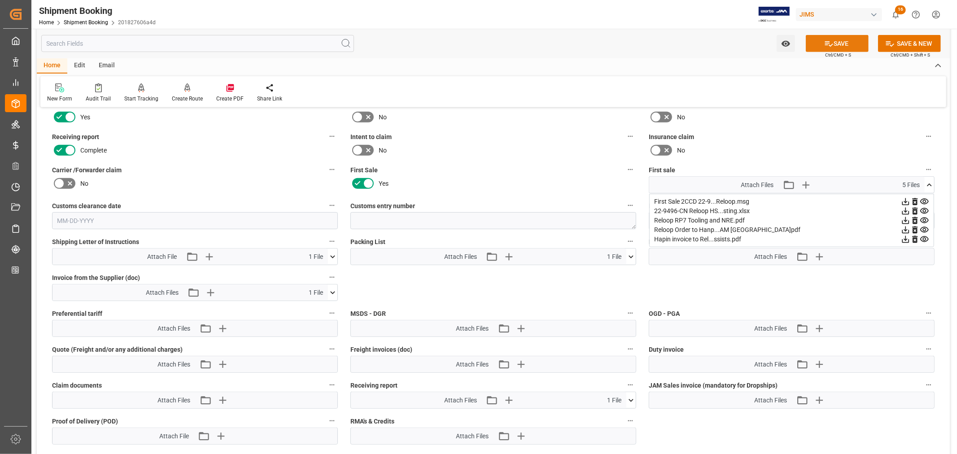
click at [844, 43] on button "SAVE" at bounding box center [837, 43] width 63 height 17
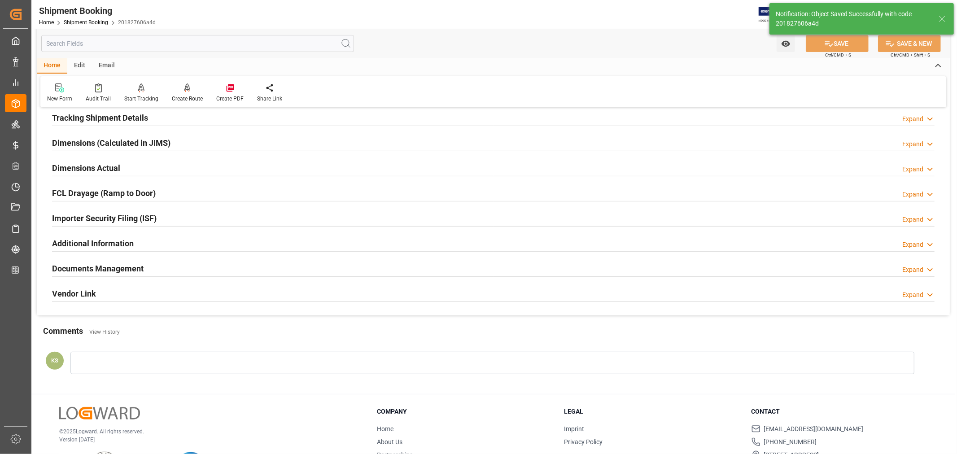
scroll to position [21, 0]
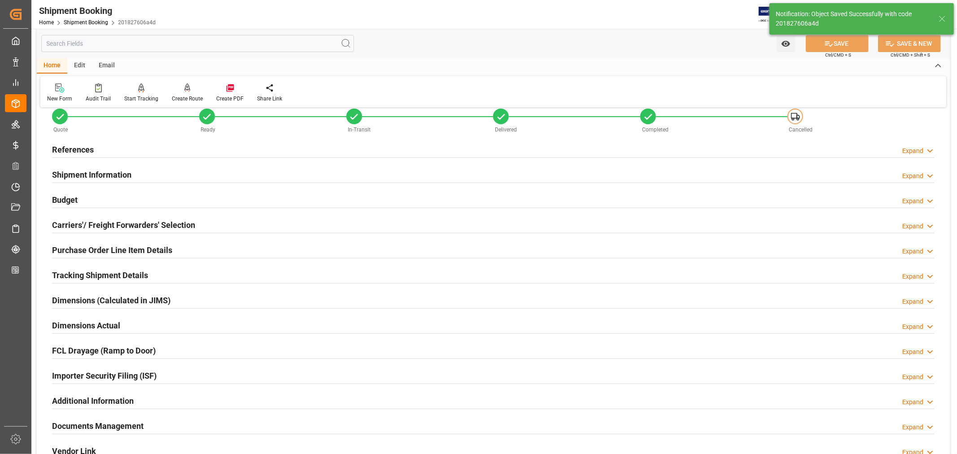
click at [69, 199] on h2 "Budget" at bounding box center [65, 200] width 26 height 12
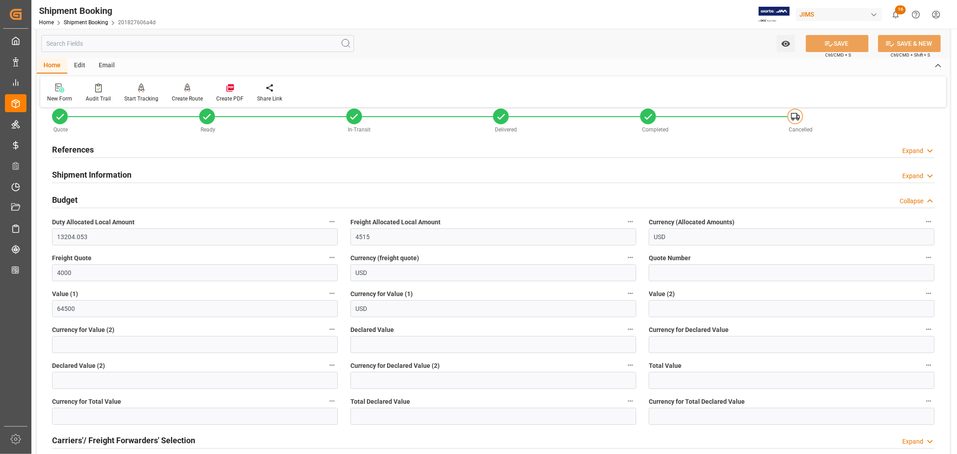
click at [69, 199] on h2 "Budget" at bounding box center [65, 200] width 26 height 12
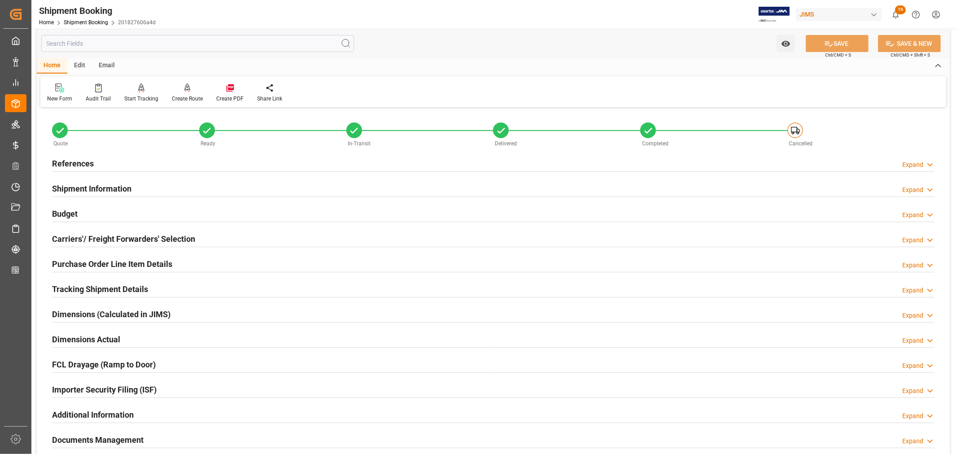
scroll to position [0, 0]
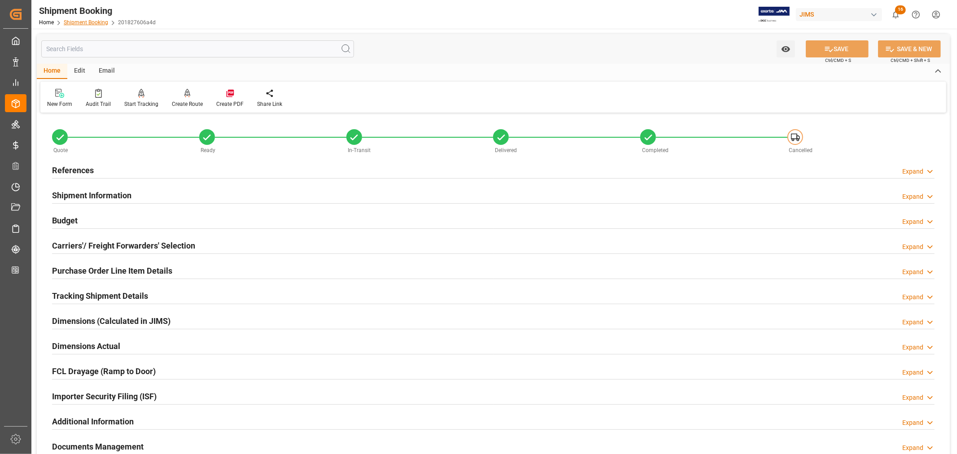
click at [84, 24] on link "Shipment Booking" at bounding box center [86, 22] width 44 height 6
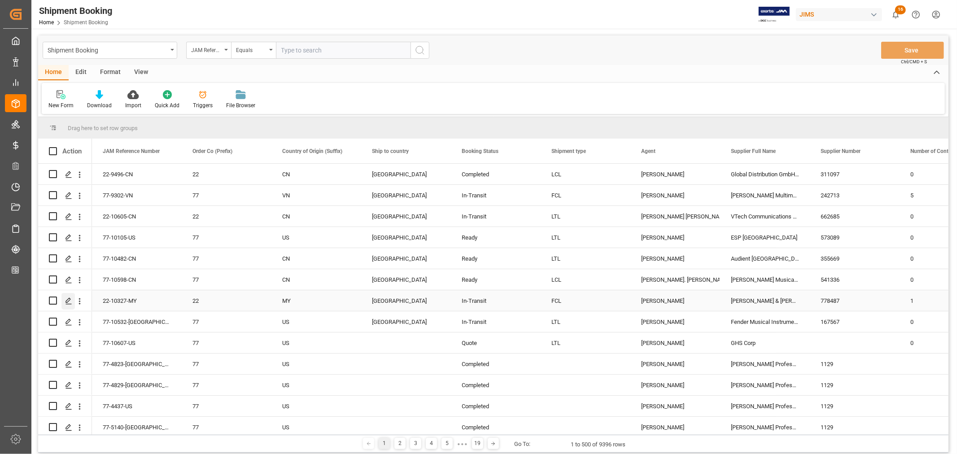
click at [66, 302] on icon "Press SPACE to select this row." at bounding box center [68, 300] width 7 height 7
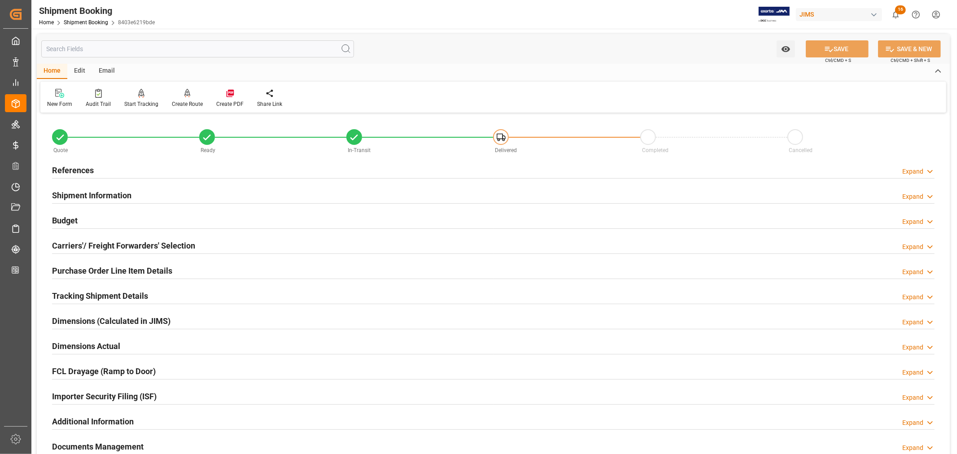
click at [95, 271] on h2 "Purchase Order Line Item Details" at bounding box center [112, 271] width 120 height 12
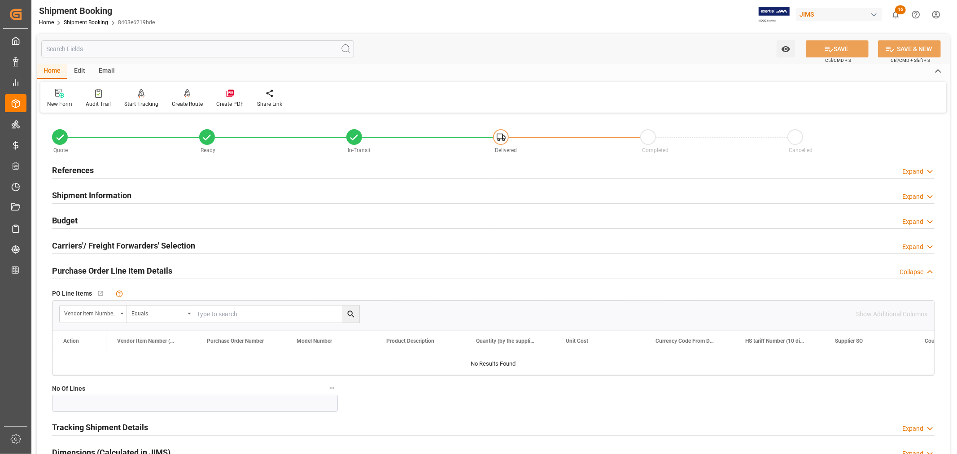
click at [95, 271] on h2 "Purchase Order Line Item Details" at bounding box center [112, 271] width 120 height 12
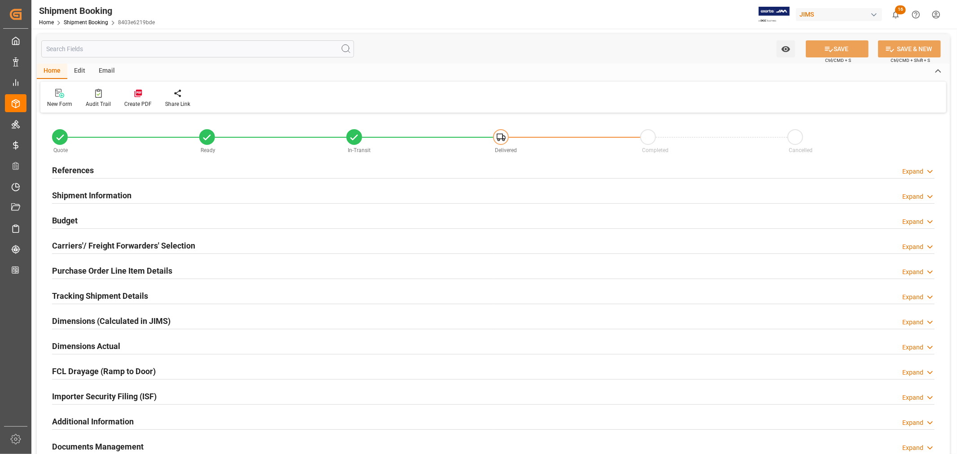
type input "1"
type input "[DATE]"
click at [102, 266] on h2 "Purchase Order Line Item Details" at bounding box center [112, 271] width 120 height 12
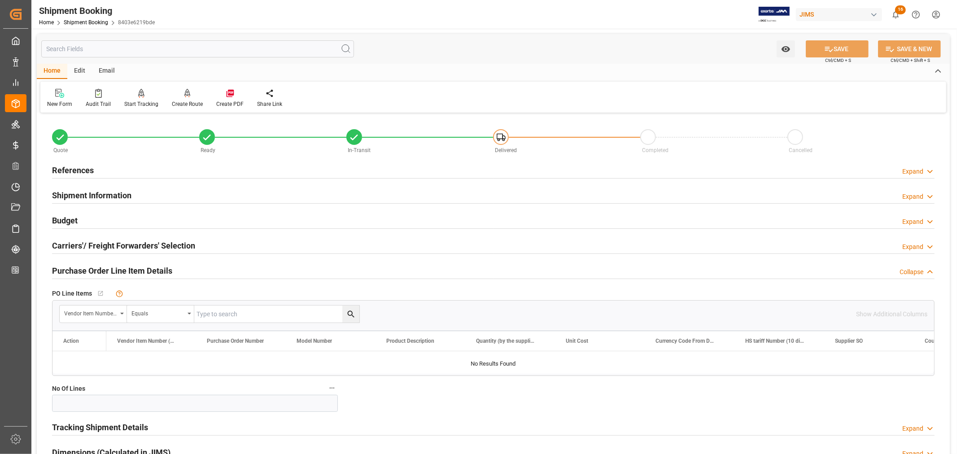
click at [102, 266] on h2 "Purchase Order Line Item Details" at bounding box center [112, 271] width 120 height 12
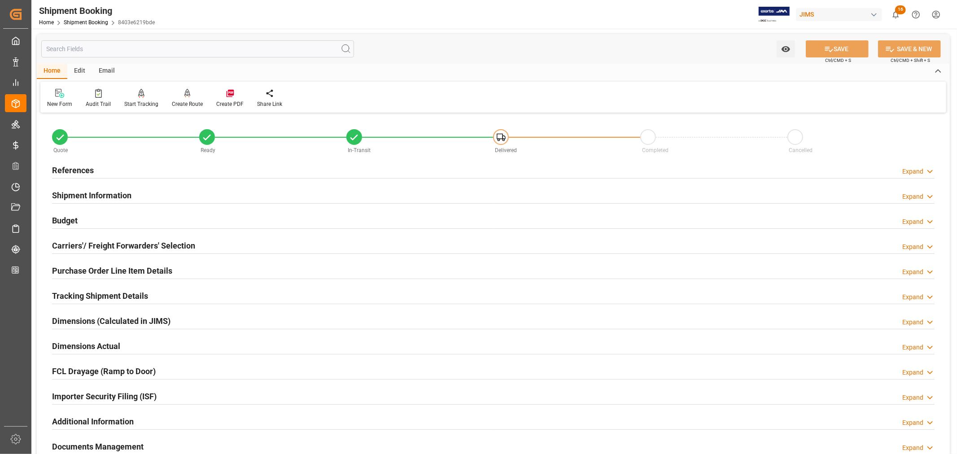
click at [79, 170] on h2 "References" at bounding box center [73, 170] width 42 height 12
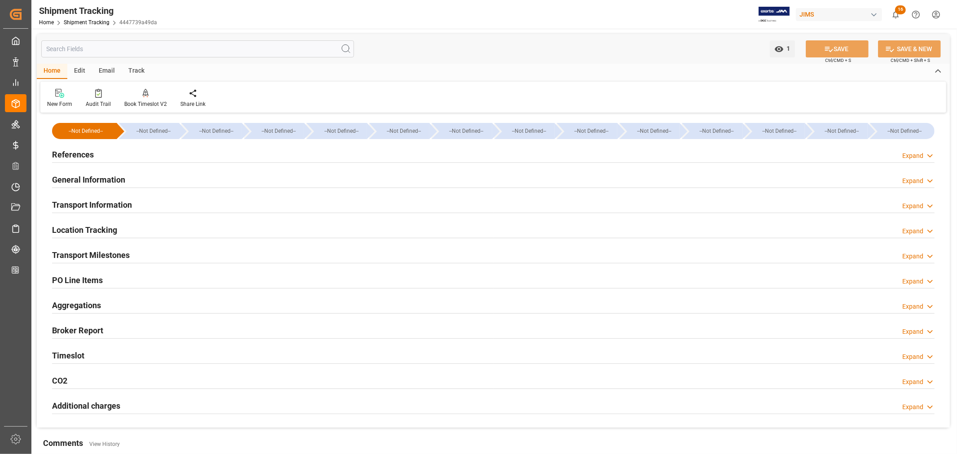
click at [85, 156] on h2 "References" at bounding box center [73, 155] width 42 height 12
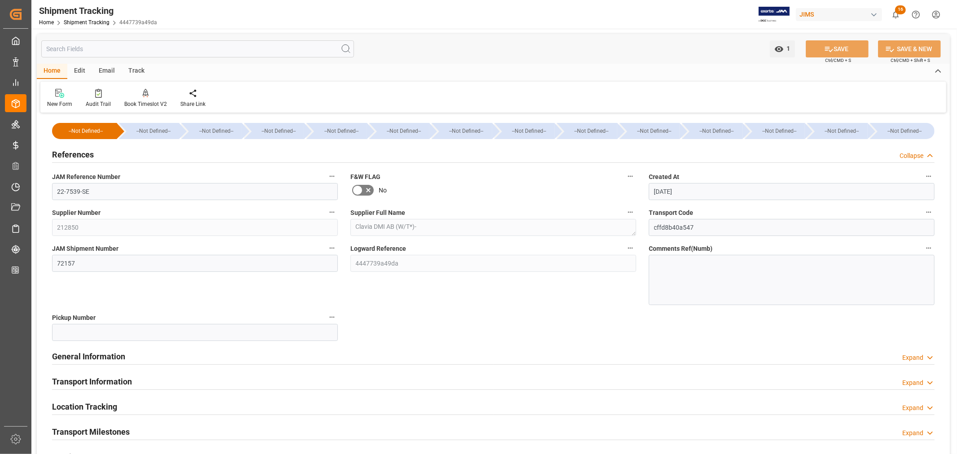
click at [84, 156] on h2 "References" at bounding box center [73, 155] width 42 height 12
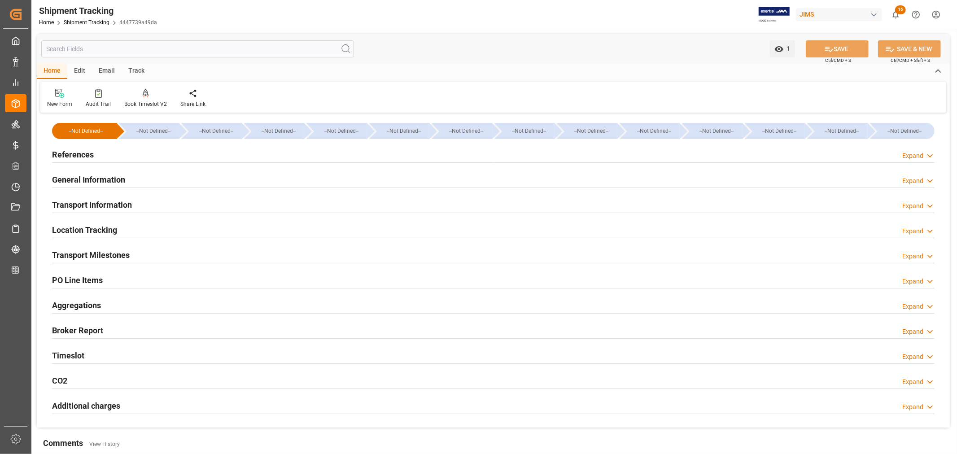
click at [108, 204] on h2 "Transport Information" at bounding box center [92, 205] width 80 height 12
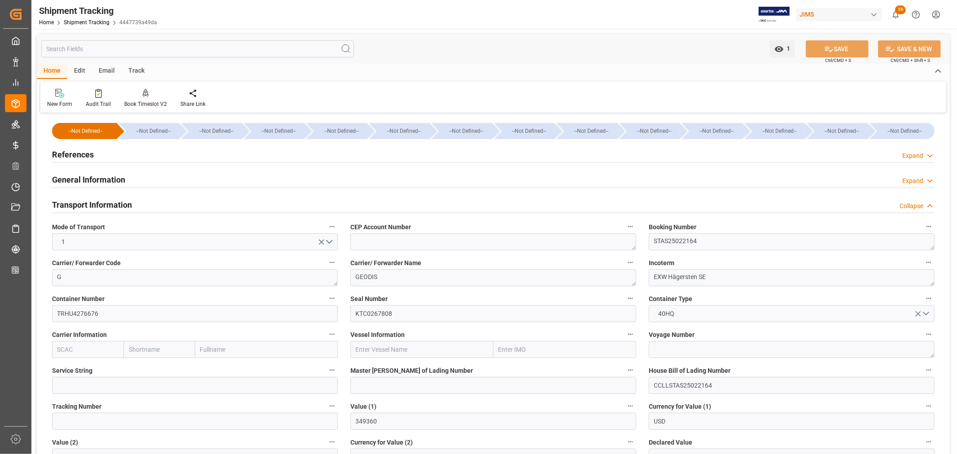
click at [108, 204] on h2 "Transport Information" at bounding box center [92, 205] width 80 height 12
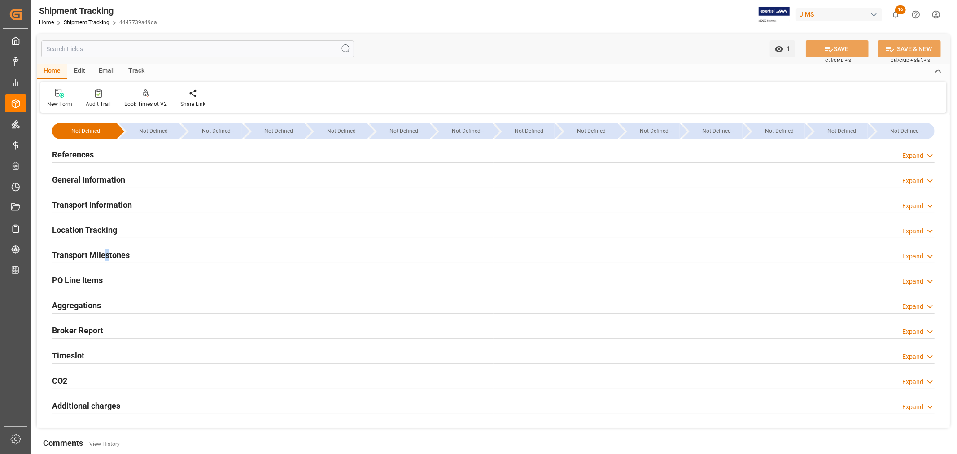
click at [108, 255] on h2 "Transport Milestones" at bounding box center [91, 255] width 78 height 12
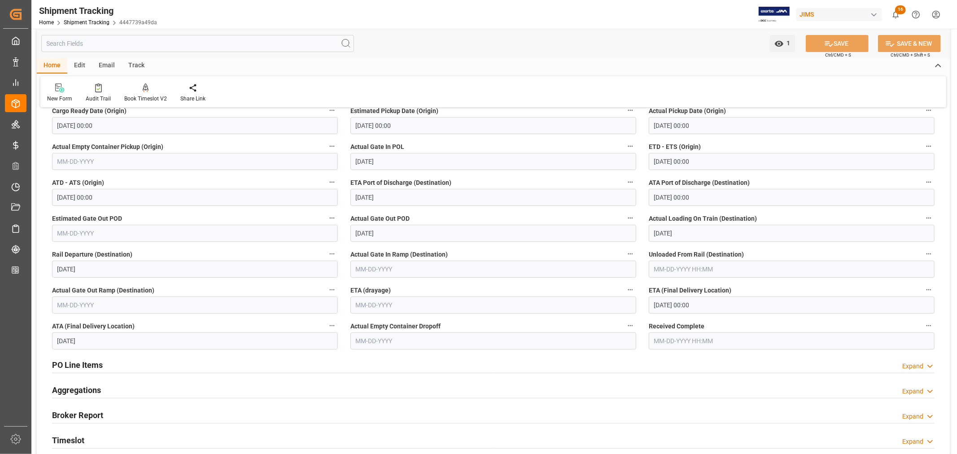
scroll to position [199, 0]
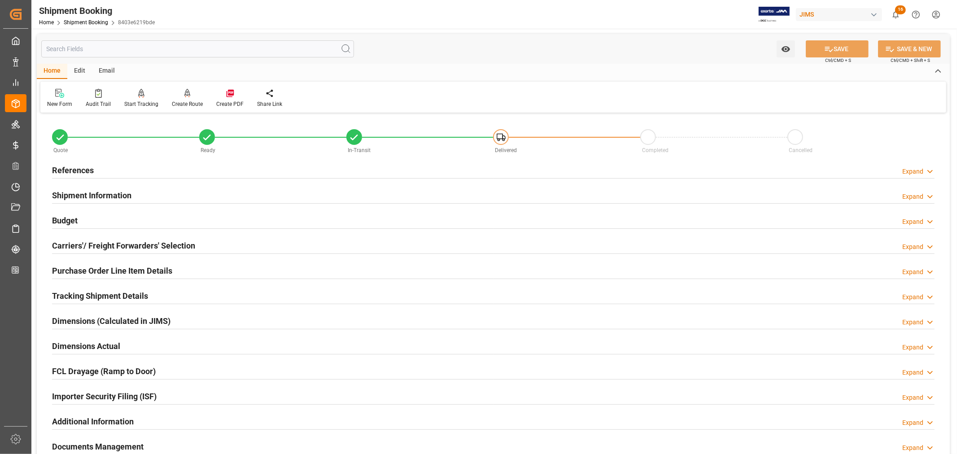
click at [90, 271] on h2 "Purchase Order Line Item Details" at bounding box center [112, 271] width 120 height 12
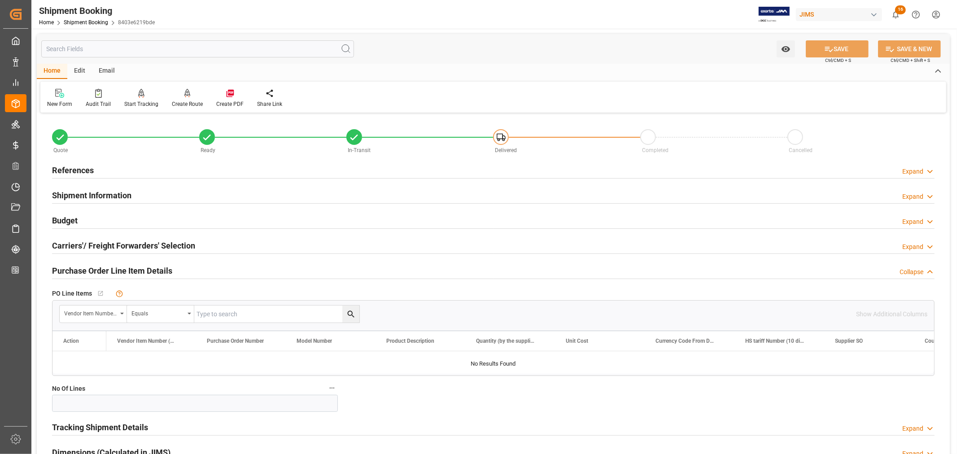
click at [90, 271] on h2 "Purchase Order Line Item Details" at bounding box center [112, 271] width 120 height 12
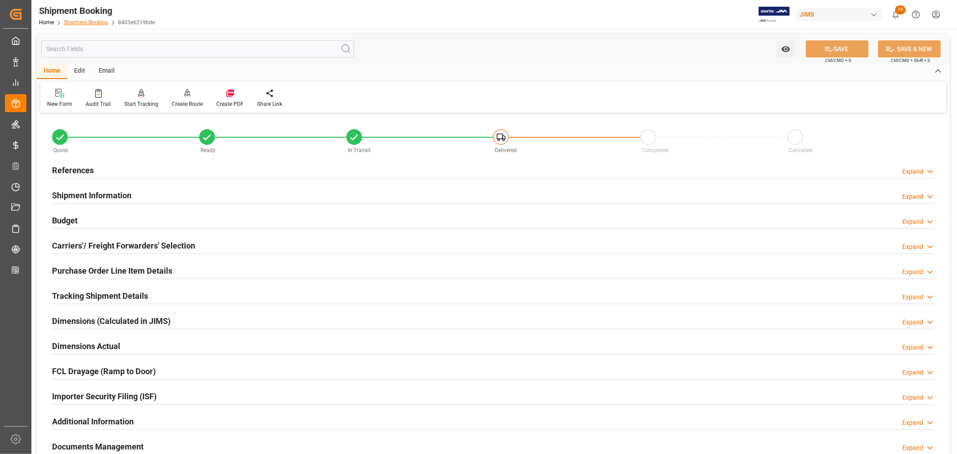
click at [92, 19] on link "Shipment Booking" at bounding box center [86, 22] width 44 height 6
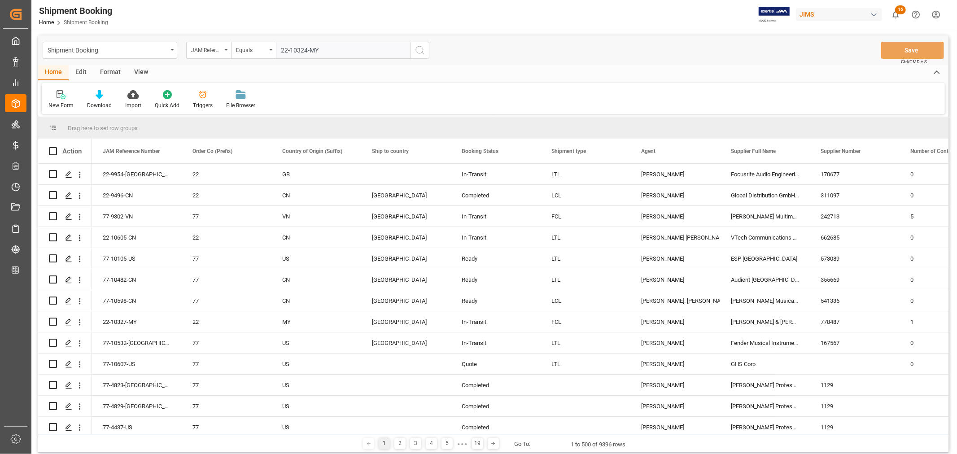
type input "22-10324-MY"
click at [419, 48] on icon "search button" at bounding box center [420, 50] width 11 height 11
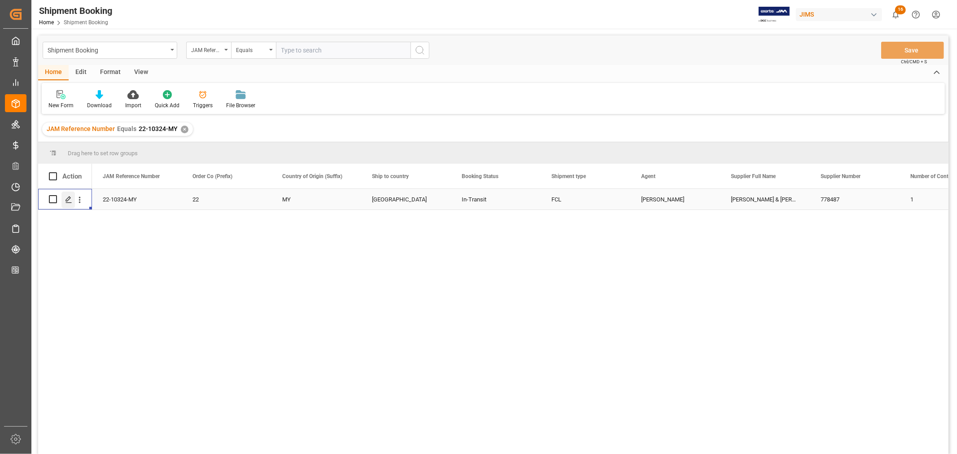
click at [69, 199] on polygon "Press SPACE to select this row." at bounding box center [68, 199] width 4 height 4
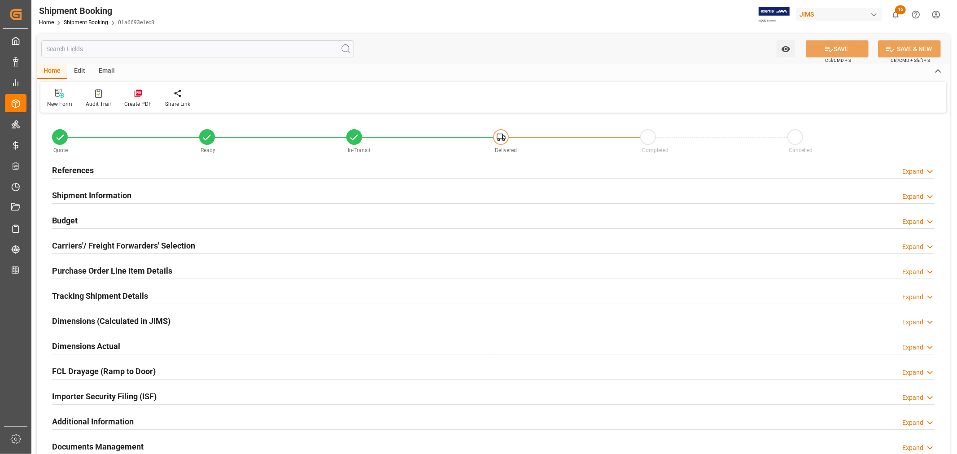
type input "38"
click at [116, 191] on h2 "Shipment Information" at bounding box center [91, 195] width 79 height 12
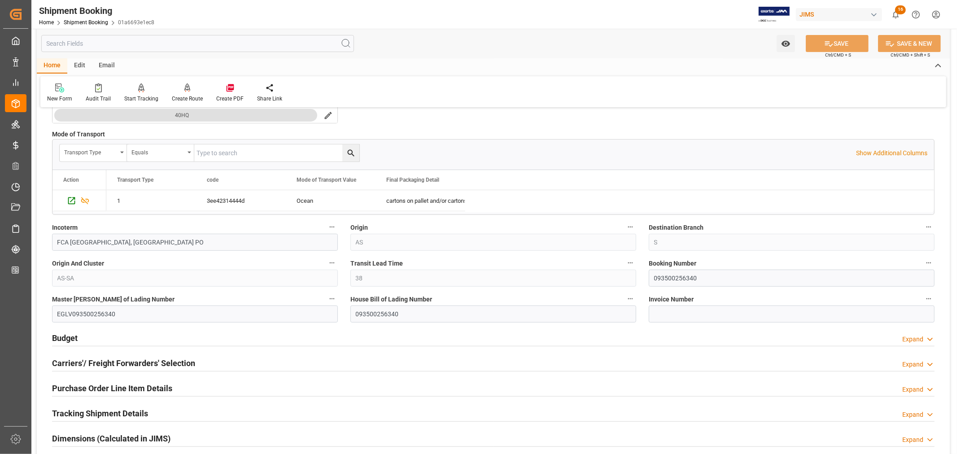
scroll to position [299, 0]
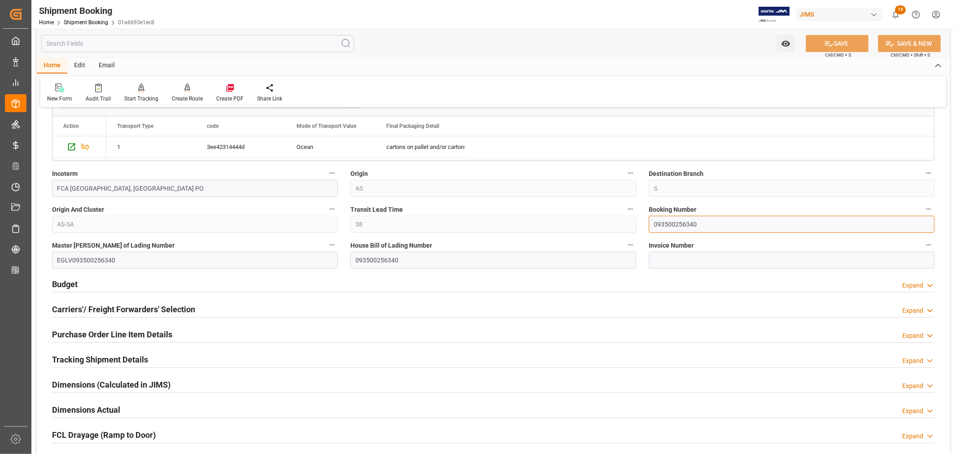
click at [662, 226] on input "093500256340" at bounding box center [792, 224] width 286 height 17
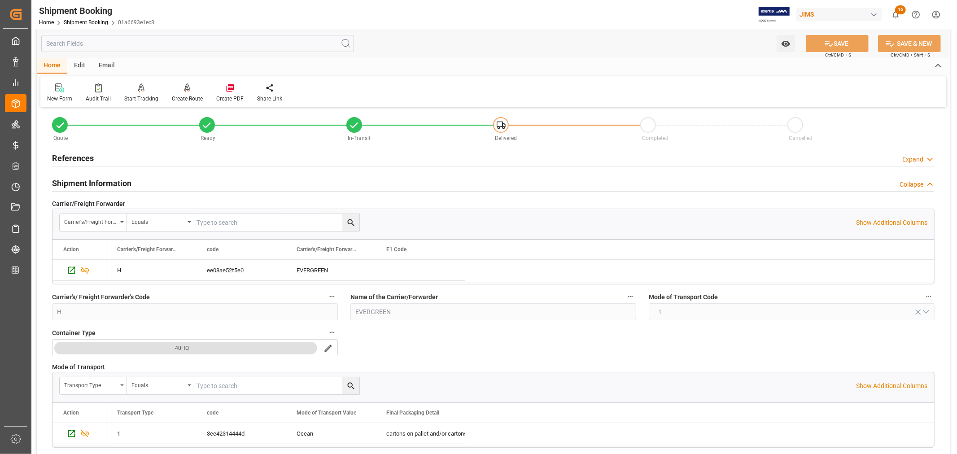
scroll to position [0, 0]
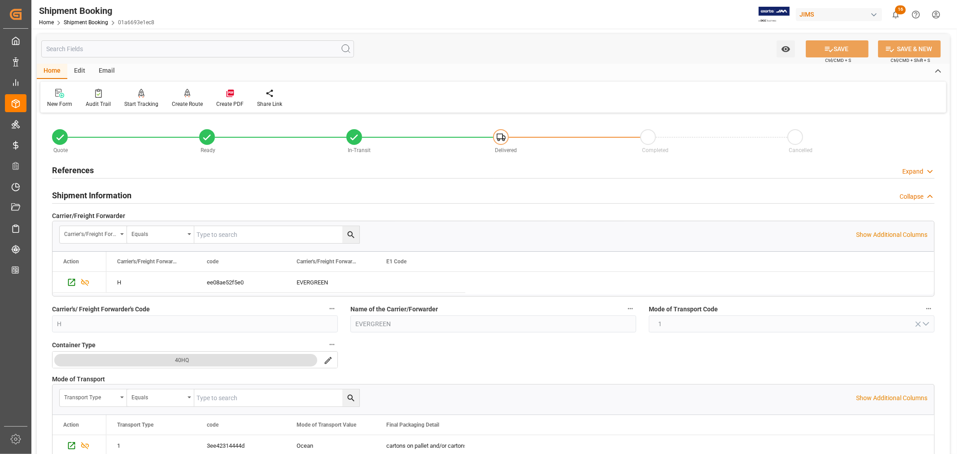
click at [92, 194] on h2 "Shipment Information" at bounding box center [91, 195] width 79 height 12
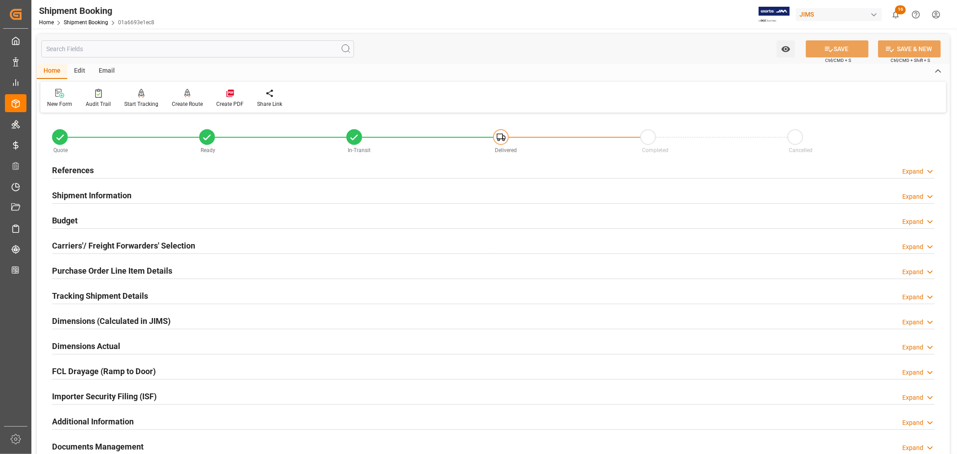
click at [79, 169] on h2 "References" at bounding box center [73, 170] width 42 height 12
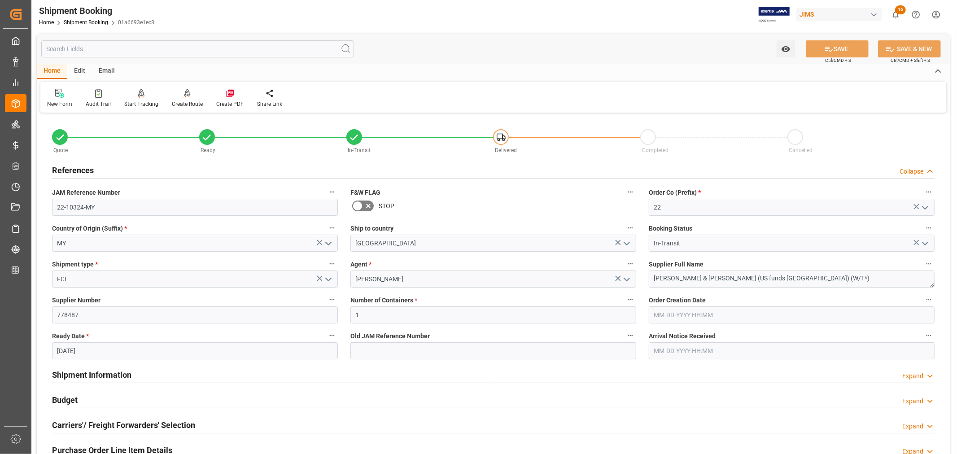
click at [79, 169] on h2 "References" at bounding box center [73, 170] width 42 height 12
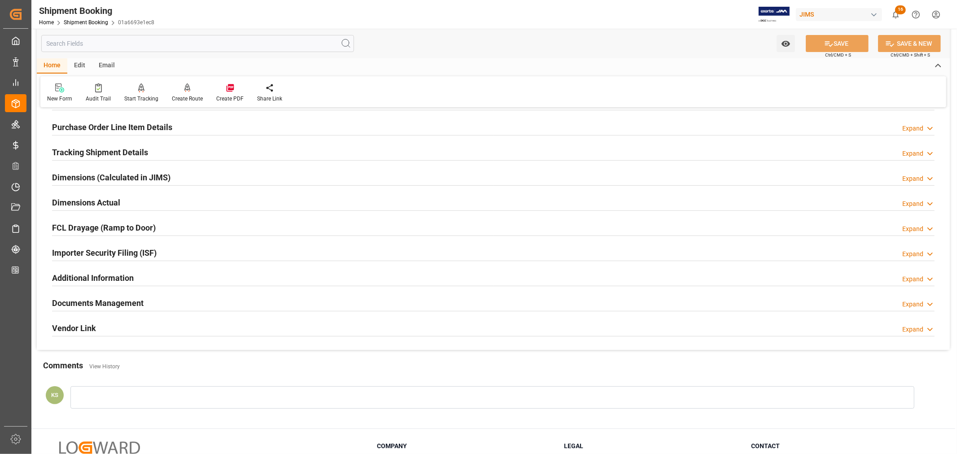
scroll to position [50, 0]
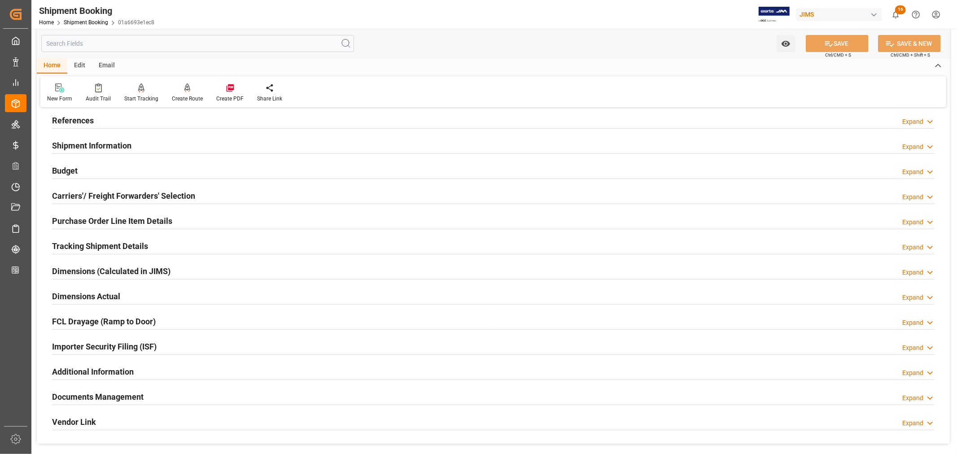
click at [72, 172] on h2 "Budget" at bounding box center [65, 171] width 26 height 12
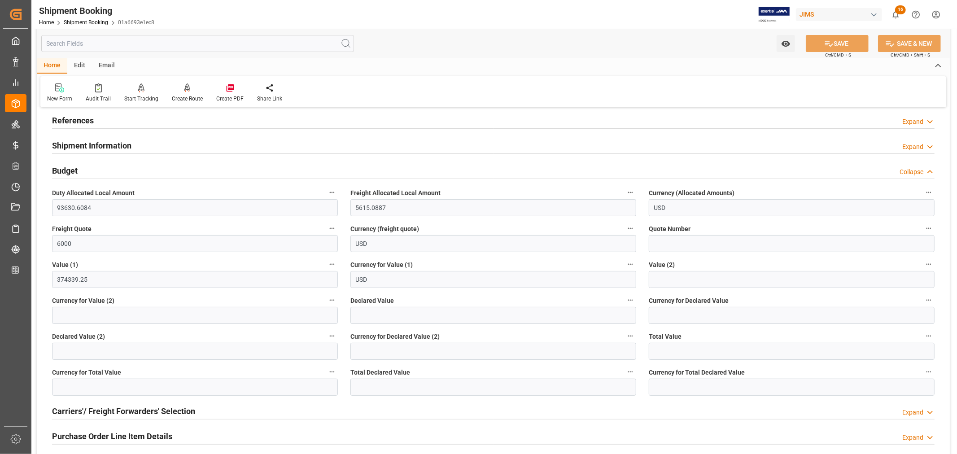
click at [72, 172] on h2 "Budget" at bounding box center [65, 171] width 26 height 12
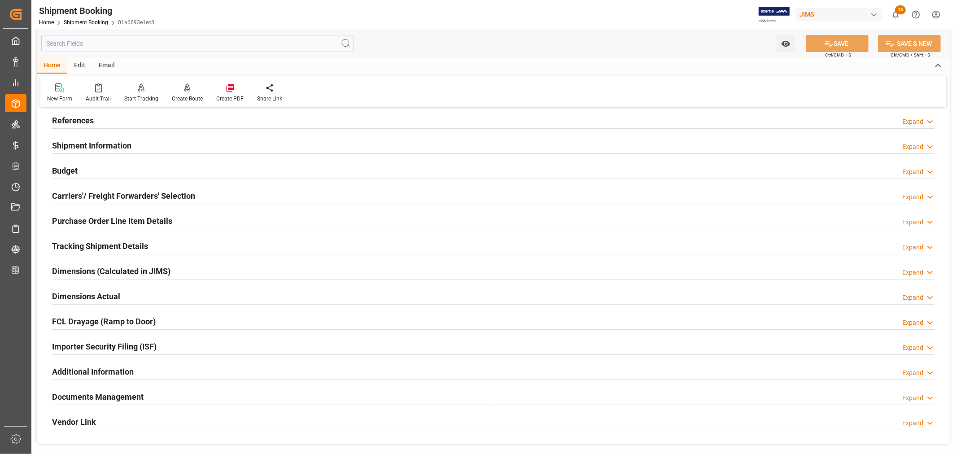
scroll to position [100, 0]
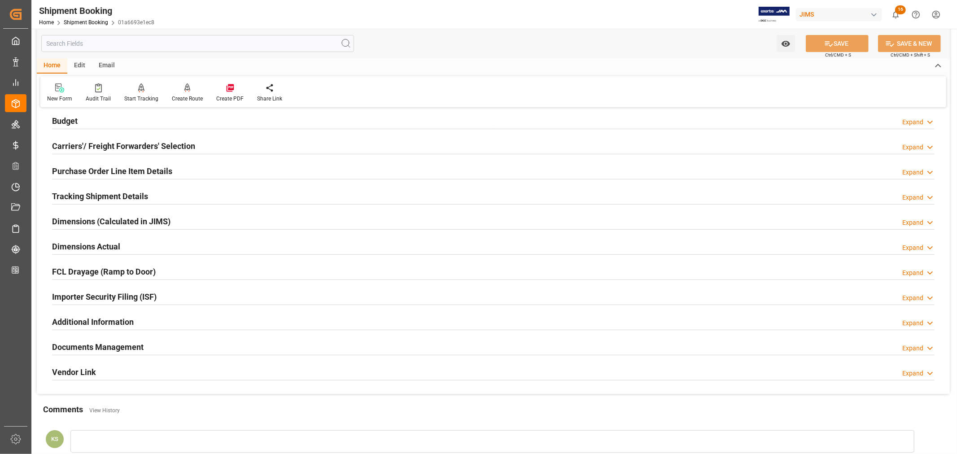
click at [196, 346] on div "Documents Management Expand" at bounding box center [493, 346] width 883 height 17
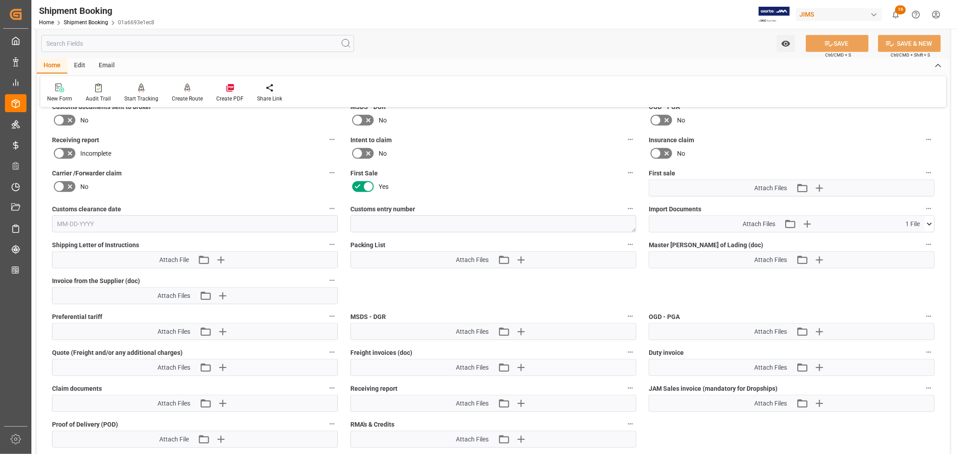
scroll to position [349, 0]
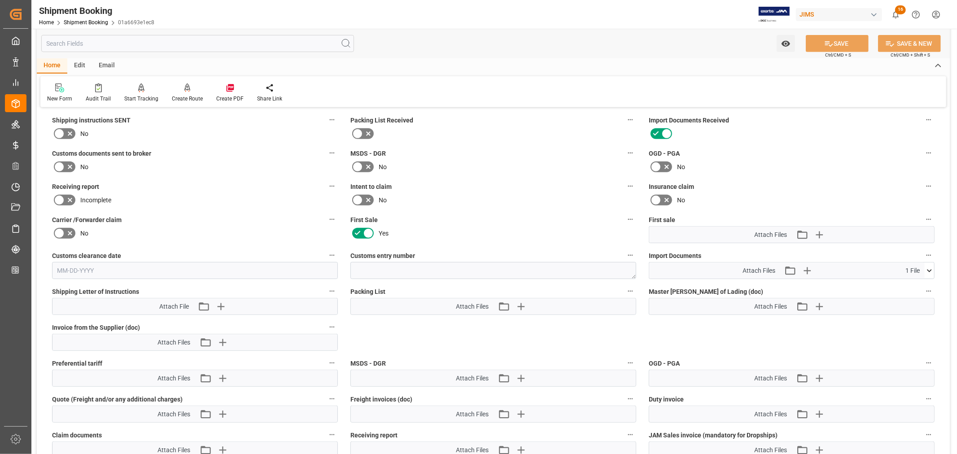
click at [929, 269] on icon at bounding box center [929, 270] width 5 height 3
click at [805, 267] on icon "button" at bounding box center [807, 270] width 14 height 14
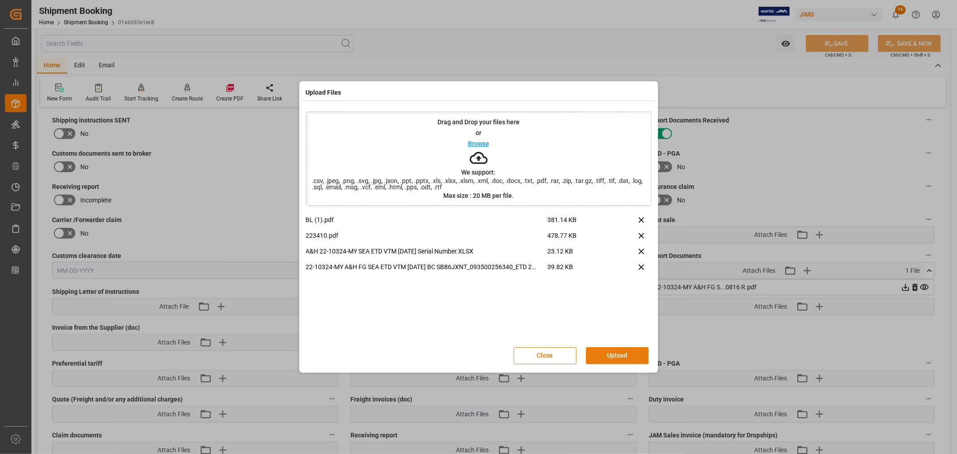
click at [609, 353] on button "Upload" at bounding box center [617, 355] width 63 height 17
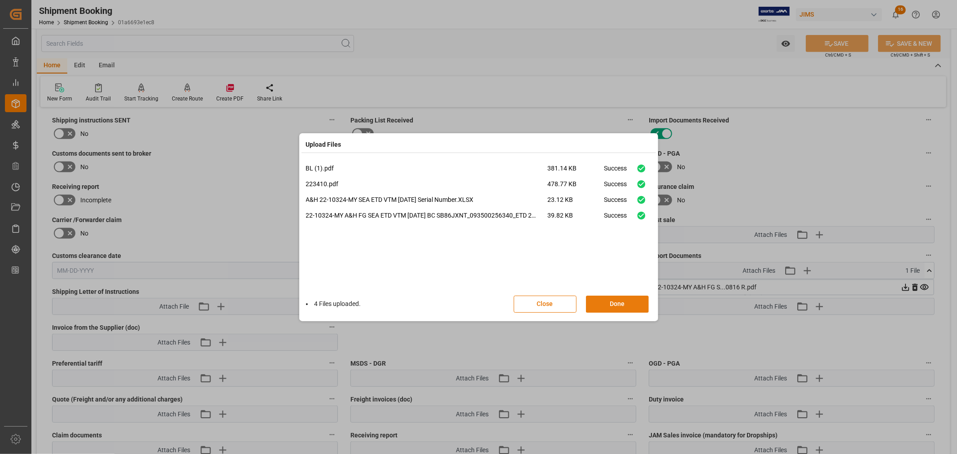
click at [603, 307] on button "Done" at bounding box center [617, 304] width 63 height 17
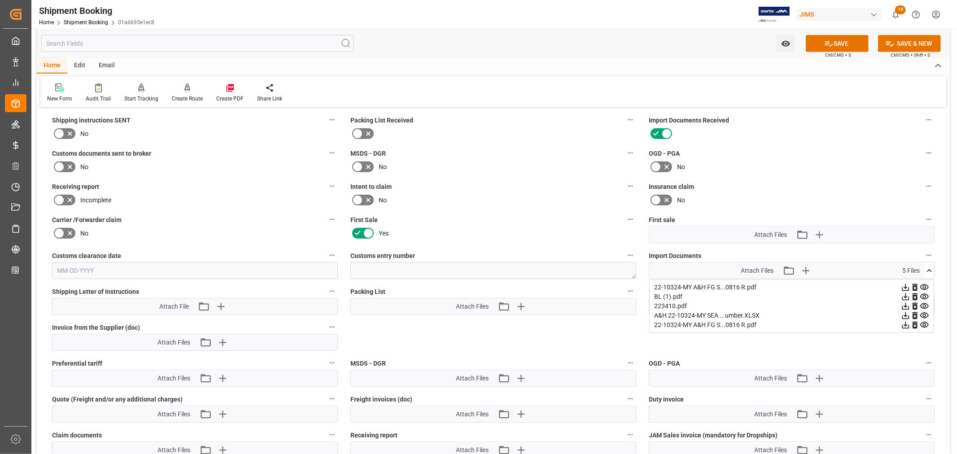
click at [931, 269] on icon at bounding box center [929, 270] width 5 height 3
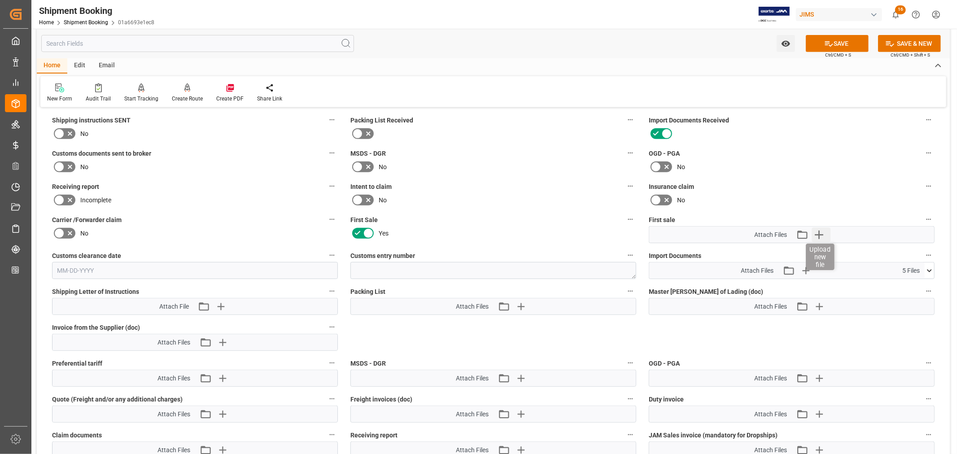
click at [821, 232] on icon "button" at bounding box center [819, 235] width 9 height 9
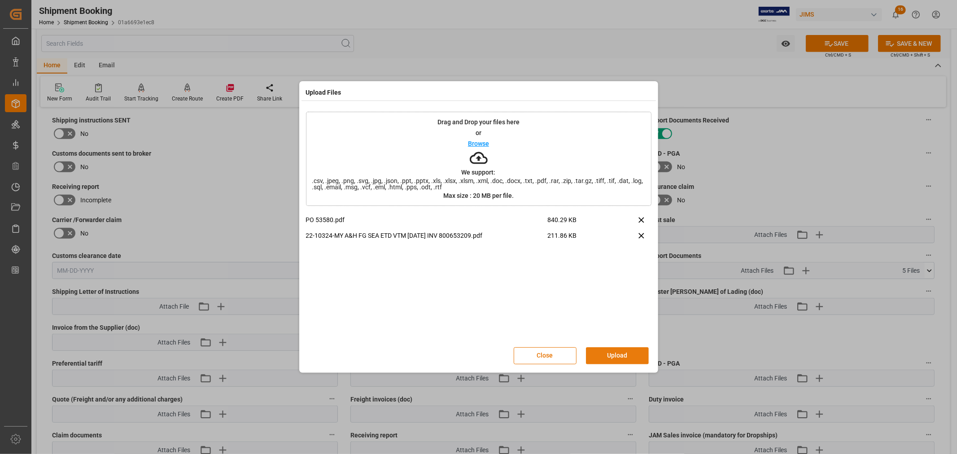
click at [615, 354] on button "Upload" at bounding box center [617, 355] width 63 height 17
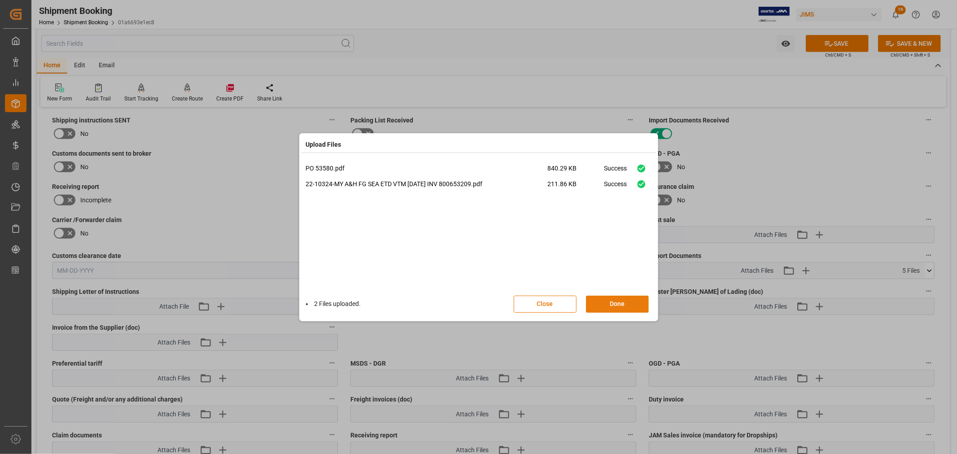
click at [610, 304] on button "Done" at bounding box center [617, 304] width 63 height 17
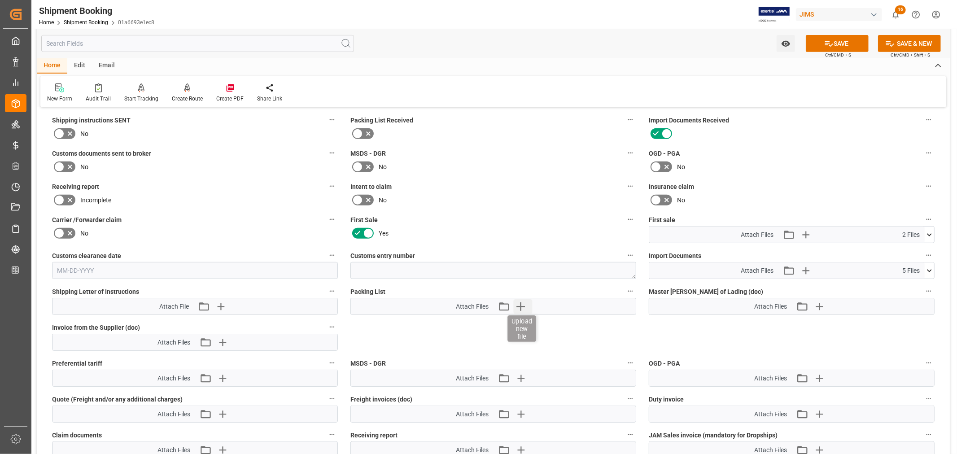
click at [523, 302] on icon "button" at bounding box center [520, 306] width 14 height 14
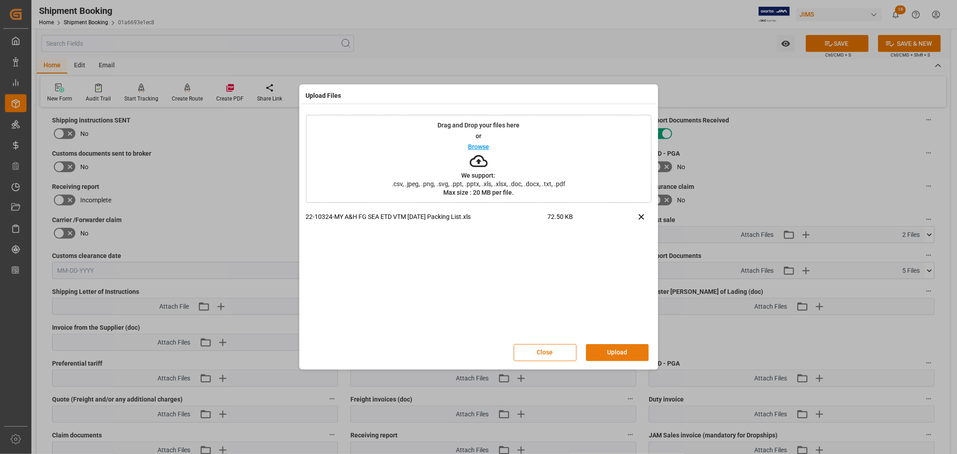
click at [613, 348] on button "Upload" at bounding box center [617, 352] width 63 height 17
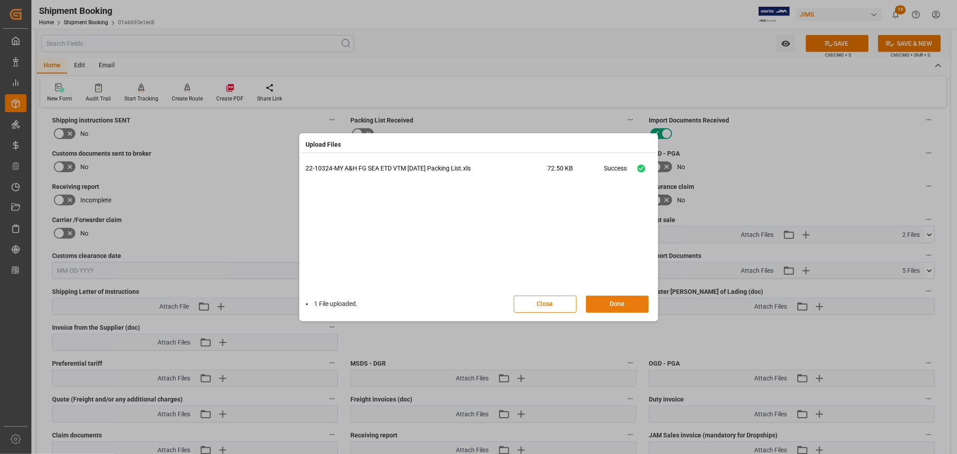
click at [617, 297] on button "Done" at bounding box center [617, 304] width 63 height 17
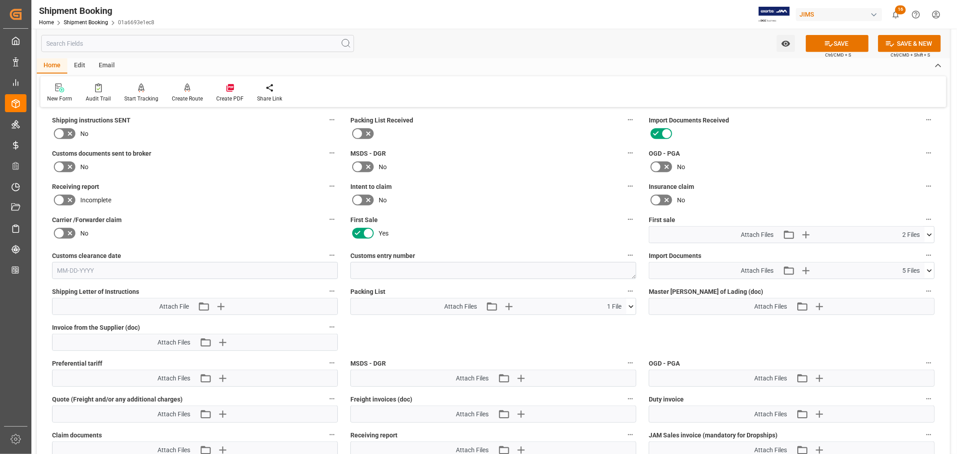
click at [930, 267] on icon at bounding box center [929, 270] width 9 height 9
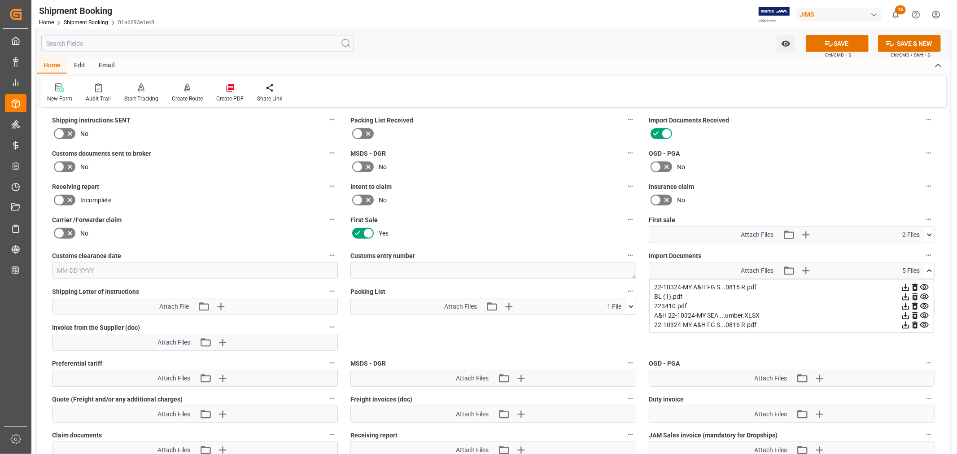
click at [930, 268] on icon at bounding box center [929, 270] width 9 height 9
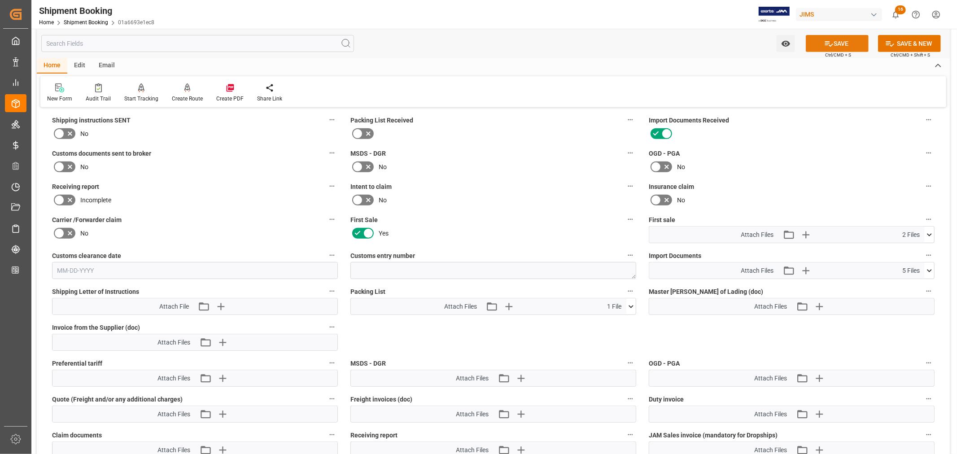
click at [835, 43] on button "SAVE" at bounding box center [837, 43] width 63 height 17
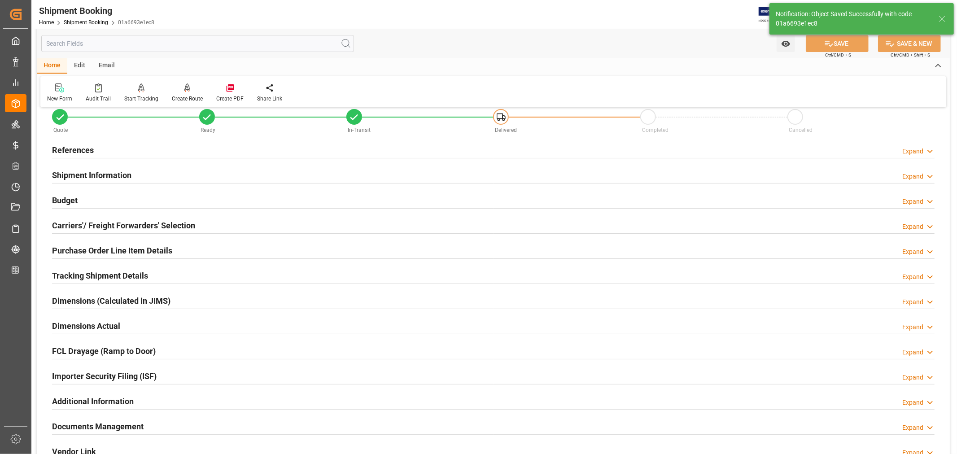
scroll to position [0, 0]
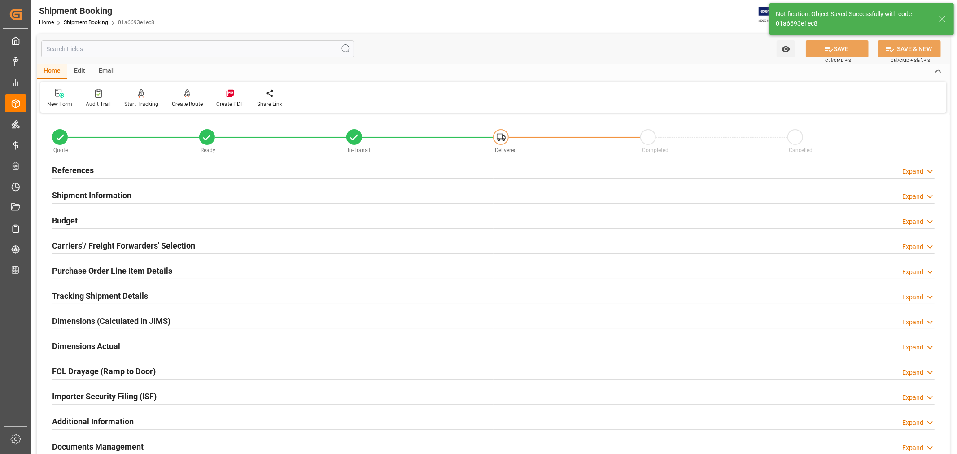
click at [72, 164] on h2 "References" at bounding box center [73, 170] width 42 height 12
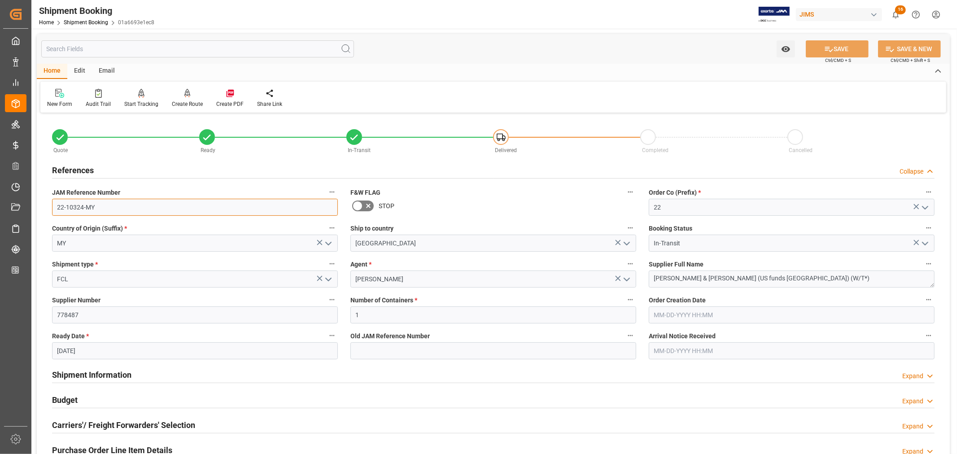
drag, startPoint x: 95, startPoint y: 205, endPoint x: 55, endPoint y: 206, distance: 39.9
click at [55, 206] on input "22-10324-MY" at bounding box center [195, 207] width 286 height 17
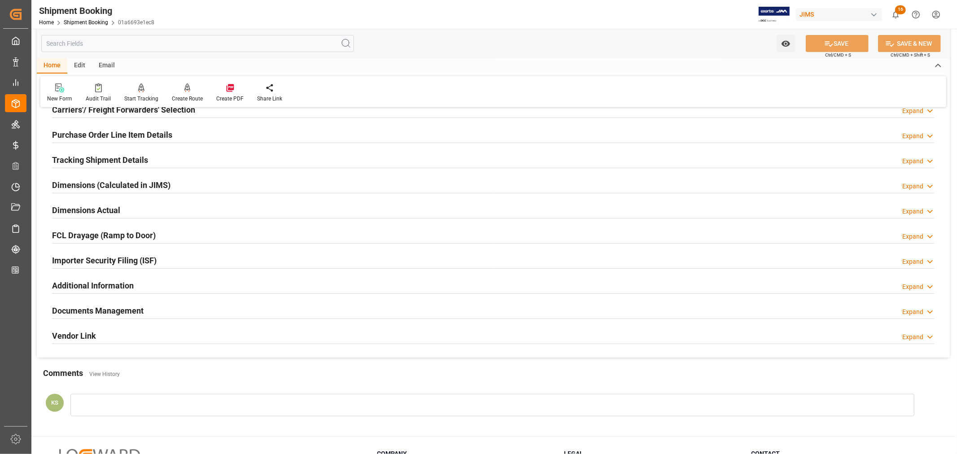
scroll to position [349, 0]
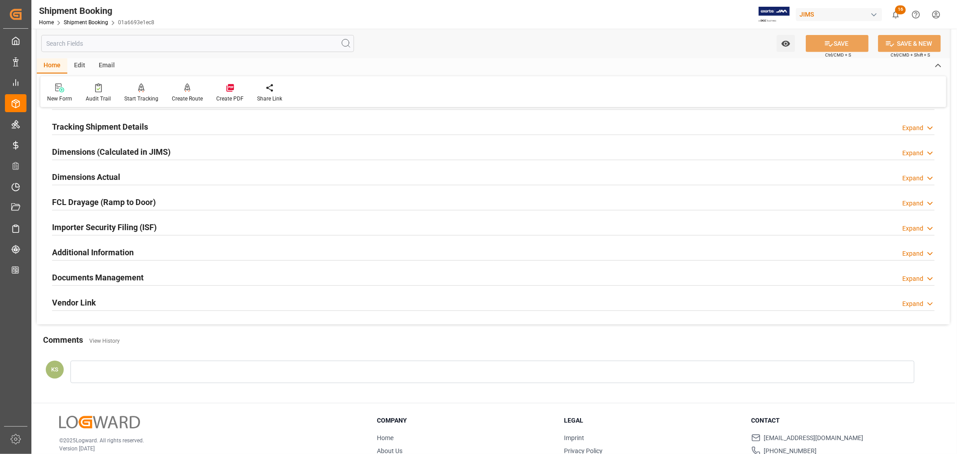
click at [151, 224] on h2 "Importer Security Filing (ISF)" at bounding box center [104, 227] width 105 height 12
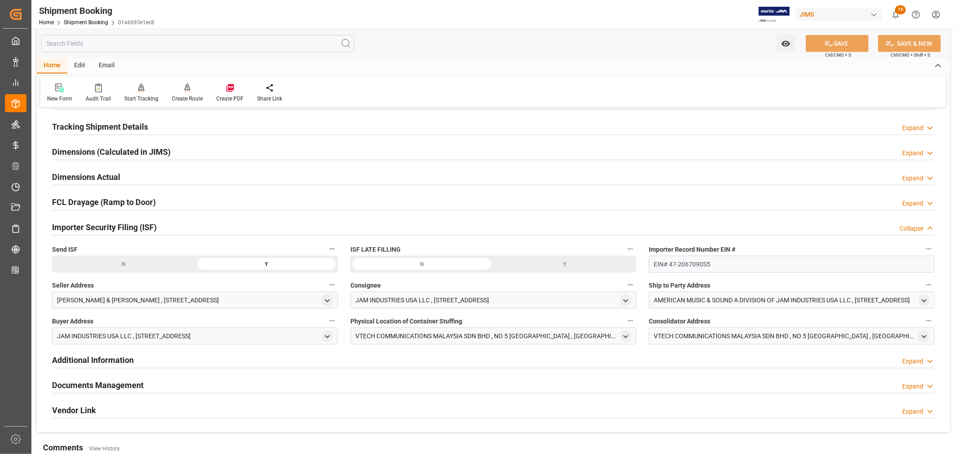
click at [151, 224] on h2 "Importer Security Filing (ISF)" at bounding box center [104, 227] width 105 height 12
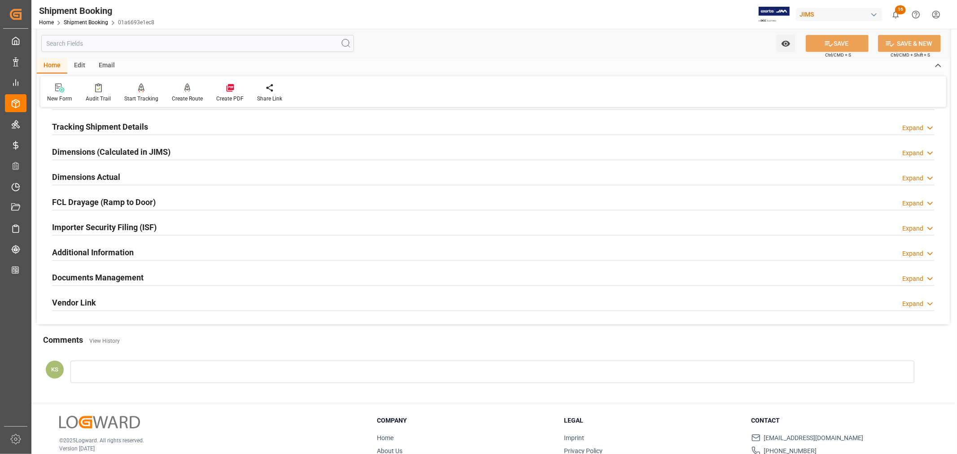
click at [91, 127] on h2 "Tracking Shipment Details" at bounding box center [100, 127] width 96 height 12
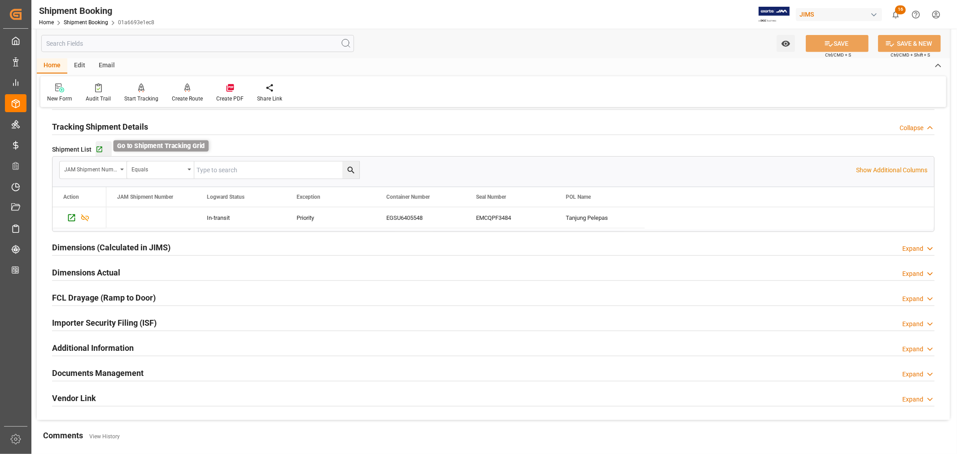
click at [100, 149] on icon "button" at bounding box center [99, 150] width 6 height 6
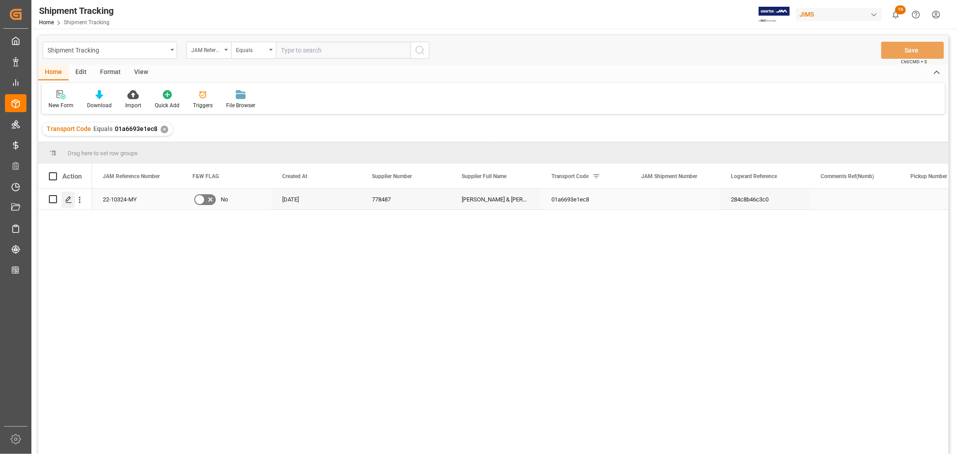
click at [68, 199] on icon "Press SPACE to select this row." at bounding box center [68, 199] width 7 height 7
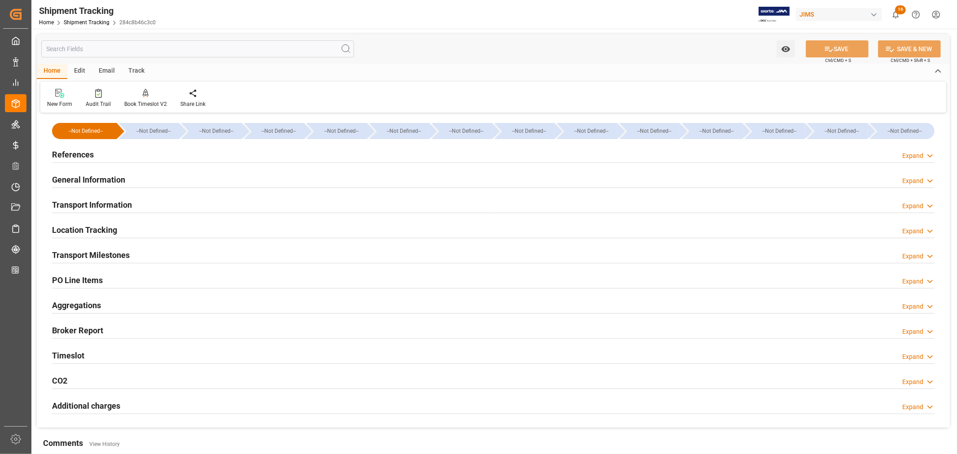
type input "[DATE]"
click at [84, 153] on h2 "References" at bounding box center [73, 155] width 42 height 12
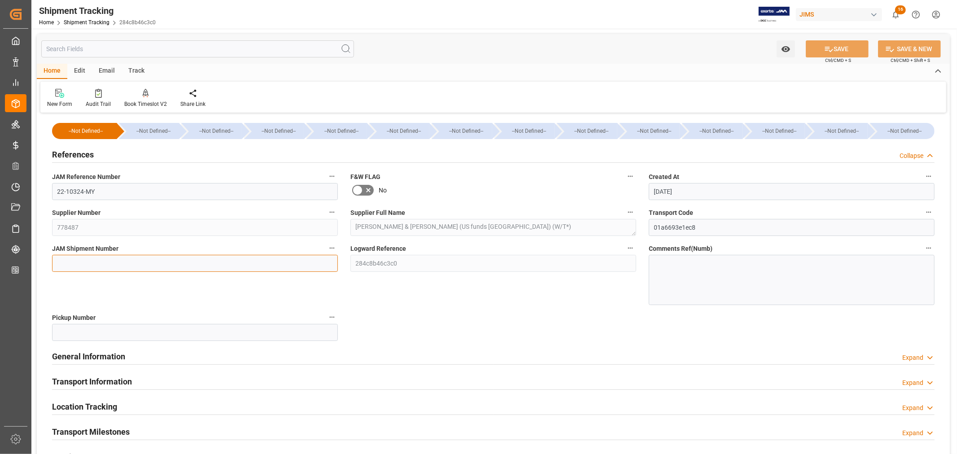
click at [56, 262] on input at bounding box center [195, 263] width 286 height 17
paste input "72601"
type input "72601"
click at [840, 52] on button "SAVE" at bounding box center [837, 48] width 63 height 17
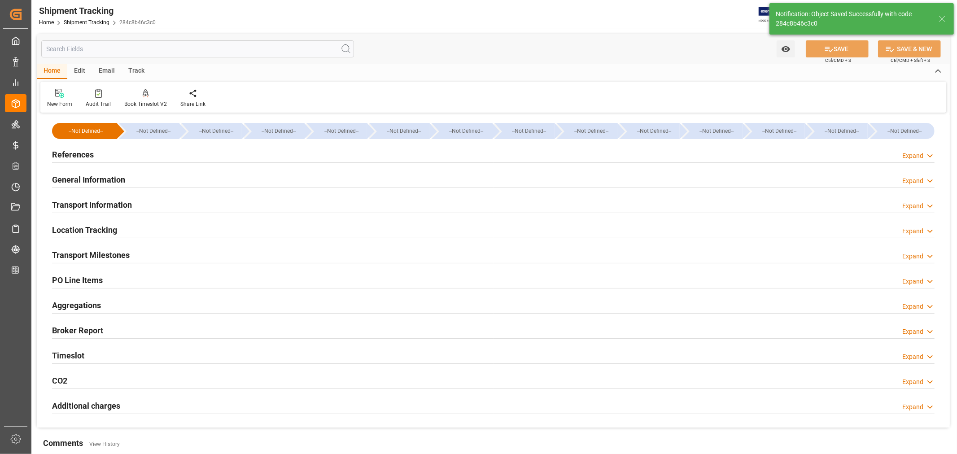
click at [92, 279] on h2 "PO Line Items" at bounding box center [77, 280] width 51 height 12
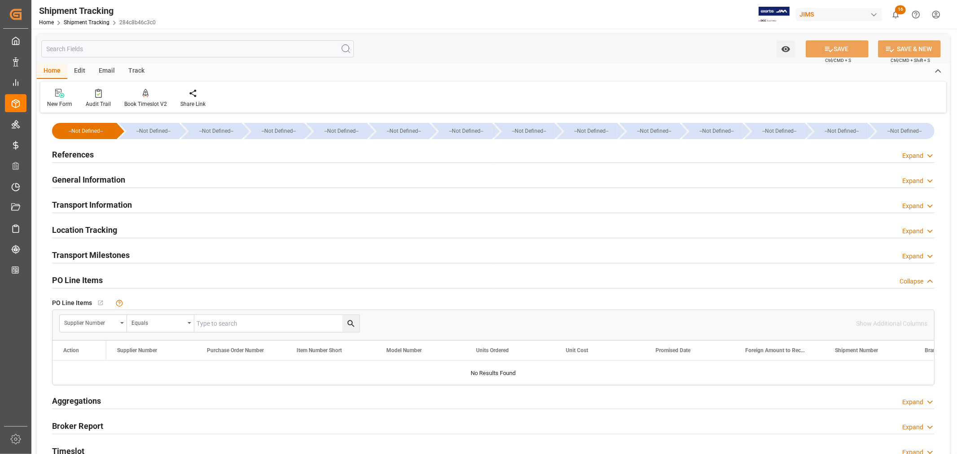
click at [92, 279] on h2 "PO Line Items" at bounding box center [77, 280] width 51 height 12
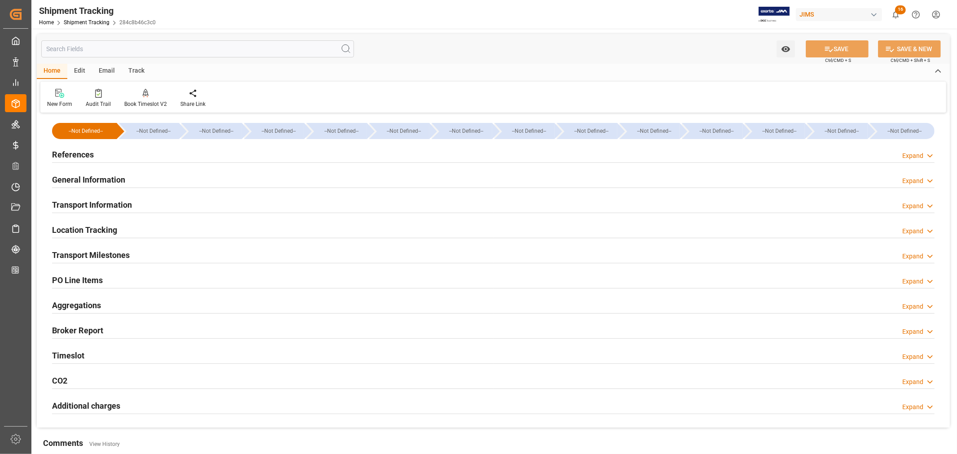
click at [102, 253] on h2 "Transport Milestones" at bounding box center [91, 255] width 78 height 12
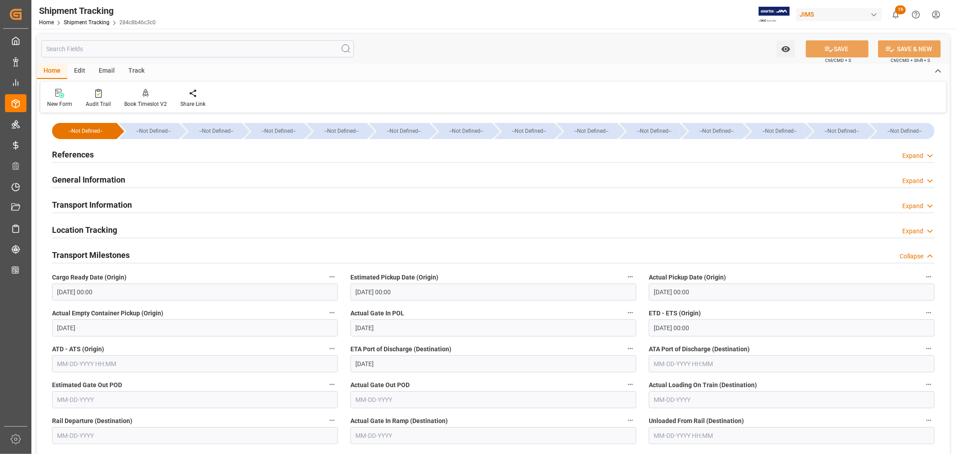
click at [111, 252] on h2 "Transport Milestones" at bounding box center [91, 255] width 78 height 12
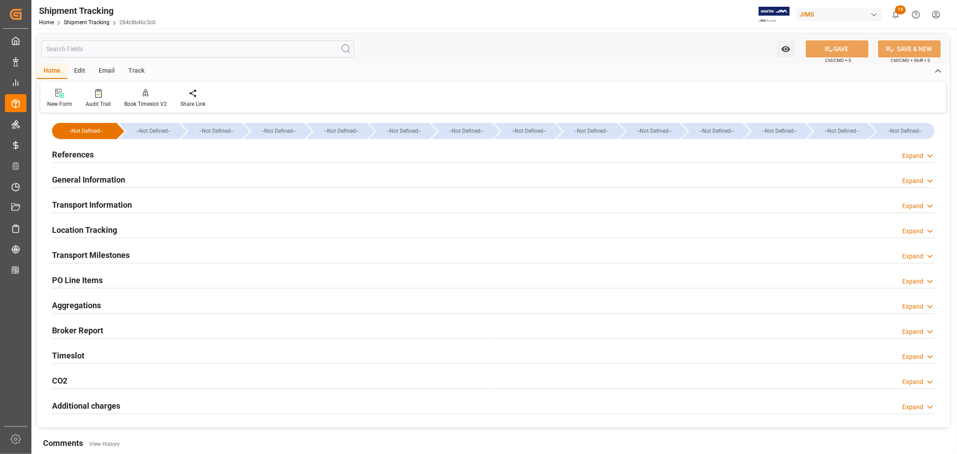
click at [115, 206] on h2 "Transport Information" at bounding box center [92, 205] width 80 height 12
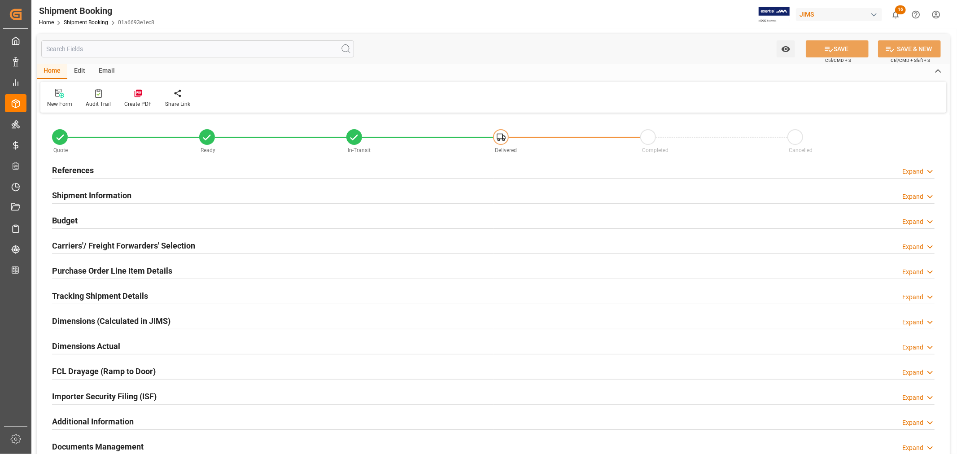
type input "2"
click at [83, 271] on h2 "Purchase Order Line Item Details" at bounding box center [112, 271] width 120 height 12
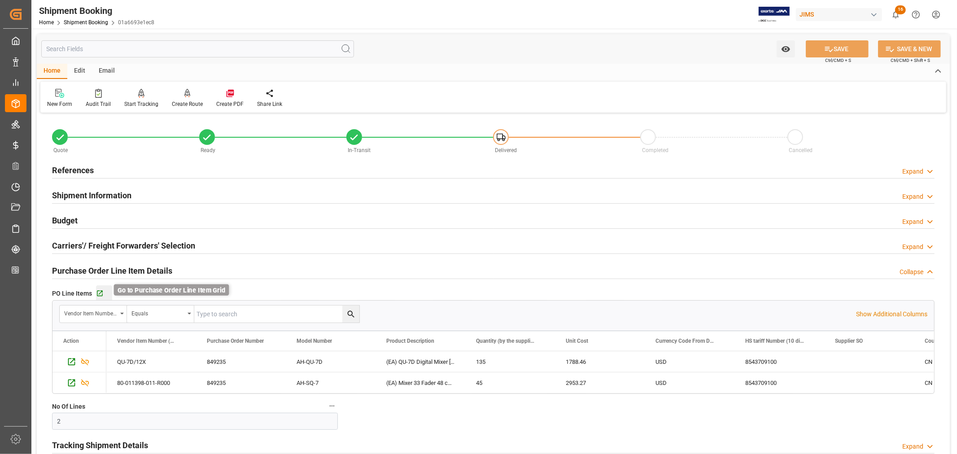
click at [100, 294] on icon "button" at bounding box center [100, 294] width 8 height 8
click at [129, 266] on h2 "Purchase Order Line Item Details" at bounding box center [112, 271] width 120 height 12
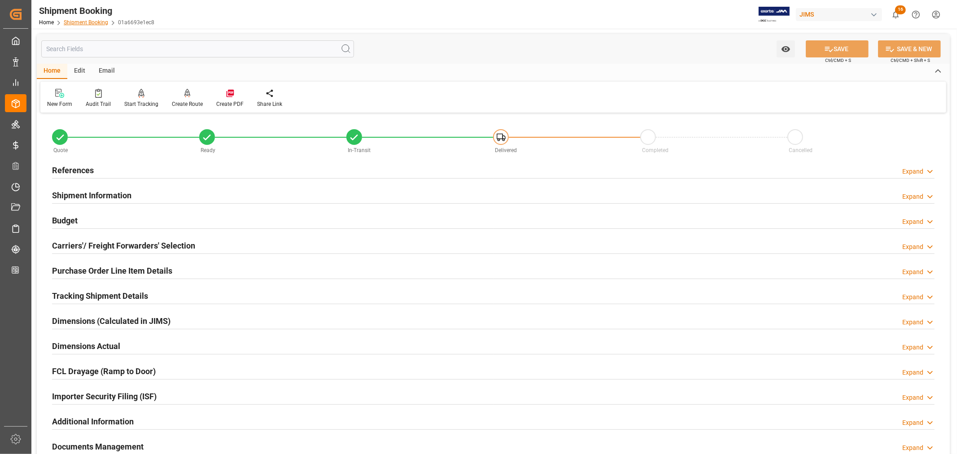
click at [88, 22] on link "Shipment Booking" at bounding box center [86, 22] width 44 height 6
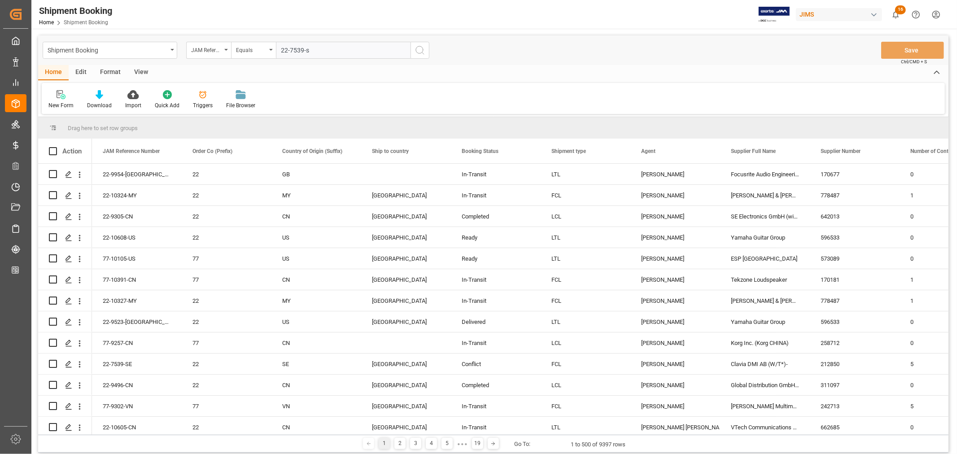
type input "22-7539-se"
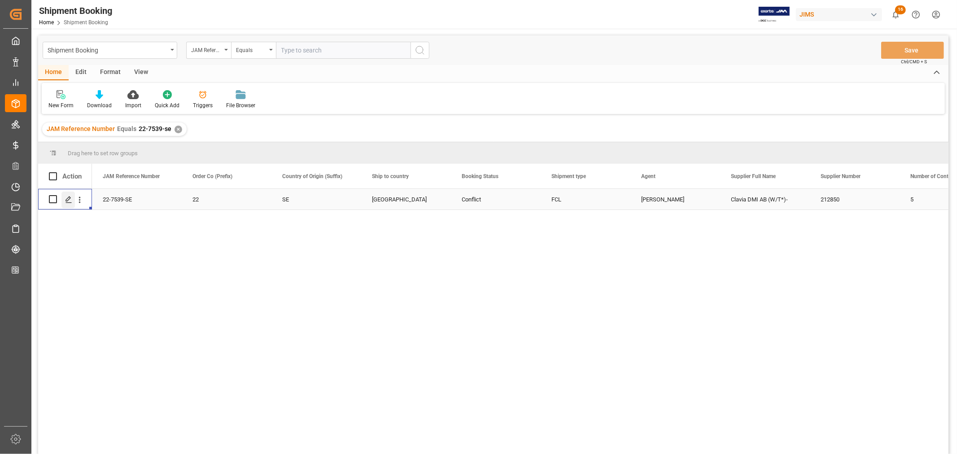
click at [66, 196] on icon "Press SPACE to select this row." at bounding box center [68, 199] width 7 height 7
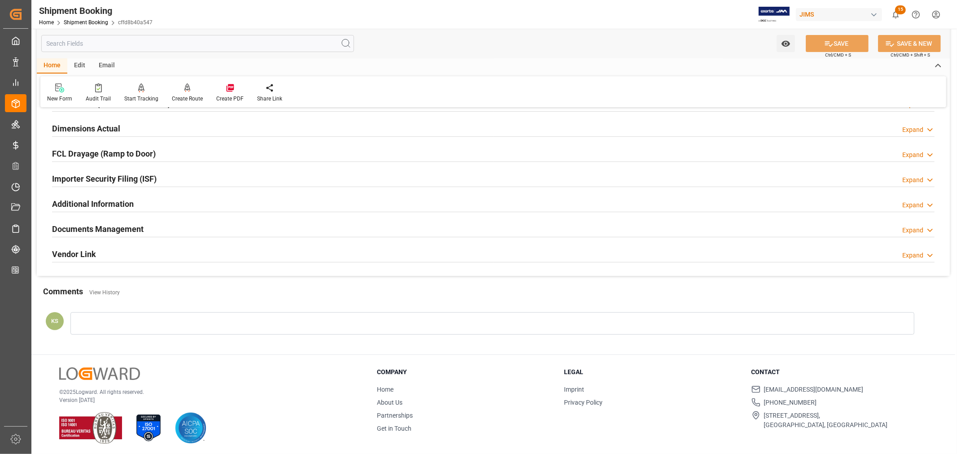
scroll to position [220, 0]
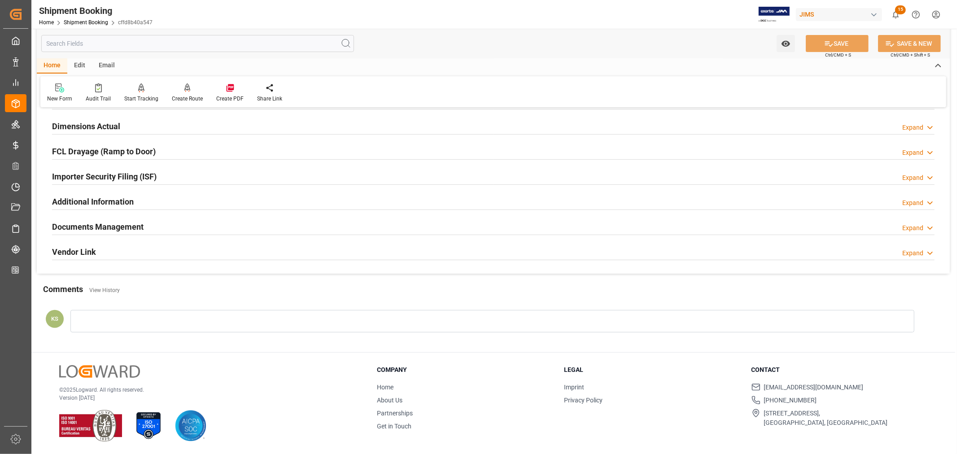
click at [131, 227] on h2 "Documents Management" at bounding box center [98, 227] width 92 height 12
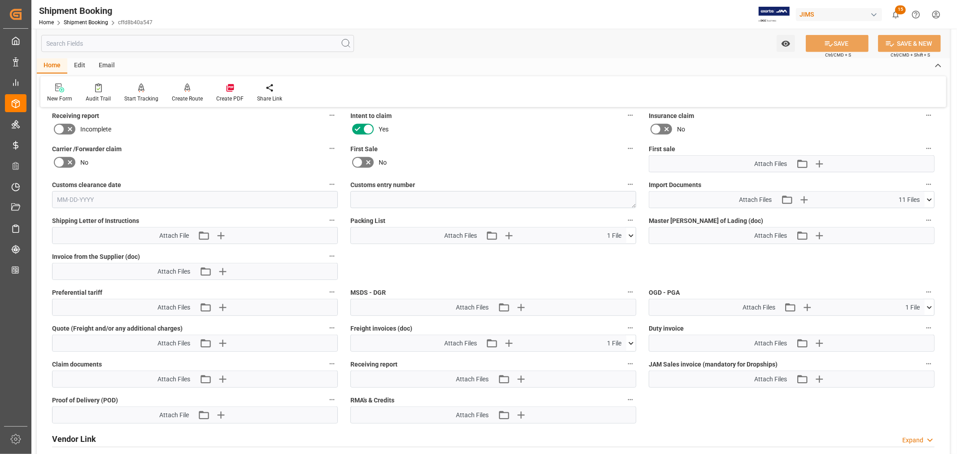
scroll to position [469, 0]
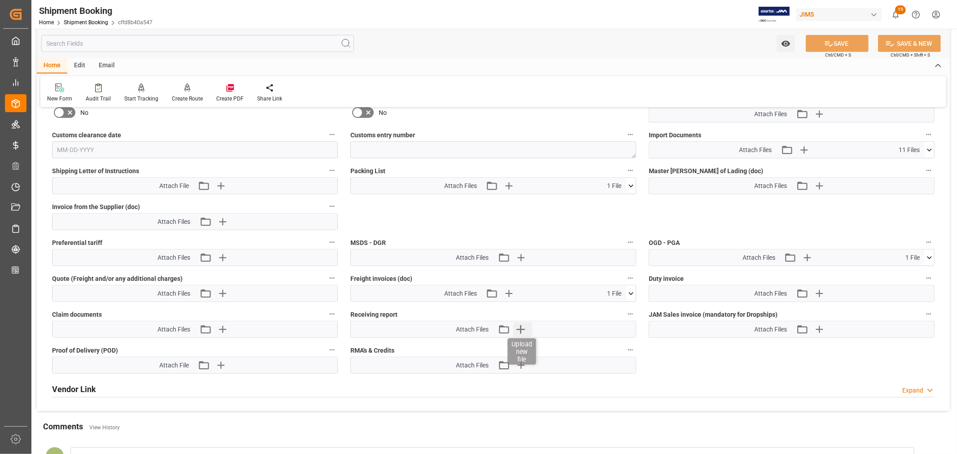
click at [523, 329] on icon "button" at bounding box center [520, 329] width 14 height 14
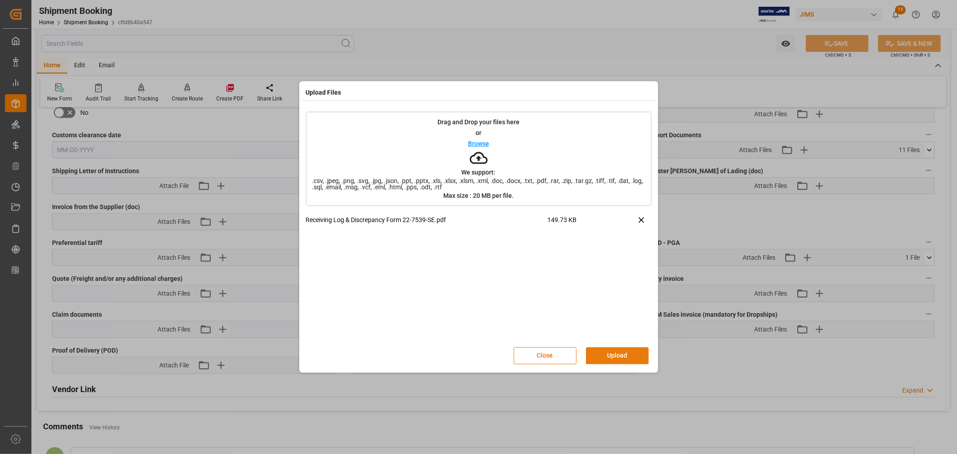
click at [606, 354] on button "Upload" at bounding box center [617, 355] width 63 height 17
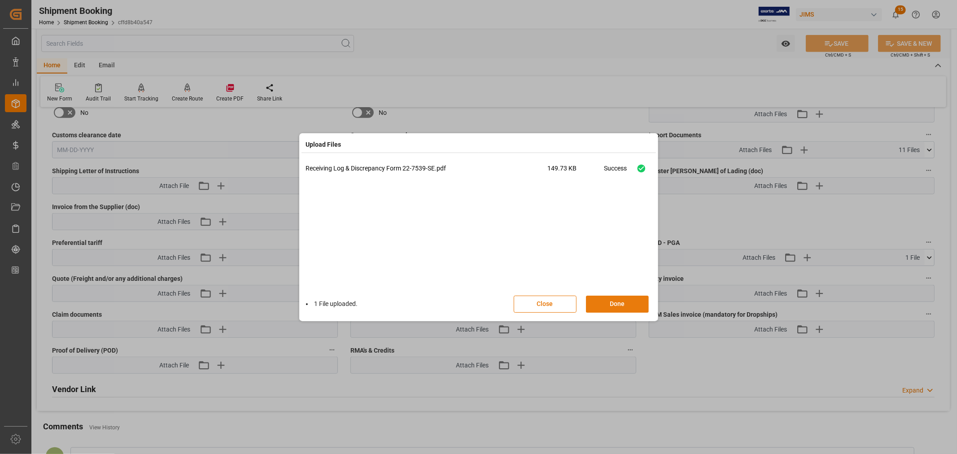
click at [612, 303] on button "Done" at bounding box center [617, 304] width 63 height 17
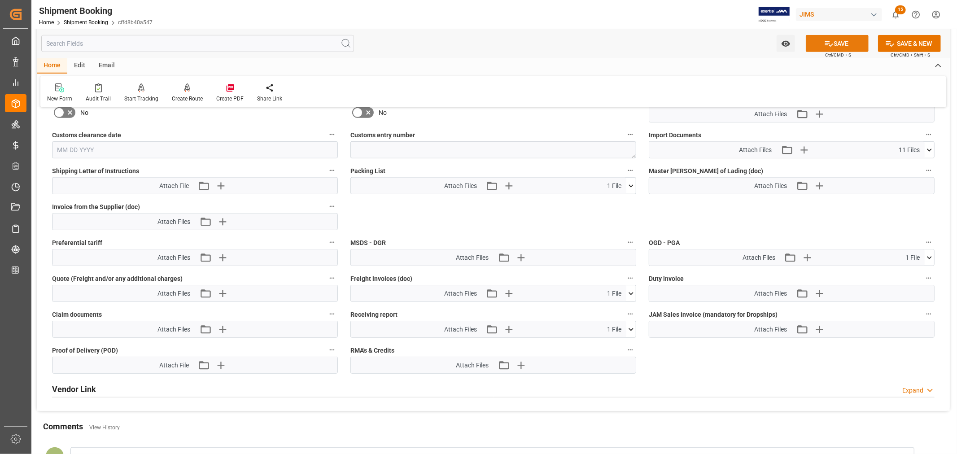
click at [832, 43] on button "SAVE" at bounding box center [837, 43] width 63 height 17
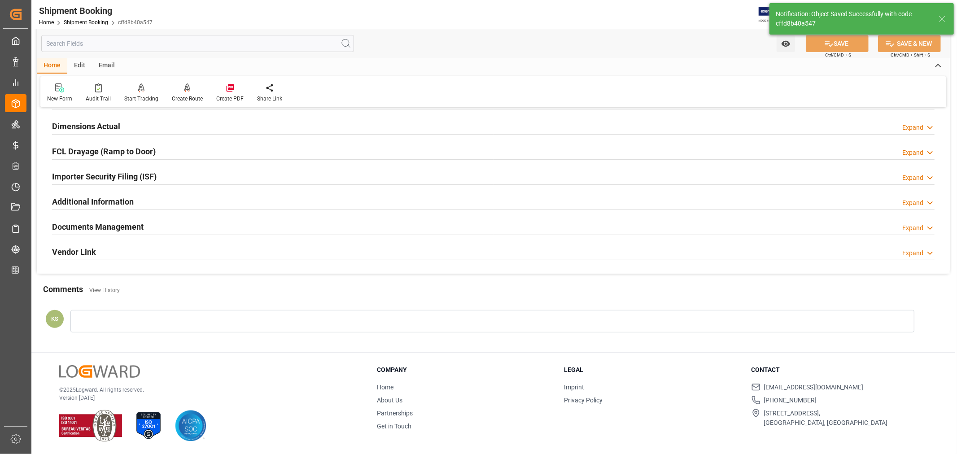
scroll to position [84, 0]
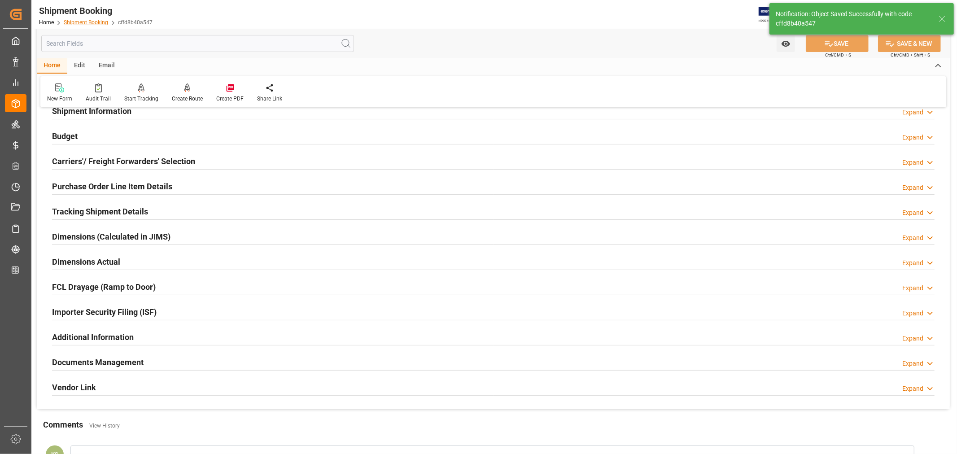
click at [79, 19] on link "Shipment Booking" at bounding box center [86, 22] width 44 height 6
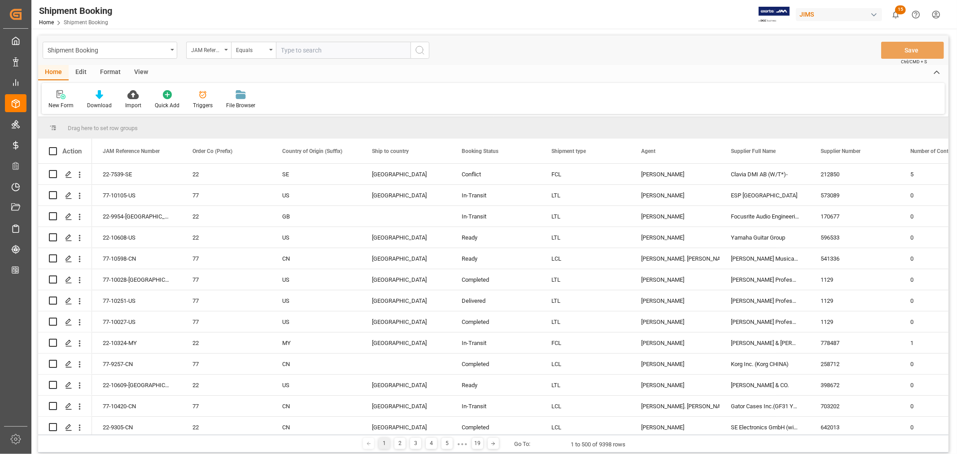
paste input "22-10324-MY"
type input "22-10324-MY"
click at [420, 50] on icon "search button" at bounding box center [420, 50] width 11 height 11
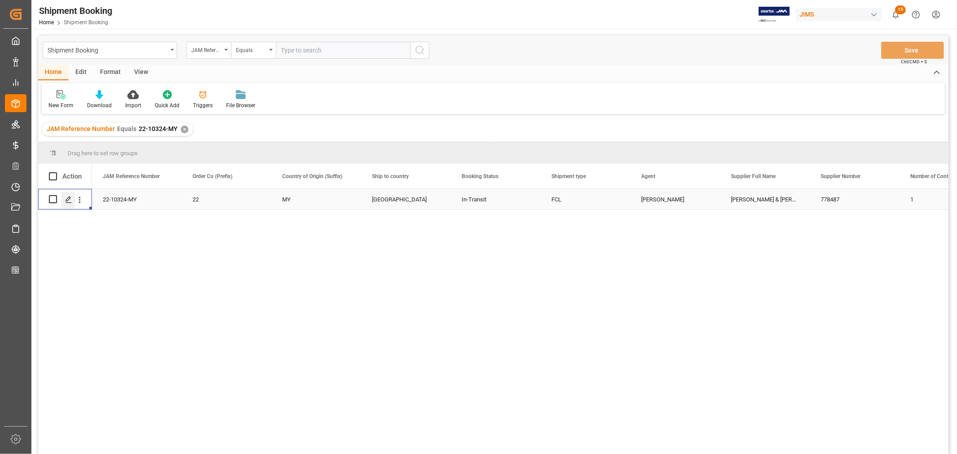
click at [70, 200] on icon "Press SPACE to select this row." at bounding box center [68, 199] width 7 height 7
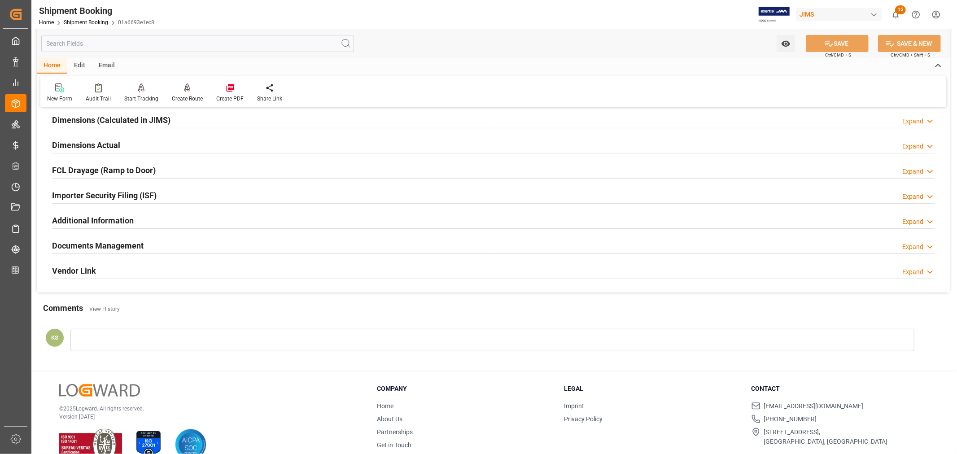
scroll to position [220, 0]
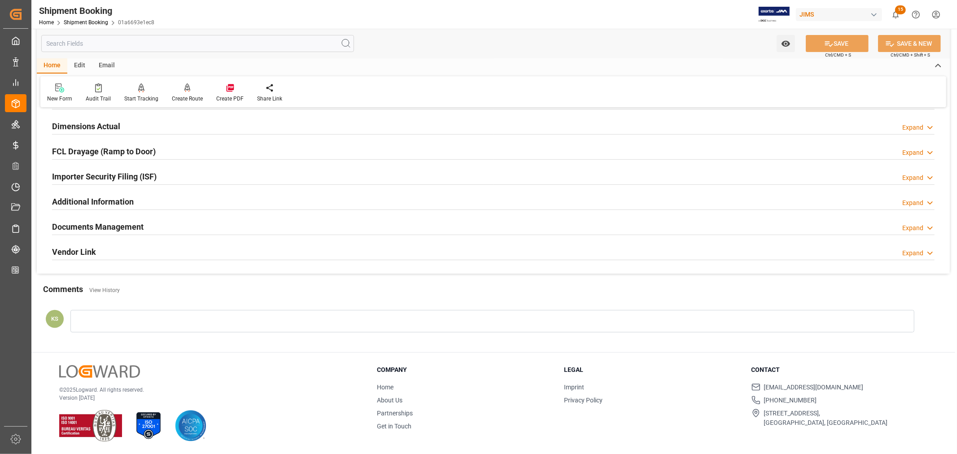
click at [917, 227] on div "Expand" at bounding box center [912, 227] width 21 height 9
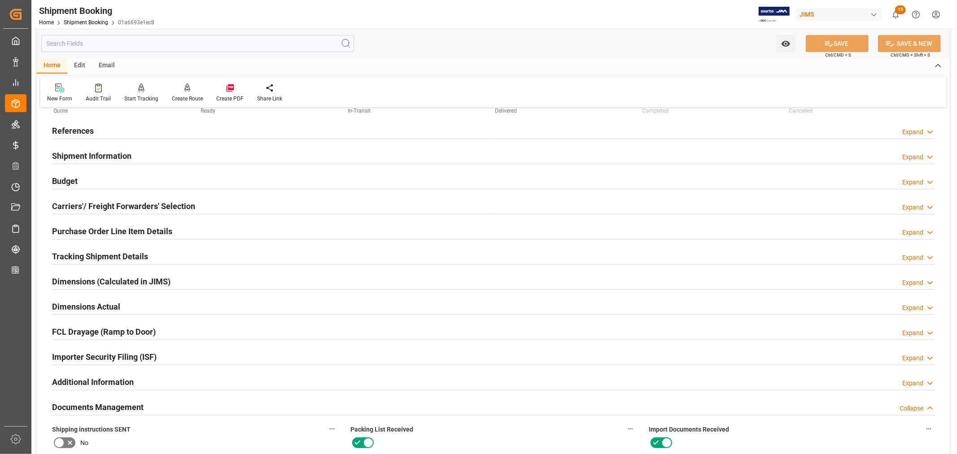
scroll to position [0, 0]
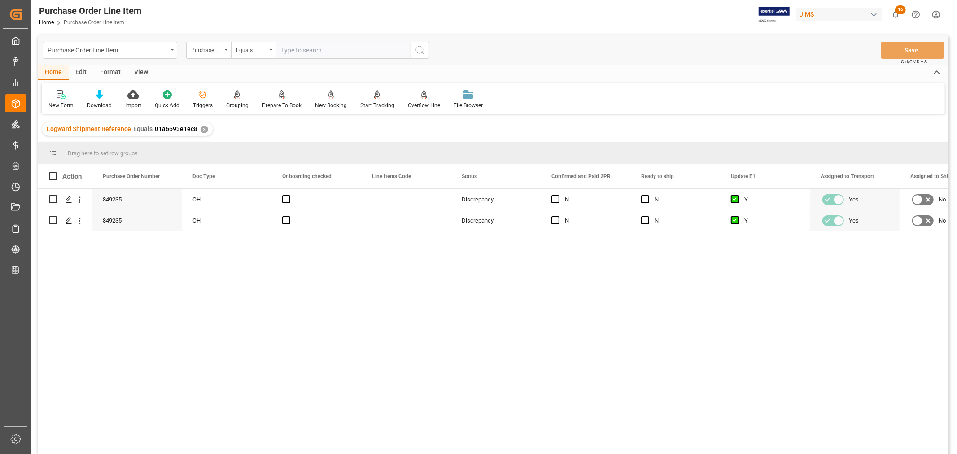
click at [142, 71] on div "View" at bounding box center [140, 72] width 27 height 15
click at [61, 102] on div "Default" at bounding box center [56, 105] width 17 height 8
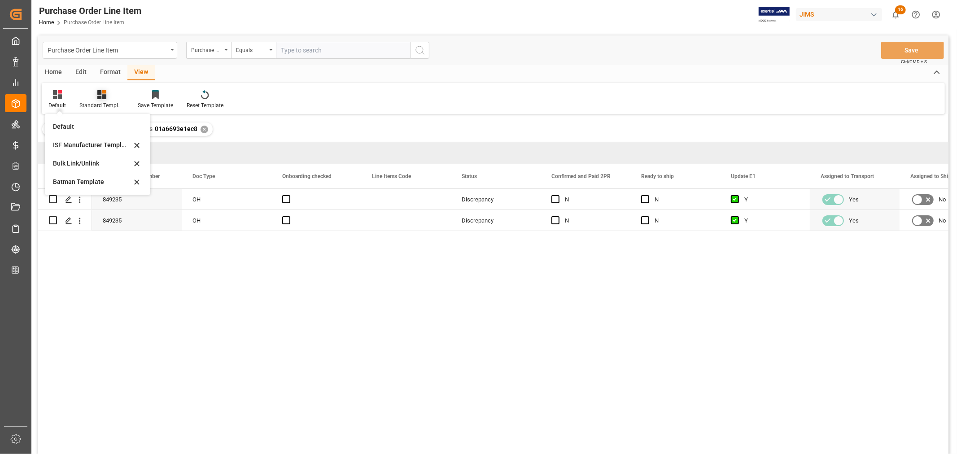
click at [98, 100] on div "Standard Templates" at bounding box center [102, 100] width 58 height 20
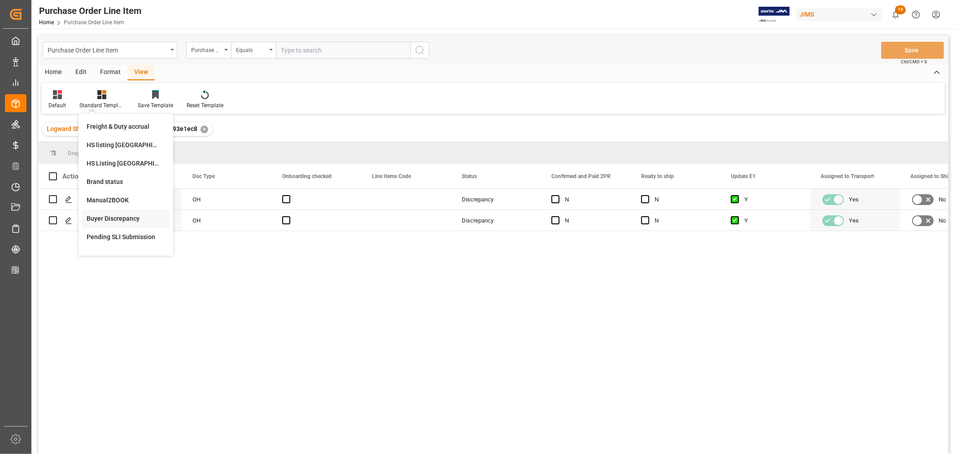
click at [110, 215] on div "Buyer Discrepancy" at bounding box center [126, 218] width 79 height 9
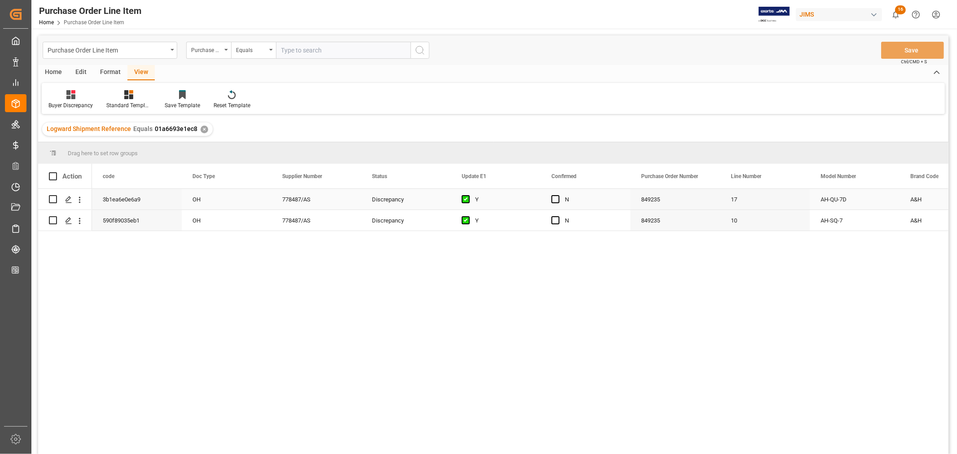
click at [589, 197] on div "N" at bounding box center [592, 199] width 55 height 21
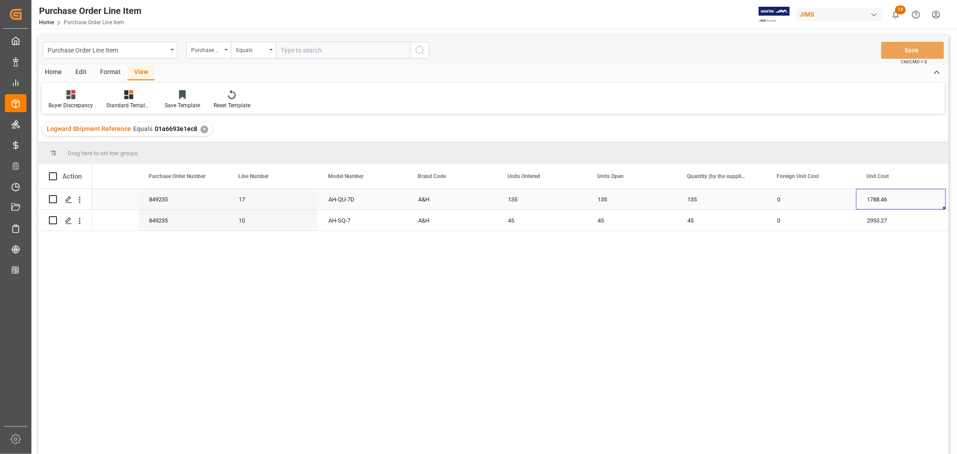
scroll to position [0, 582]
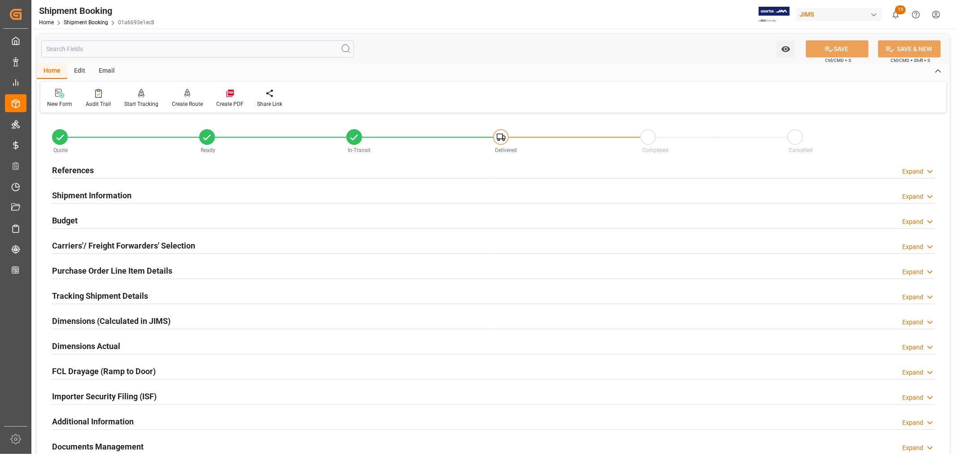
click at [73, 167] on h2 "References" at bounding box center [73, 170] width 42 height 12
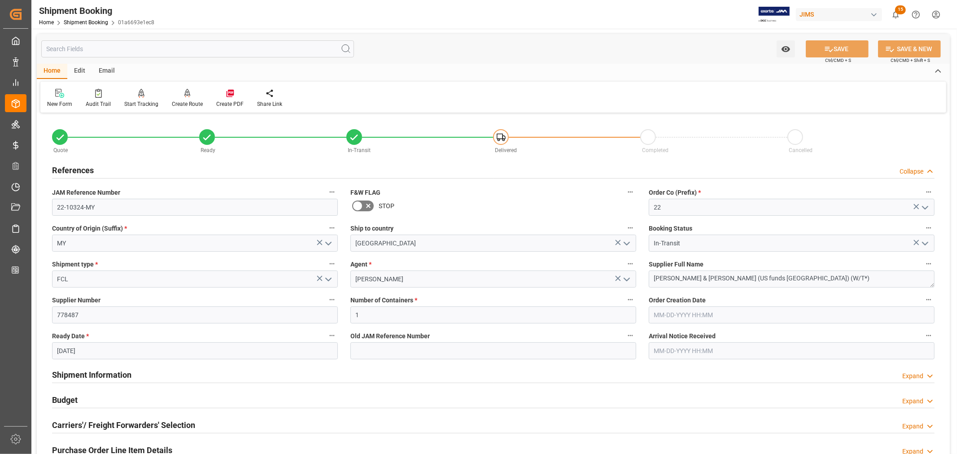
click at [73, 167] on h2 "References" at bounding box center [73, 170] width 42 height 12
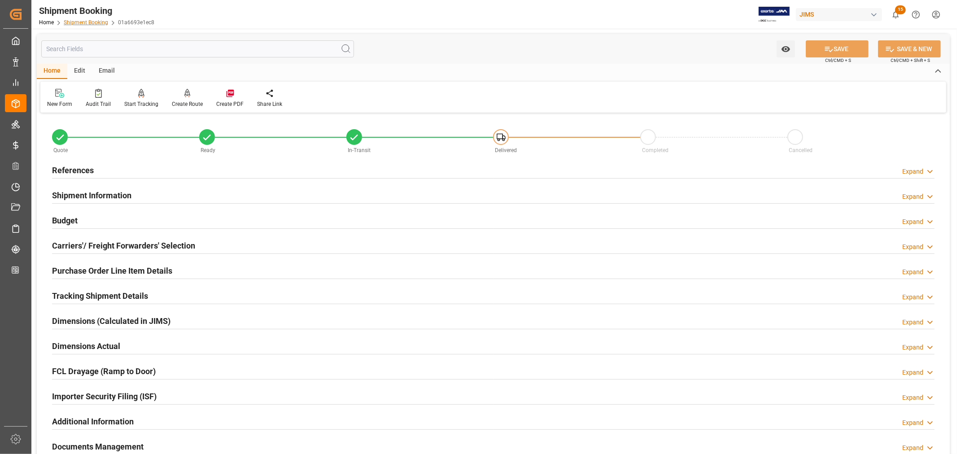
click at [88, 20] on link "Shipment Booking" at bounding box center [86, 22] width 44 height 6
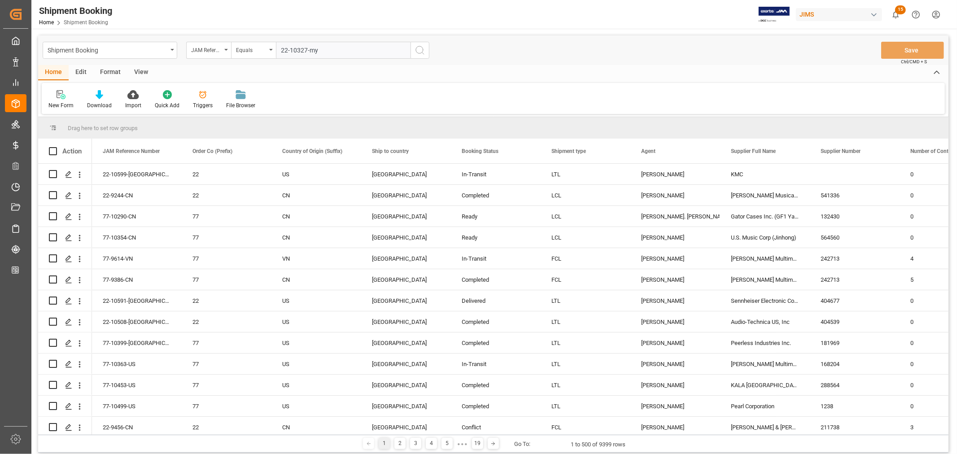
type input "22-10327-my"
click at [418, 50] on icon "search button" at bounding box center [420, 50] width 11 height 11
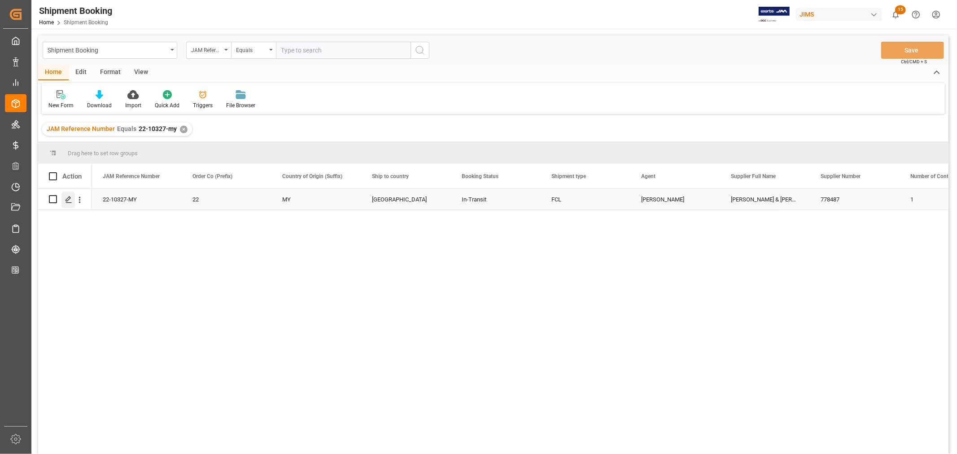
click at [69, 199] on polygon "Press SPACE to select this row." at bounding box center [68, 199] width 4 height 4
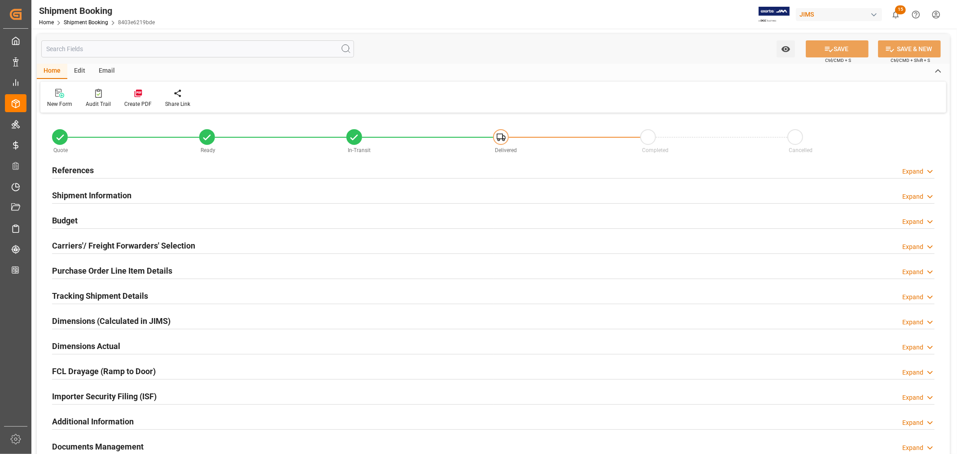
type input "1"
type input "4"
type input "[DATE]"
click at [93, 268] on h2 "Purchase Order Line Item Details" at bounding box center [112, 271] width 120 height 12
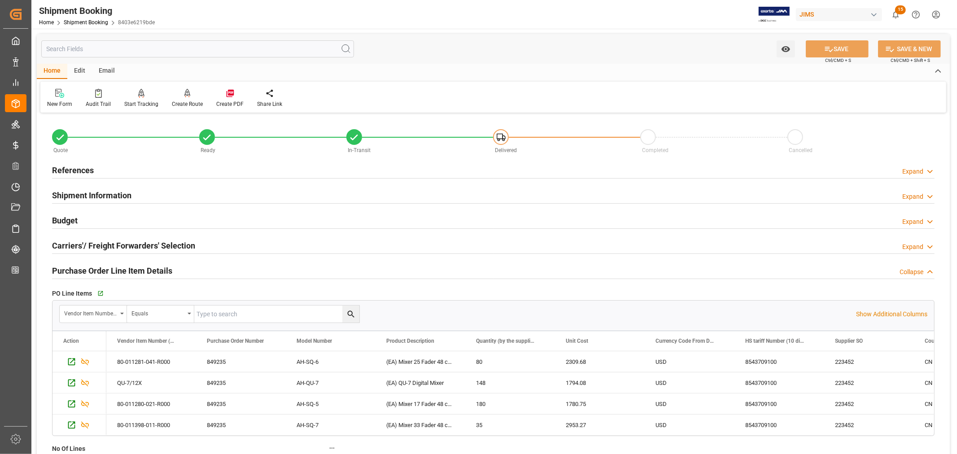
click at [86, 167] on h2 "References" at bounding box center [73, 170] width 42 height 12
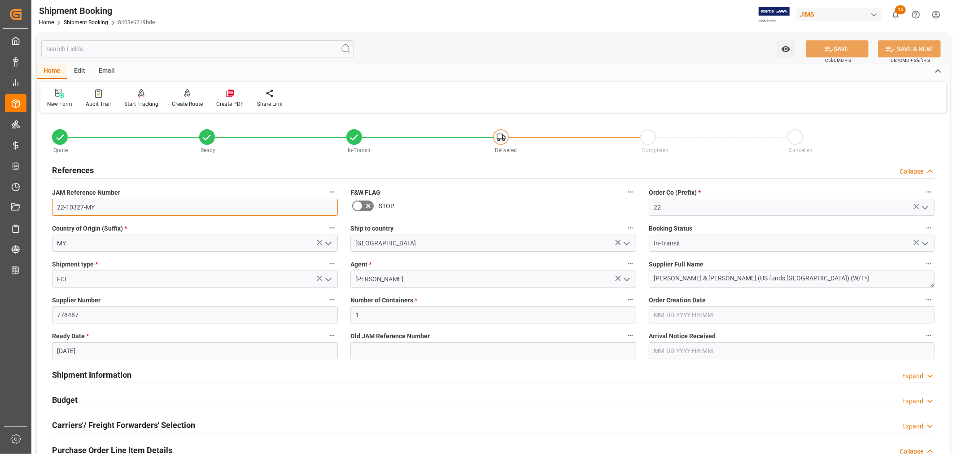
drag, startPoint x: 96, startPoint y: 206, endPoint x: 53, endPoint y: 206, distance: 43.1
click at [53, 206] on input "22-10327-MY" at bounding box center [195, 207] width 286 height 17
click at [90, 170] on h2 "References" at bounding box center [73, 170] width 42 height 12
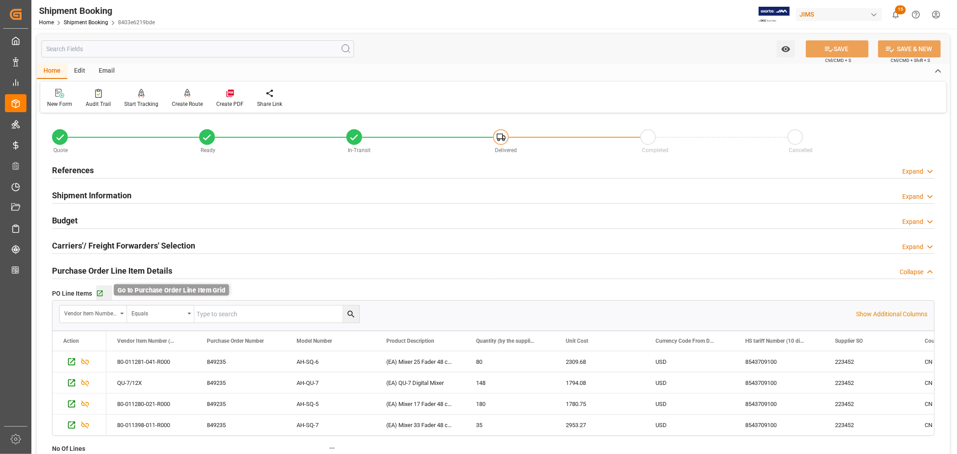
click at [101, 293] on icon "button" at bounding box center [100, 294] width 8 height 8
